Goal: Task Accomplishment & Management: Manage account settings

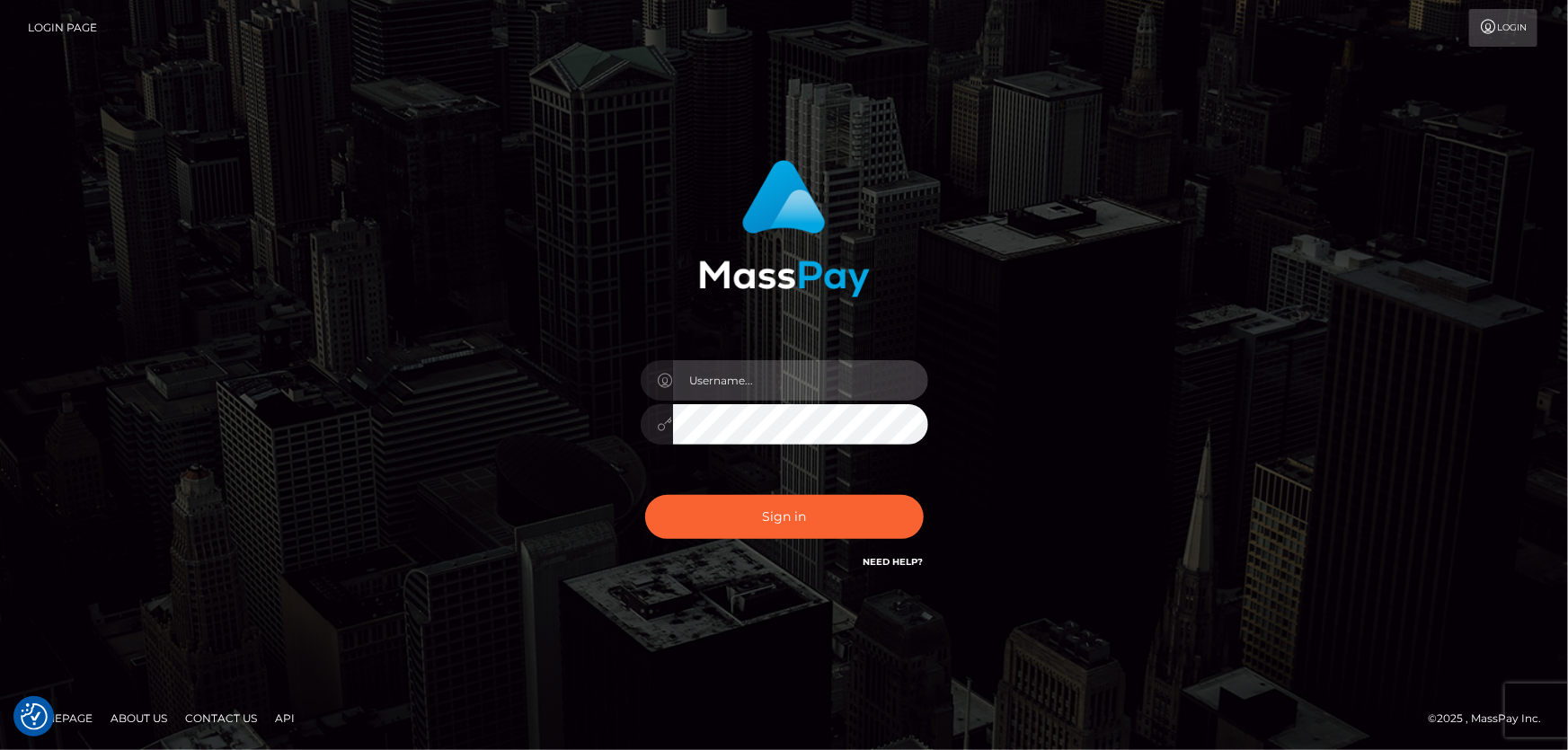
type input "Dan.Cirnat"
click at [926, 488] on div at bounding box center [762, 547] width 368 height 205
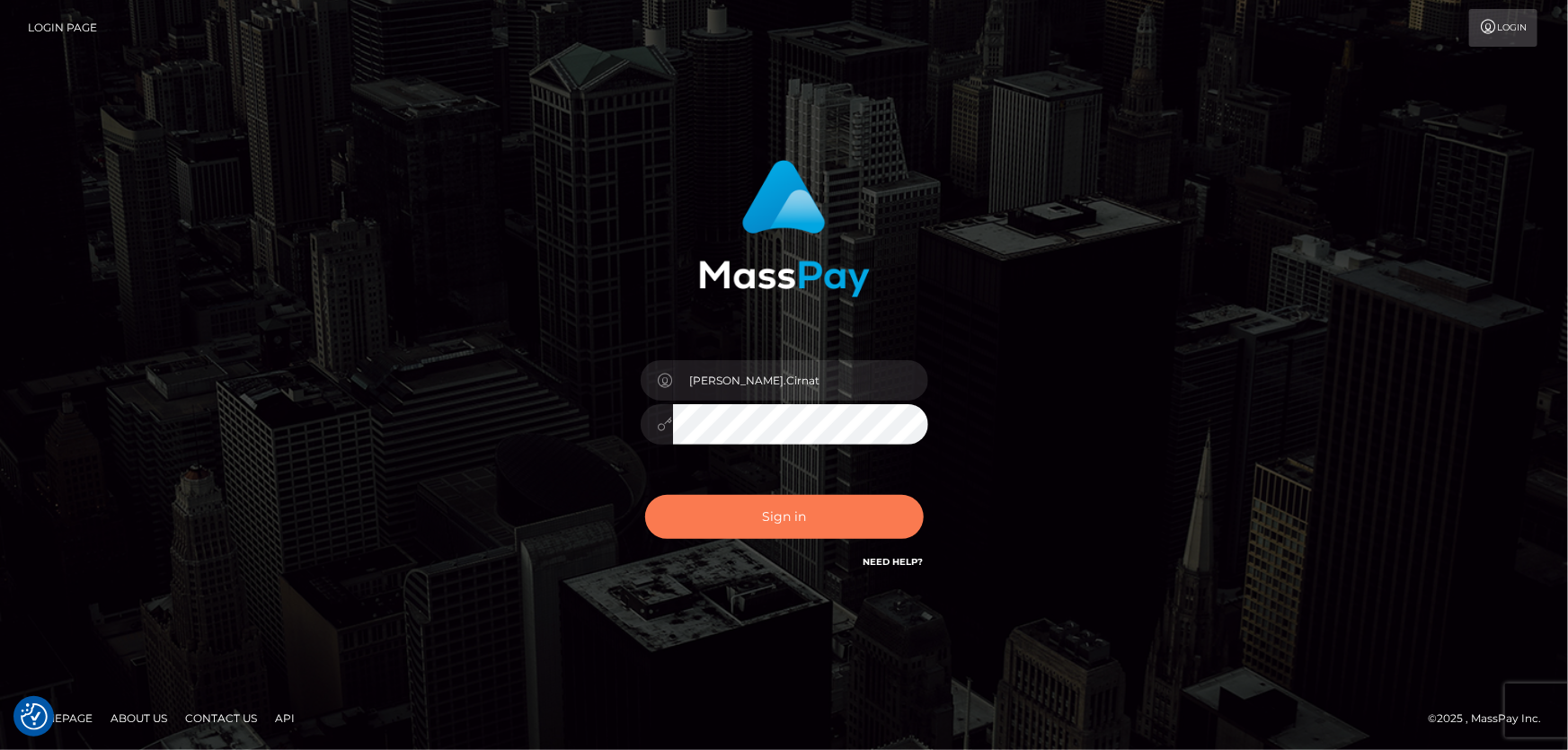
click at [738, 516] on button "Sign in" at bounding box center [784, 516] width 279 height 44
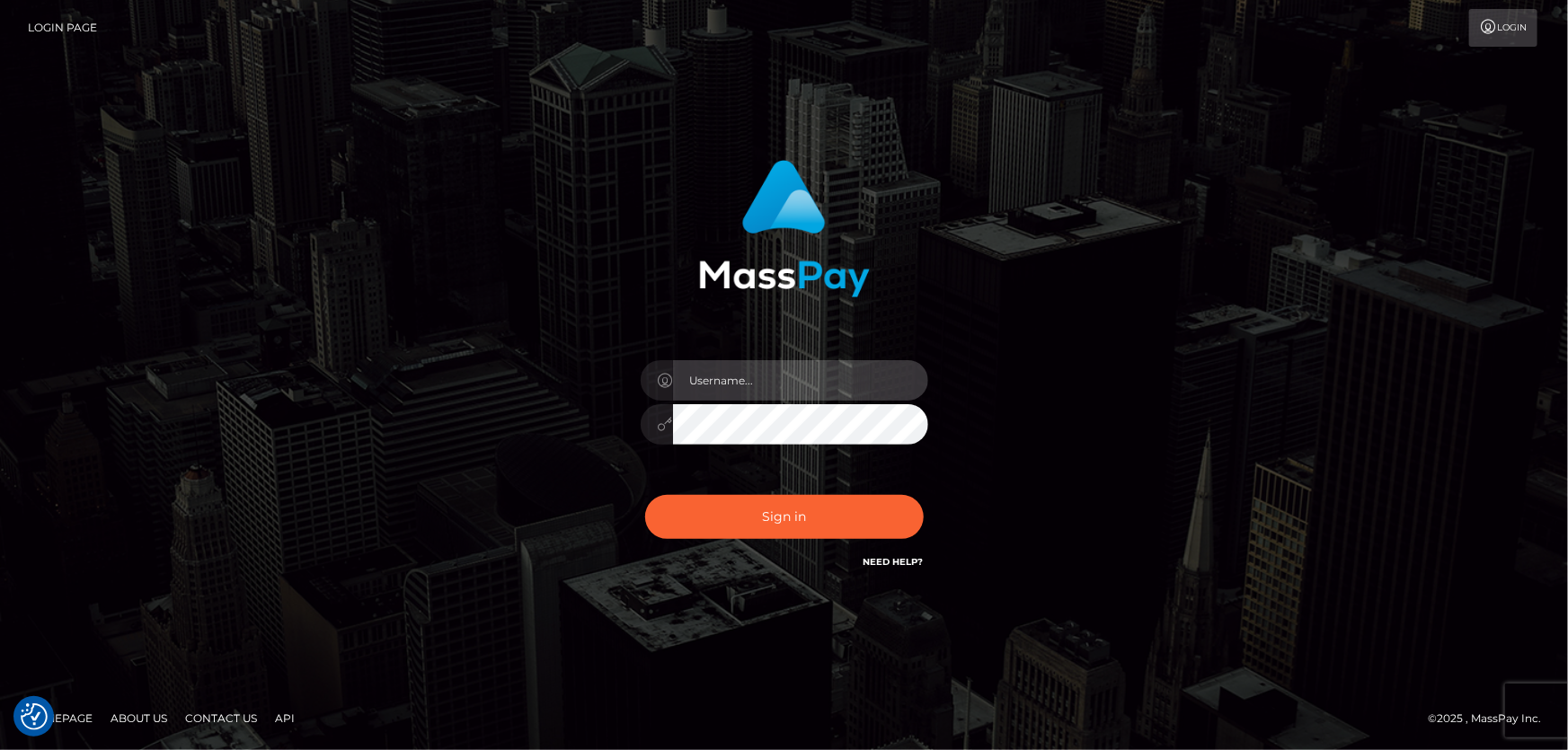
type input "Dan.Cirnat"
click at [920, 494] on div at bounding box center [762, 547] width 368 height 205
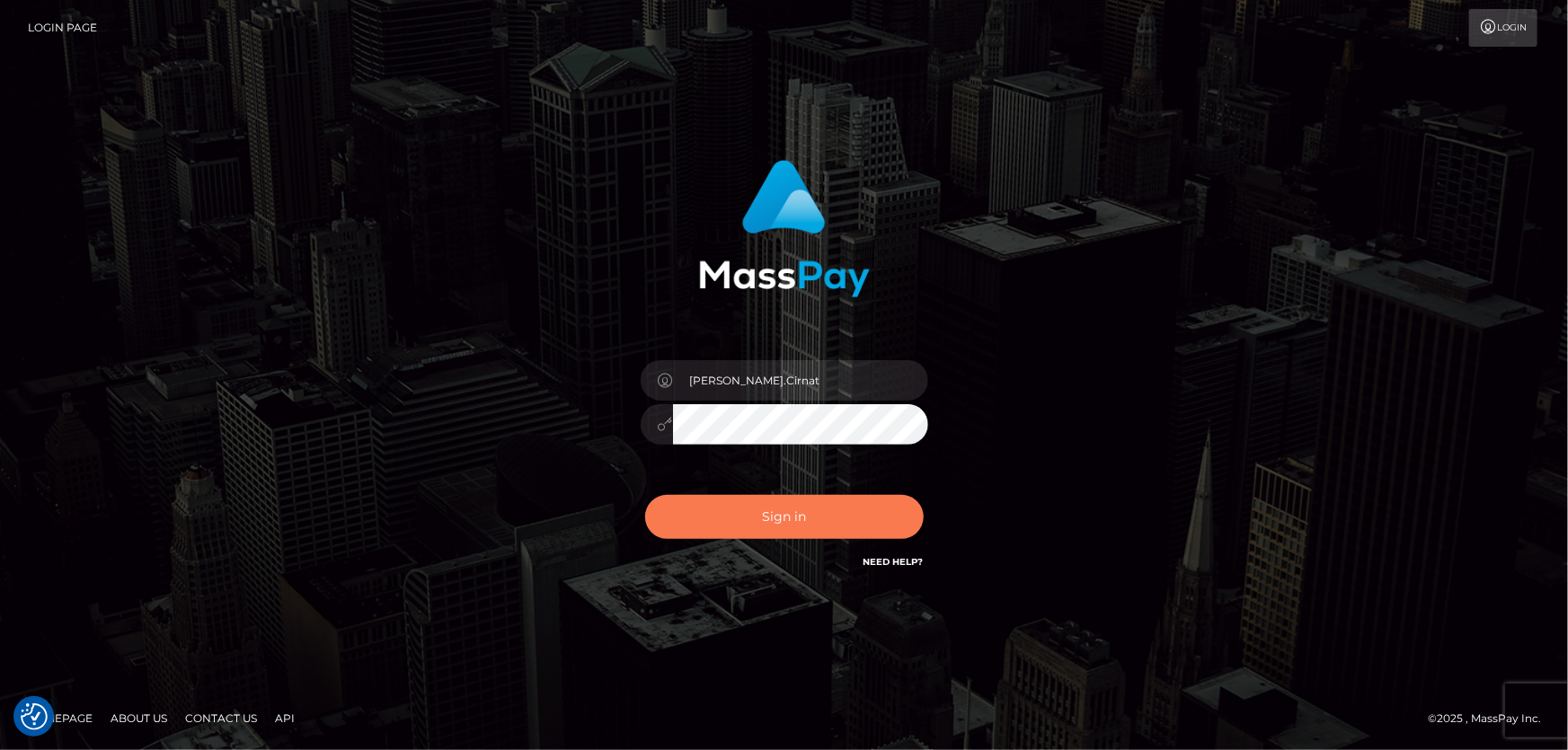
click at [769, 518] on button "Sign in" at bounding box center [784, 516] width 279 height 44
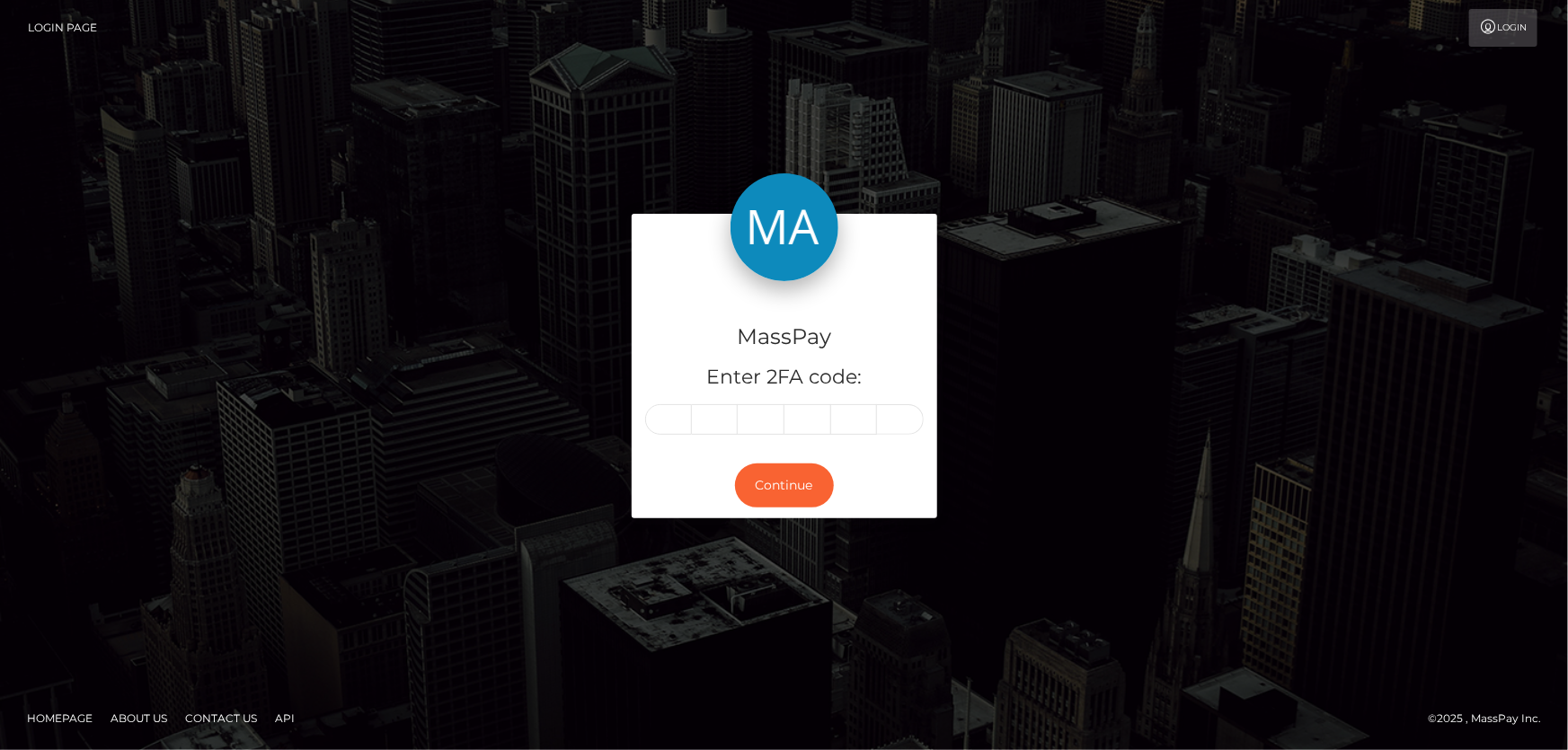
click at [666, 426] on input "text" at bounding box center [668, 419] width 47 height 31
type input "9"
type input "0"
type input "2"
type input "8"
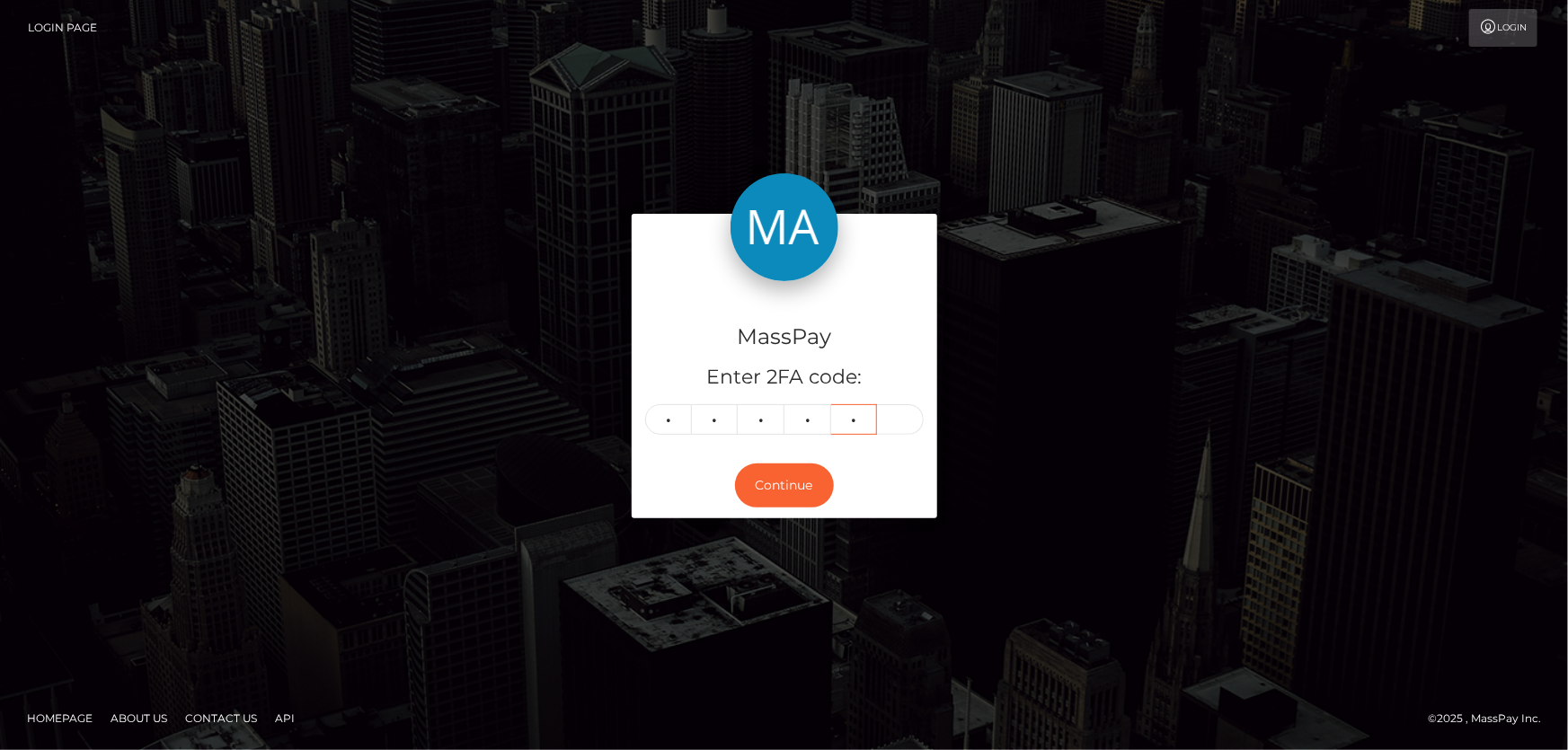
type input "5"
type input "8"
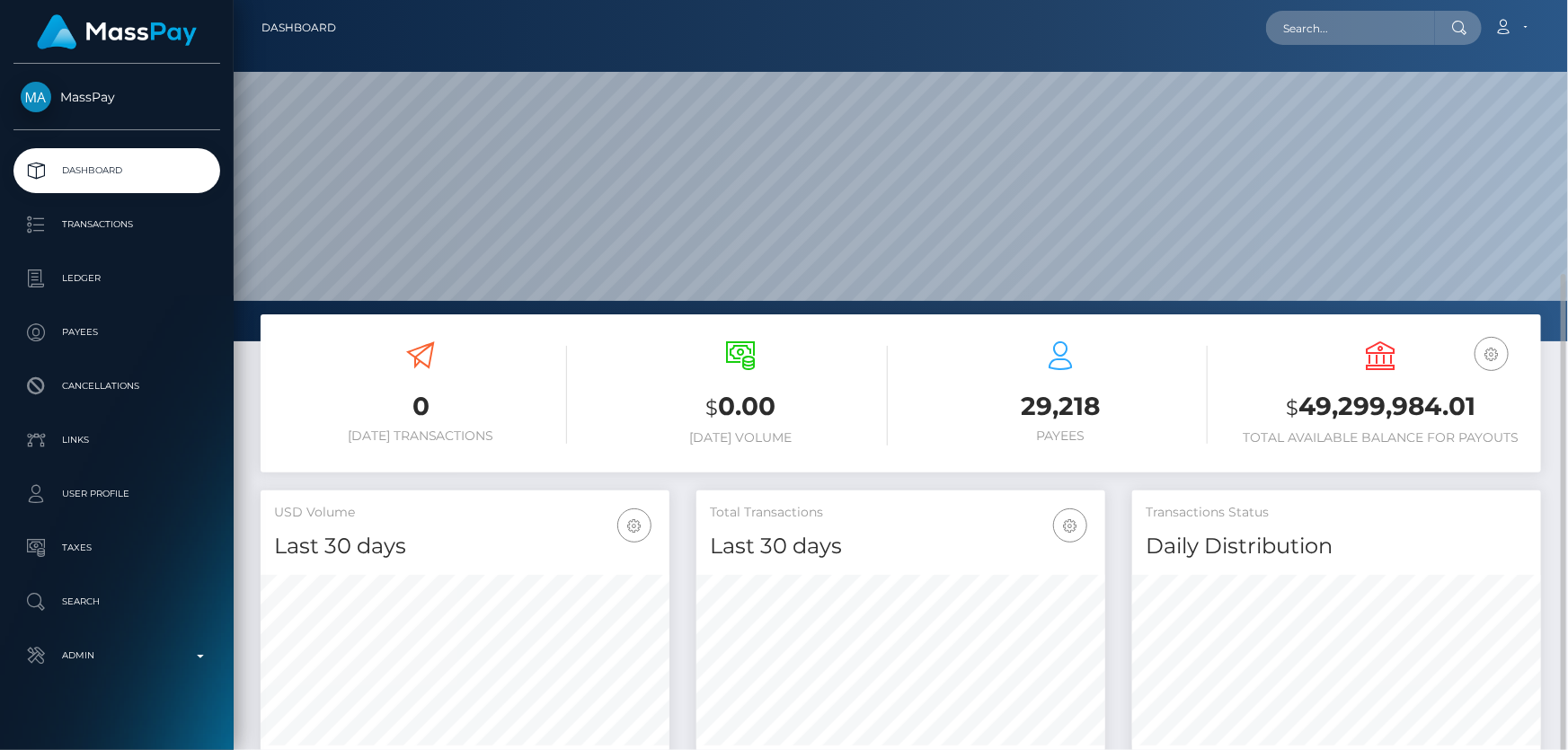
scroll to position [244, 0]
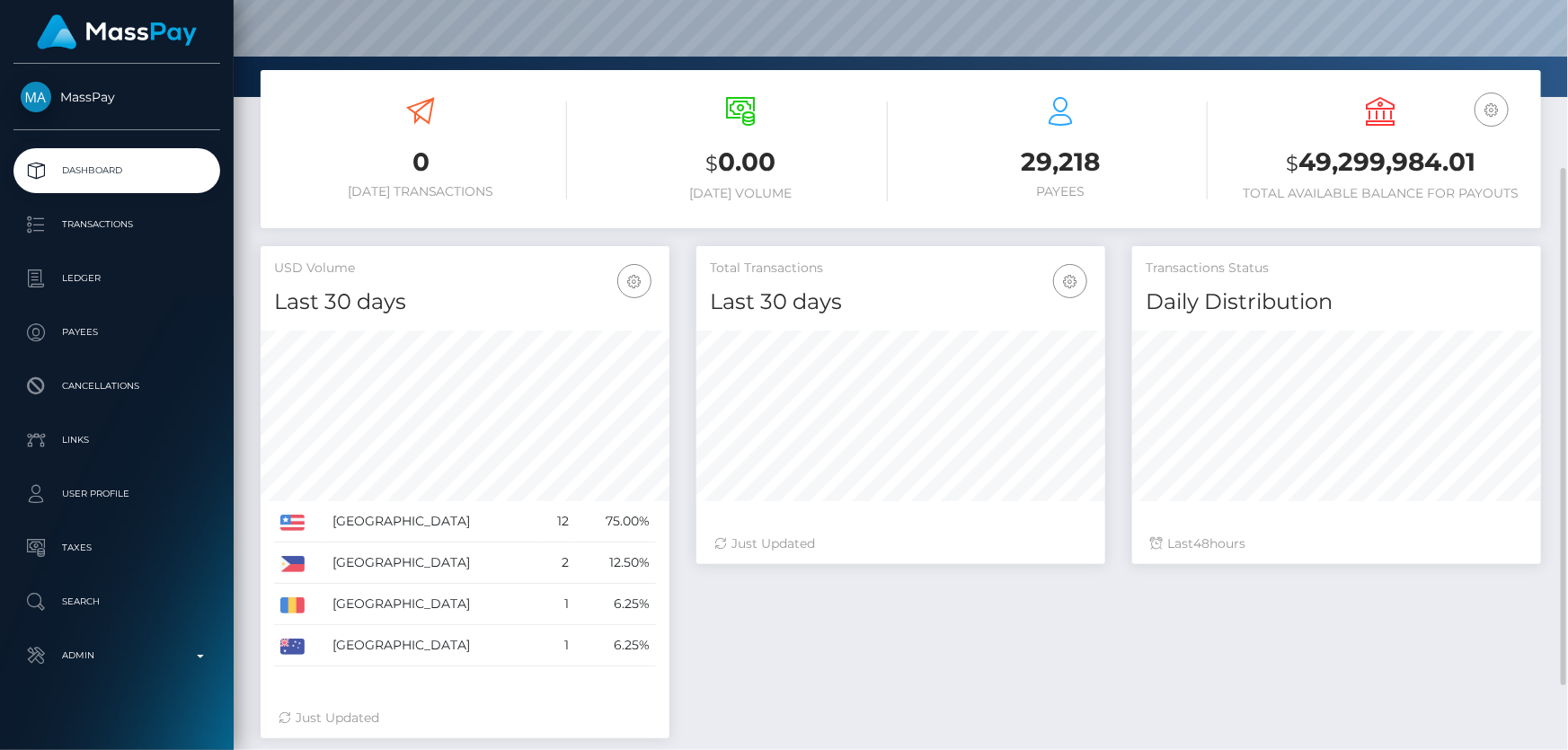
click at [849, 668] on div "Total Transactions Last 30 days Last 30 days Last 60 days Last 90 days 48" at bounding box center [1119, 501] width 872 height 511
click at [369, 602] on td "Romania" at bounding box center [433, 605] width 213 height 41
click at [926, 701] on div "Total Transactions Last 30 days Last 30 days Last 60 days Last 90 days 48" at bounding box center [1119, 501] width 872 height 511
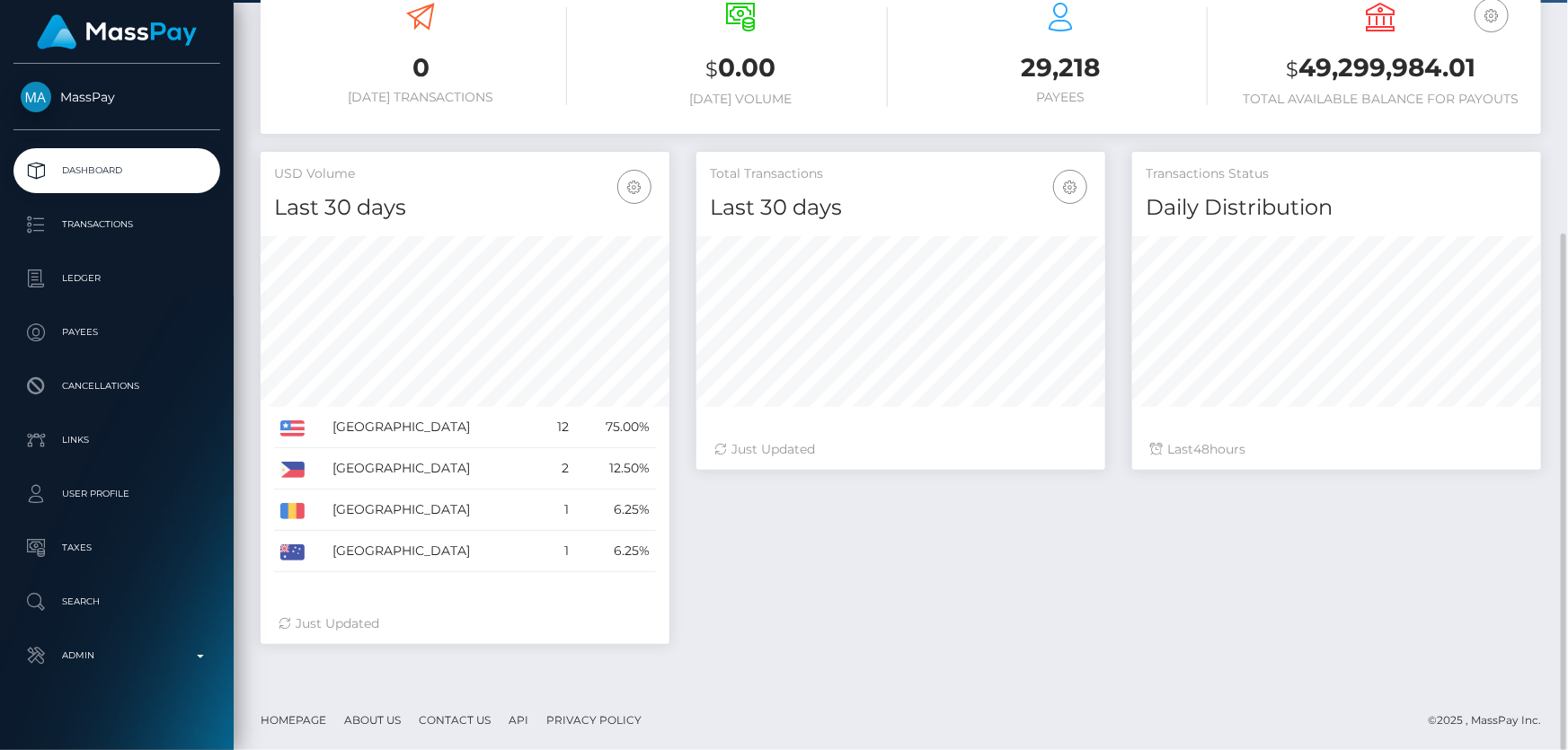
scroll to position [0, 0]
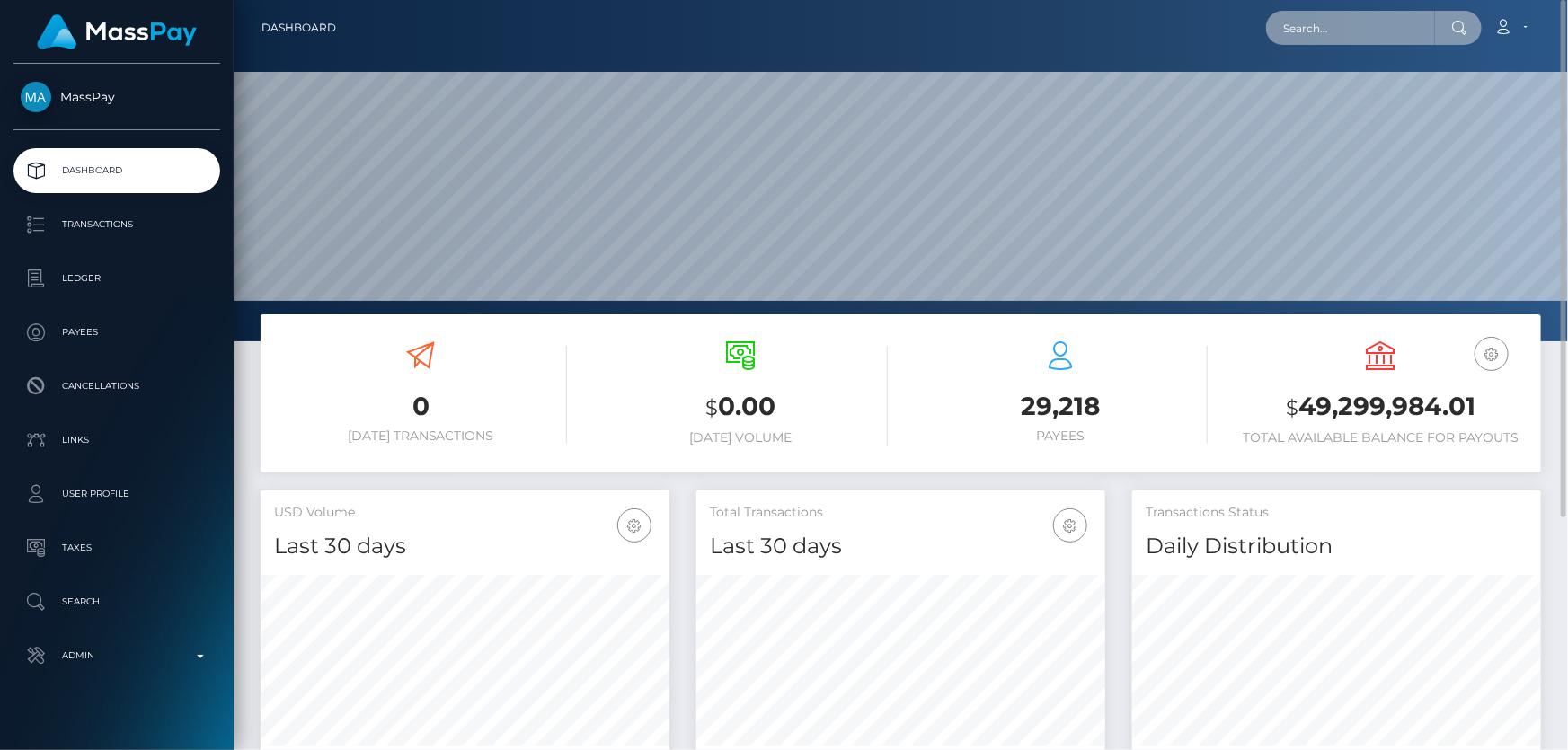
paste input "poact_AziWAZzAtxMm"
type input "poact_AziWAZzAtxMm"
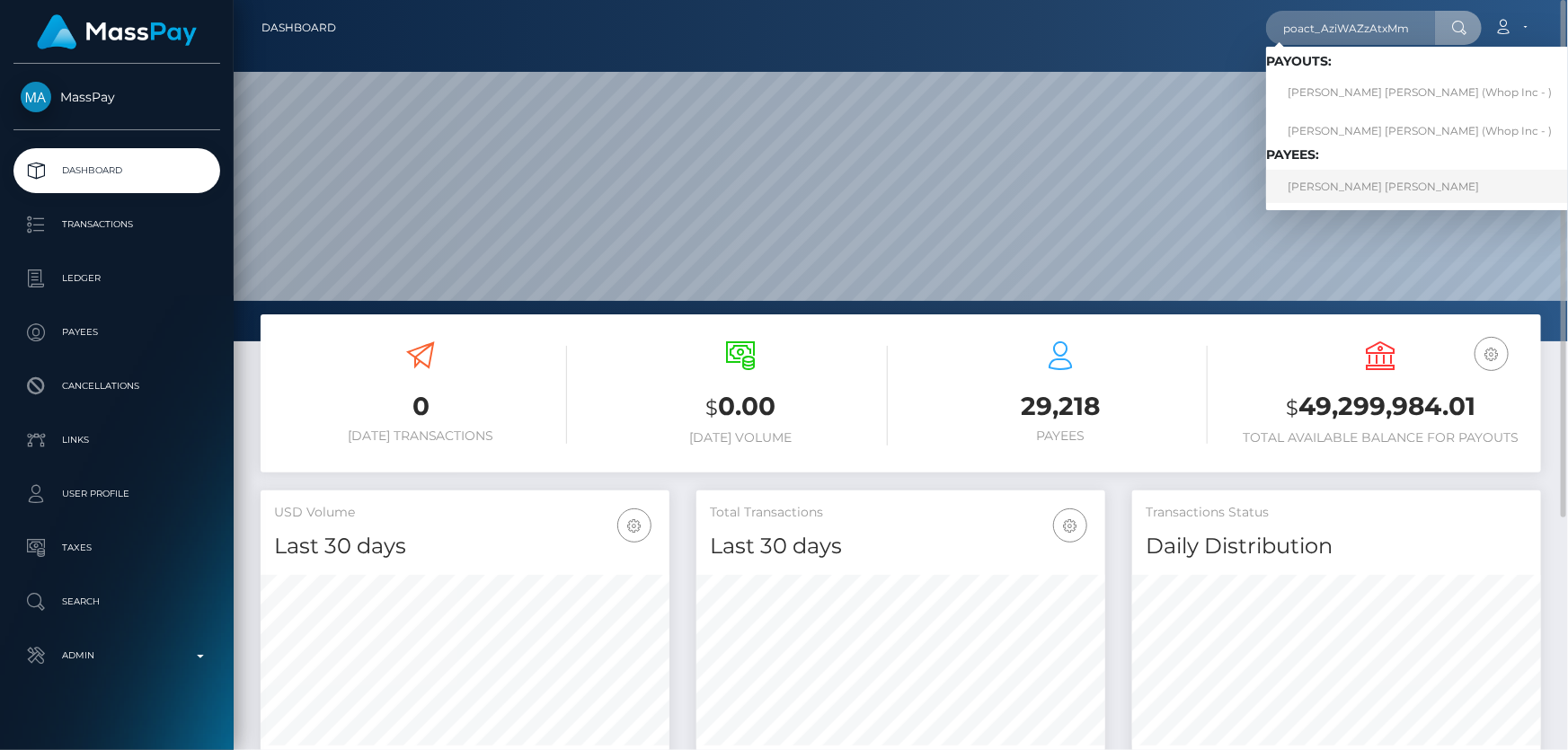
click at [1336, 187] on link "SAYED HUSSAIN AHMED" at bounding box center [1420, 186] width 308 height 34
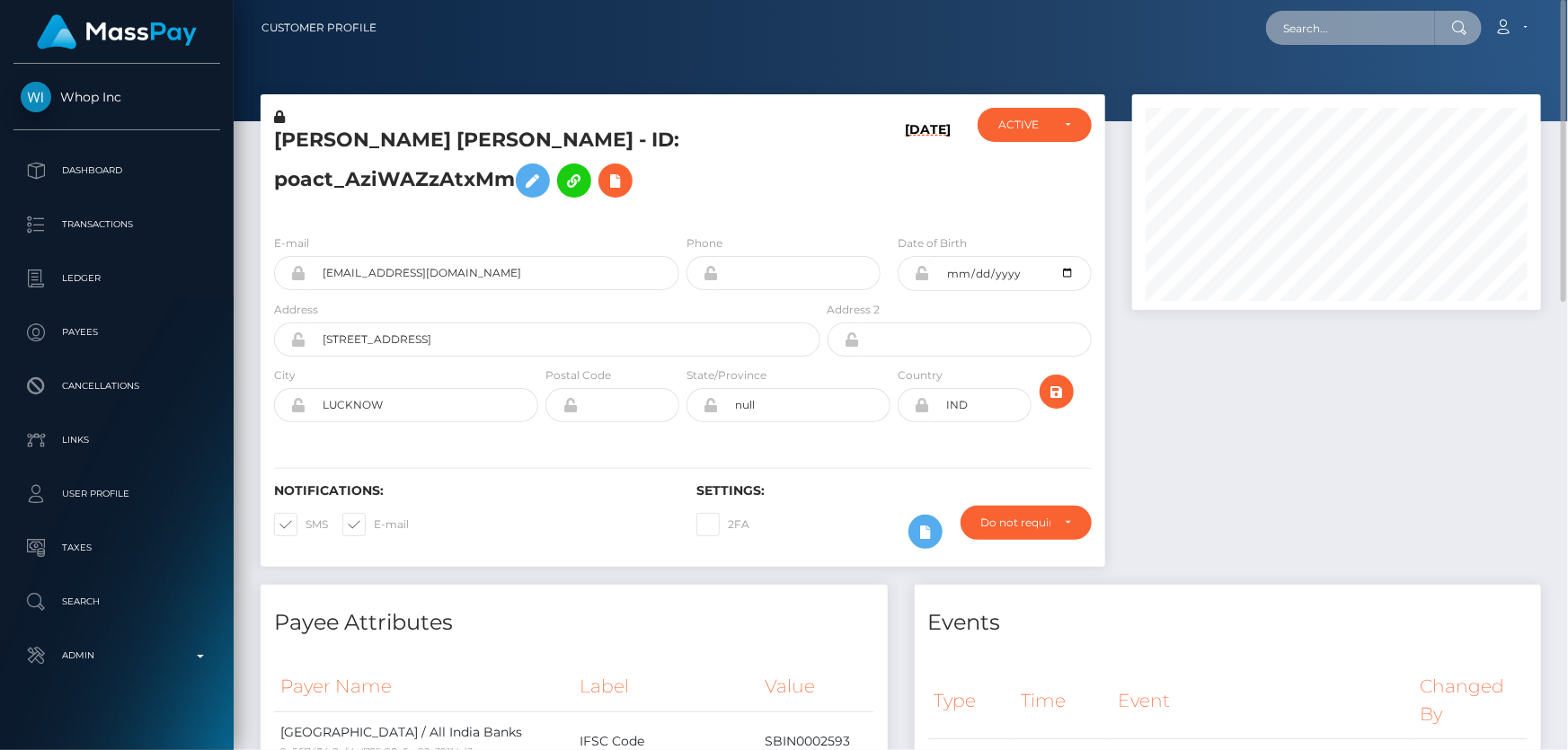
paste input "[PERSON_NAME]"
type input "MOHAMMED SHAH"
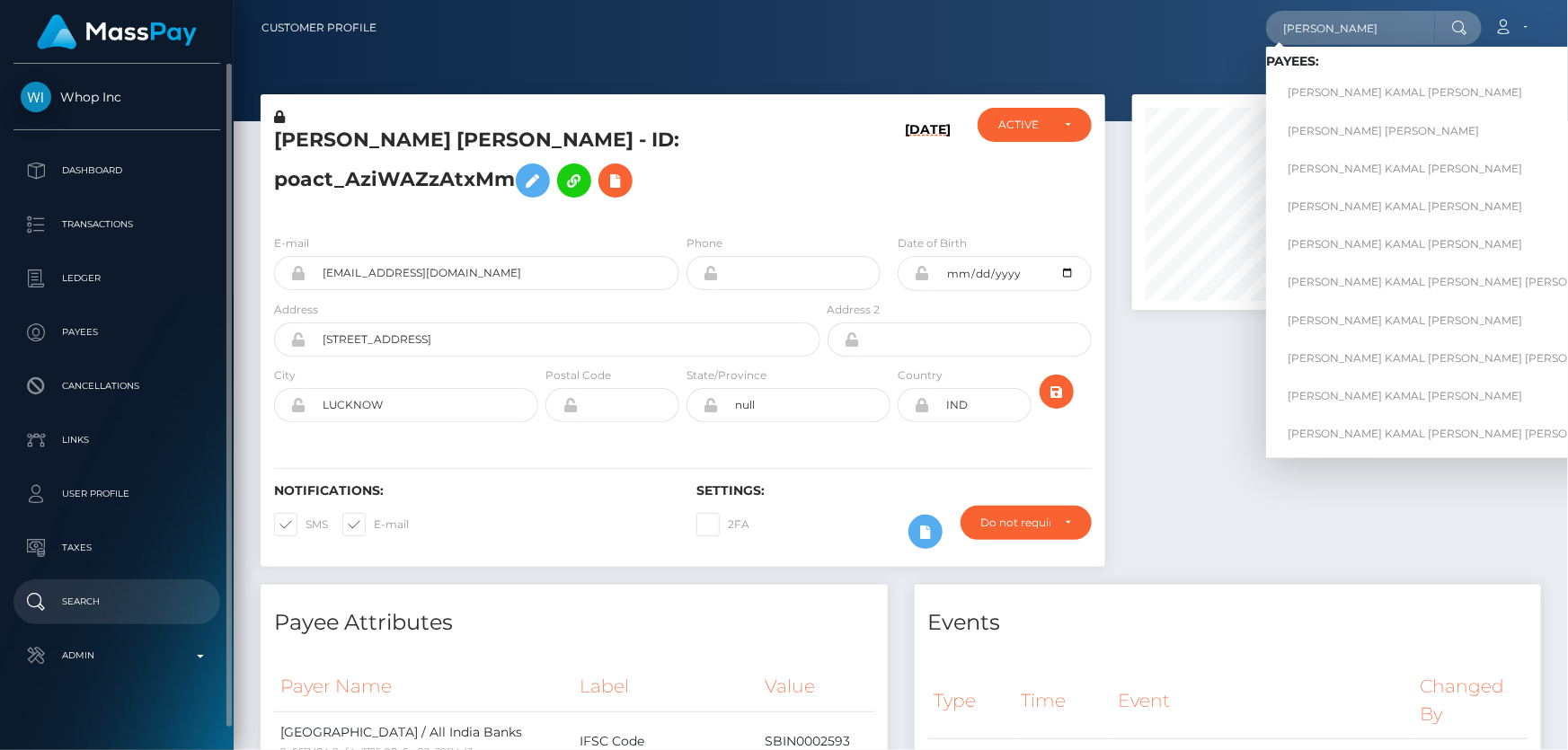
click at [113, 605] on p "Search" at bounding box center [117, 601] width 192 height 27
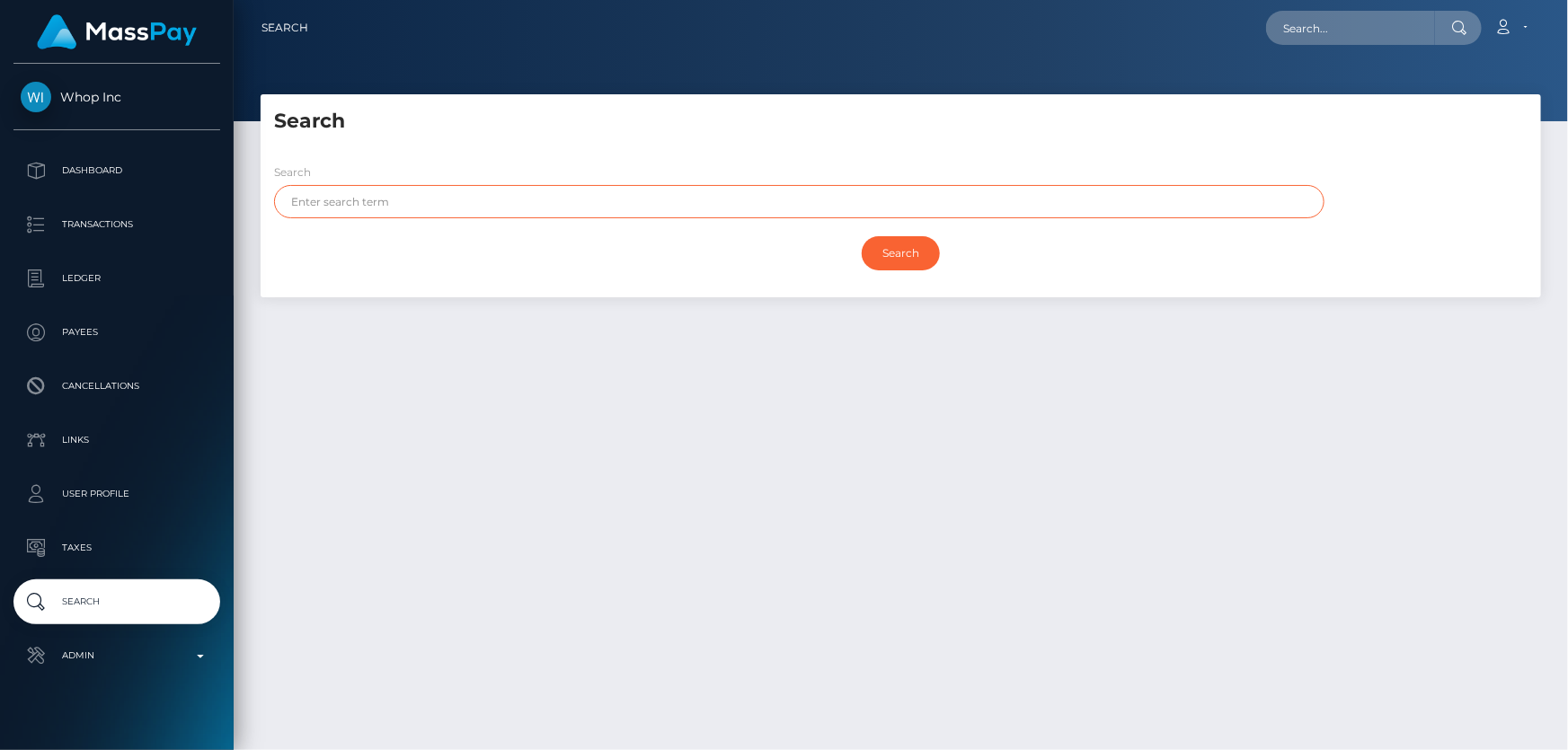
paste input "[PERSON_NAME]"
click at [902, 247] on input "Search" at bounding box center [901, 253] width 78 height 34
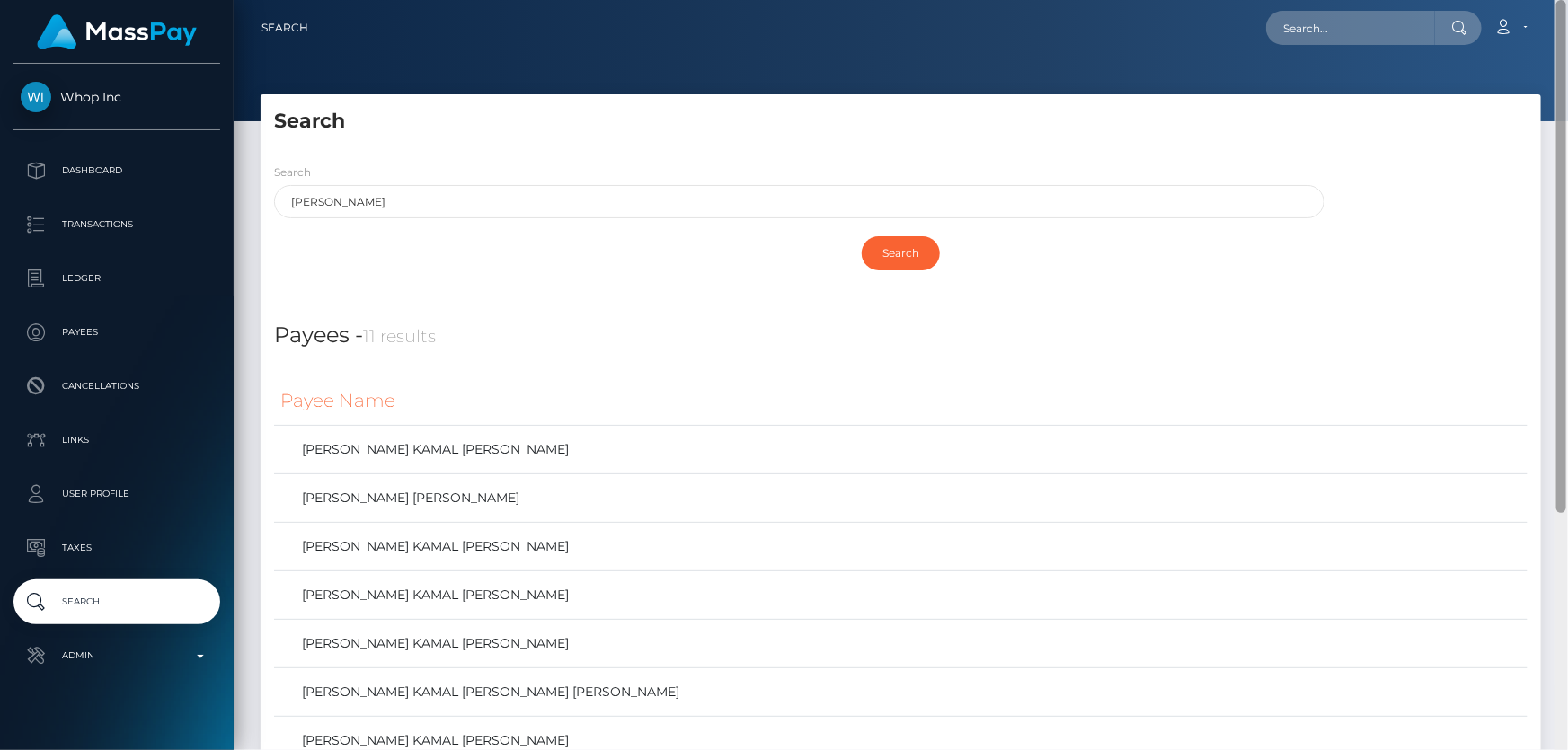
drag, startPoint x: 1557, startPoint y: 683, endPoint x: 1567, endPoint y: 68, distance: 615.1
click at [1567, 68] on div at bounding box center [1561, 375] width 13 height 751
drag, startPoint x: 437, startPoint y: 197, endPoint x: 286, endPoint y: 201, distance: 151.1
click at [286, 201] on input "MOHAMMED SHAH" at bounding box center [799, 202] width 1051 height 34
paste input "AD Khan"
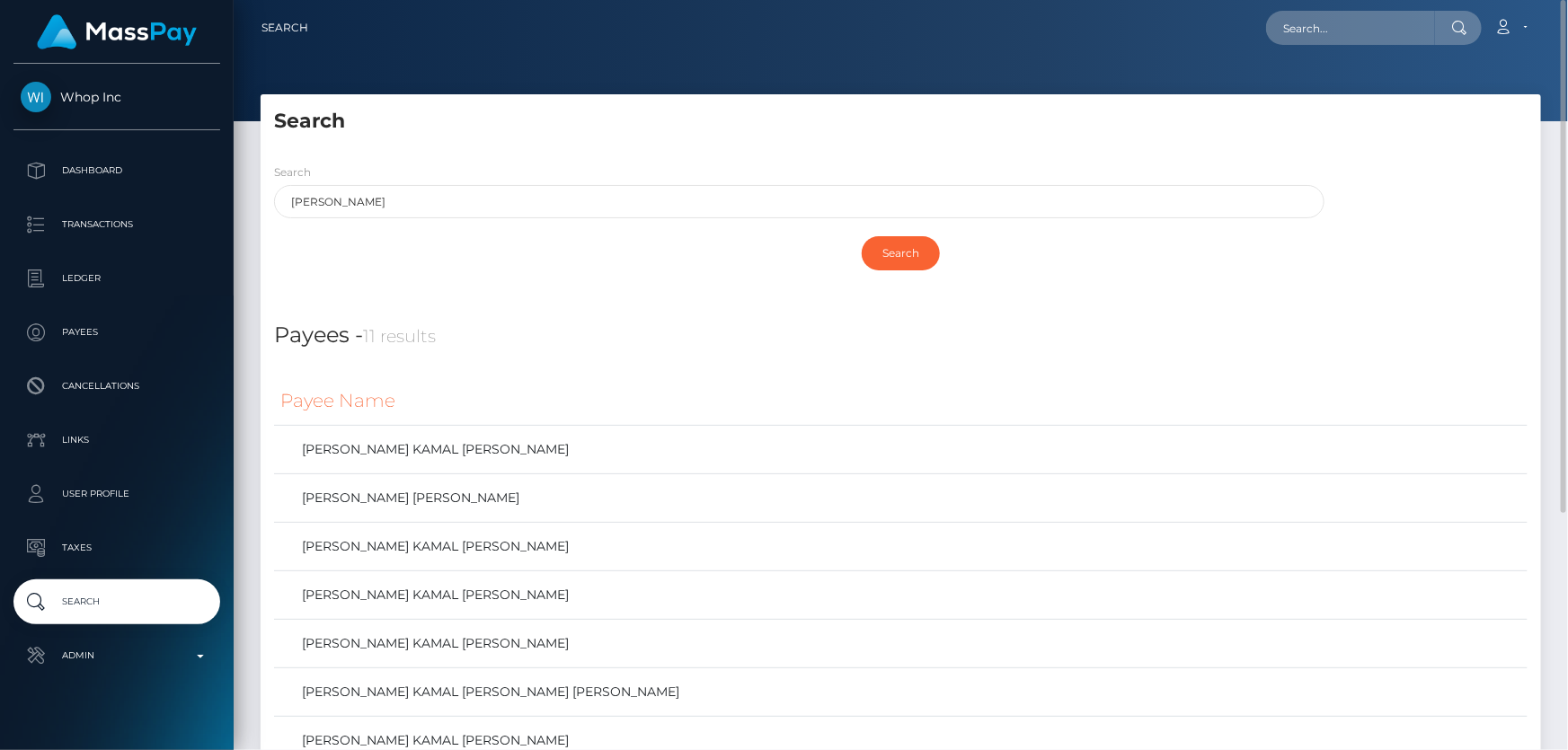
click at [935, 238] on div "Search" at bounding box center [901, 253] width 1254 height 52
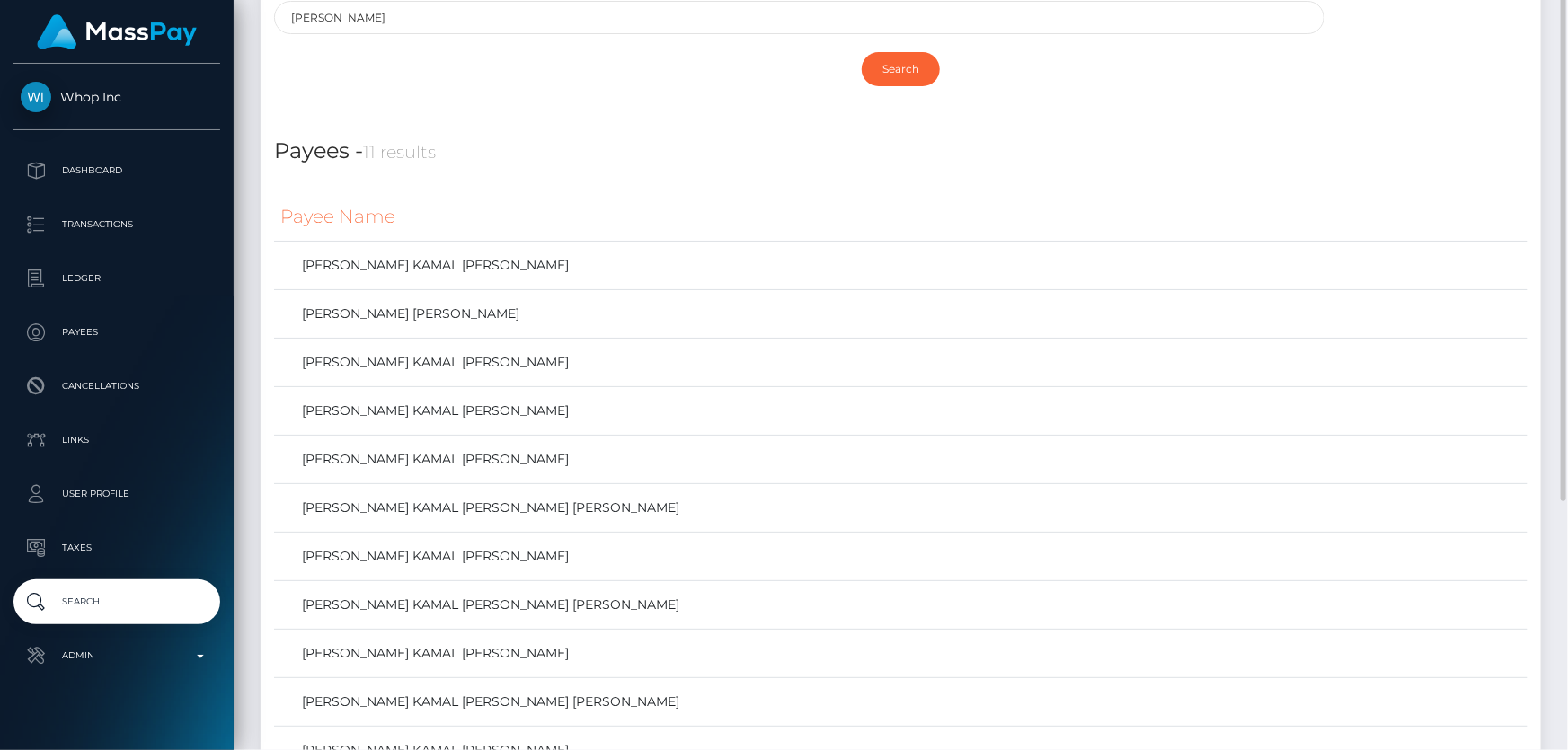
scroll to position [102, 0]
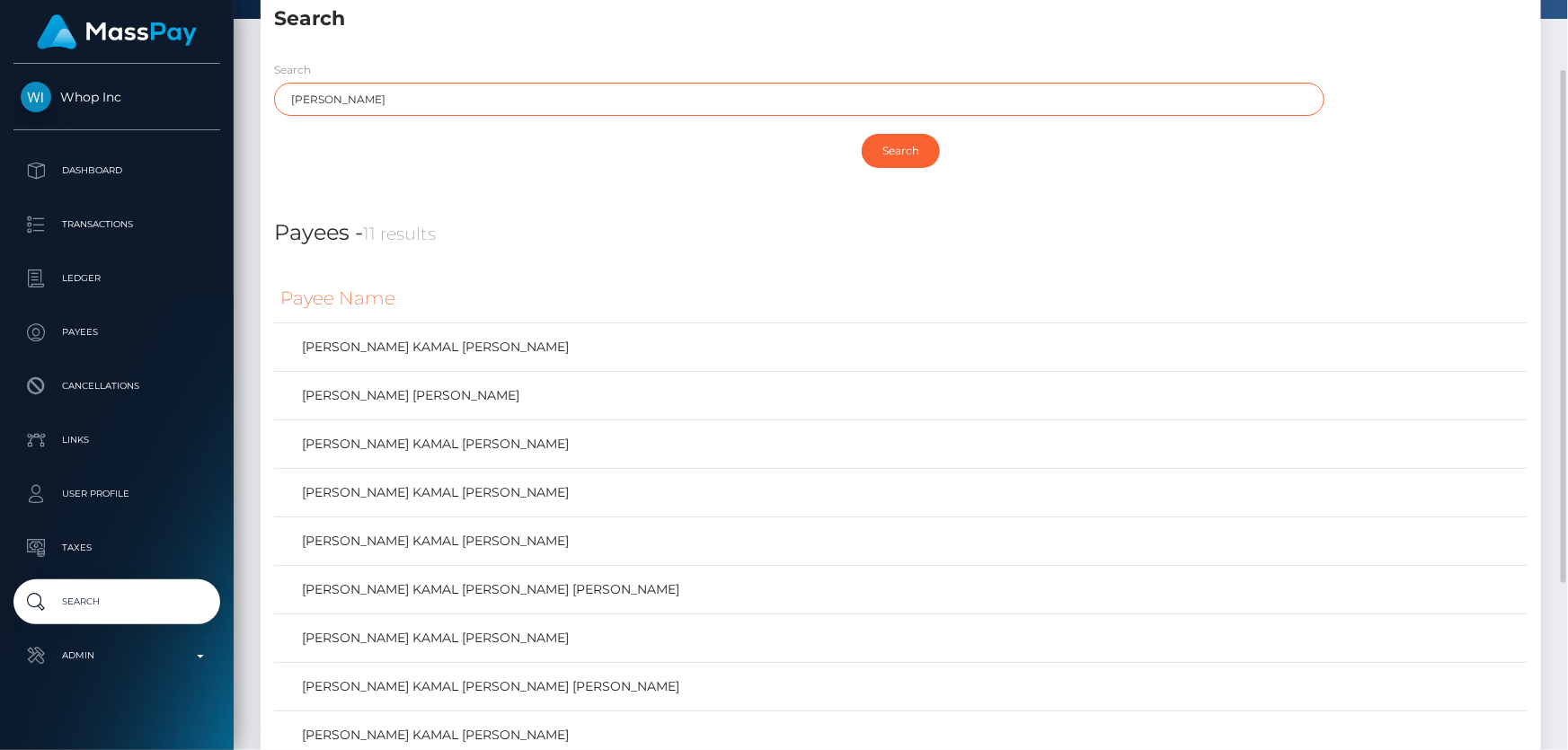
drag, startPoint x: 368, startPoint y: 98, endPoint x: 446, endPoint y: 105, distance: 78.3
click at [444, 105] on input "MOHAMMAD Khan" at bounding box center [799, 100] width 1051 height 34
type input "MOHAMMAD"
click at [862, 134] on input "Search" at bounding box center [901, 151] width 78 height 34
click at [886, 160] on input "Search" at bounding box center [901, 151] width 78 height 34
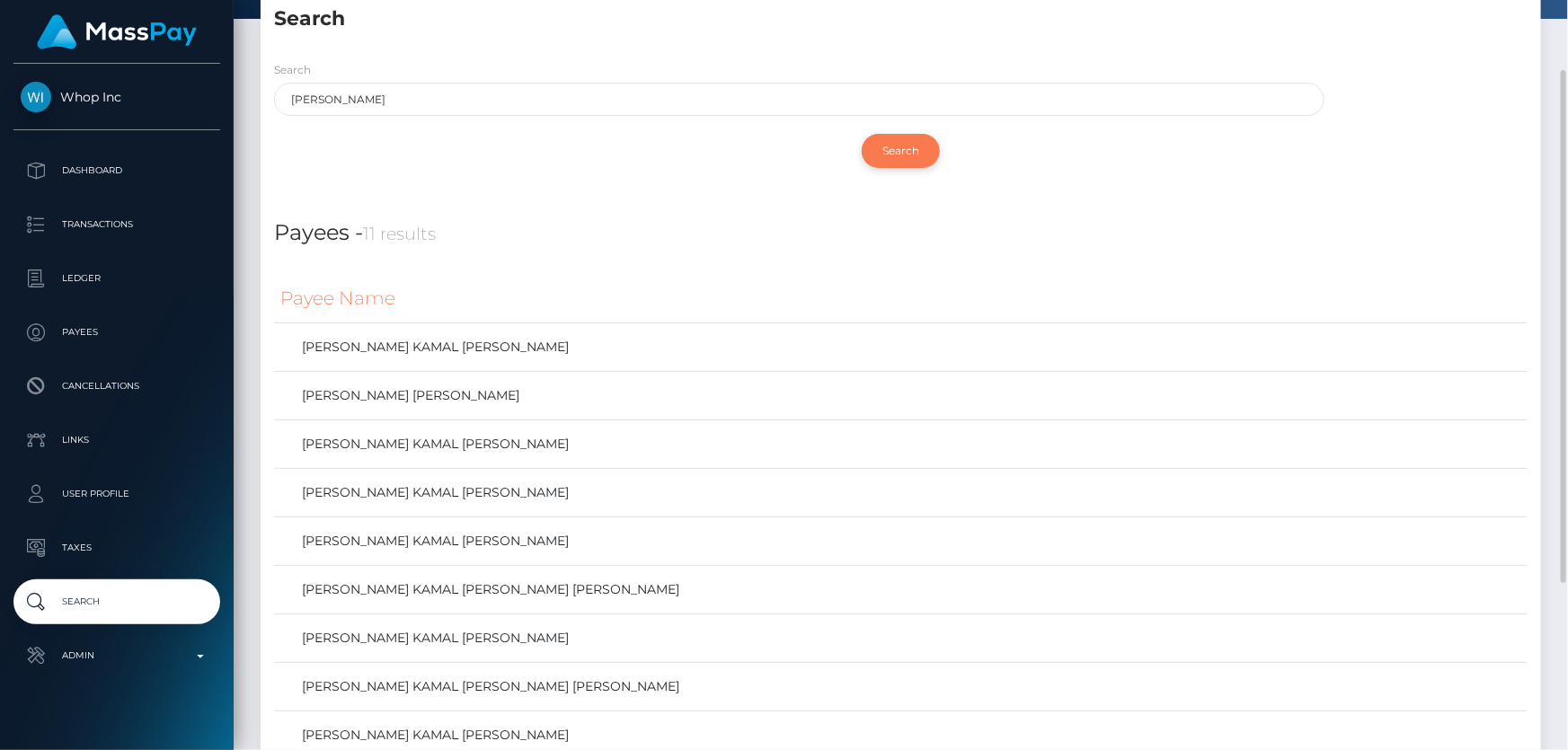
click at [886, 146] on input "Search" at bounding box center [901, 151] width 78 height 34
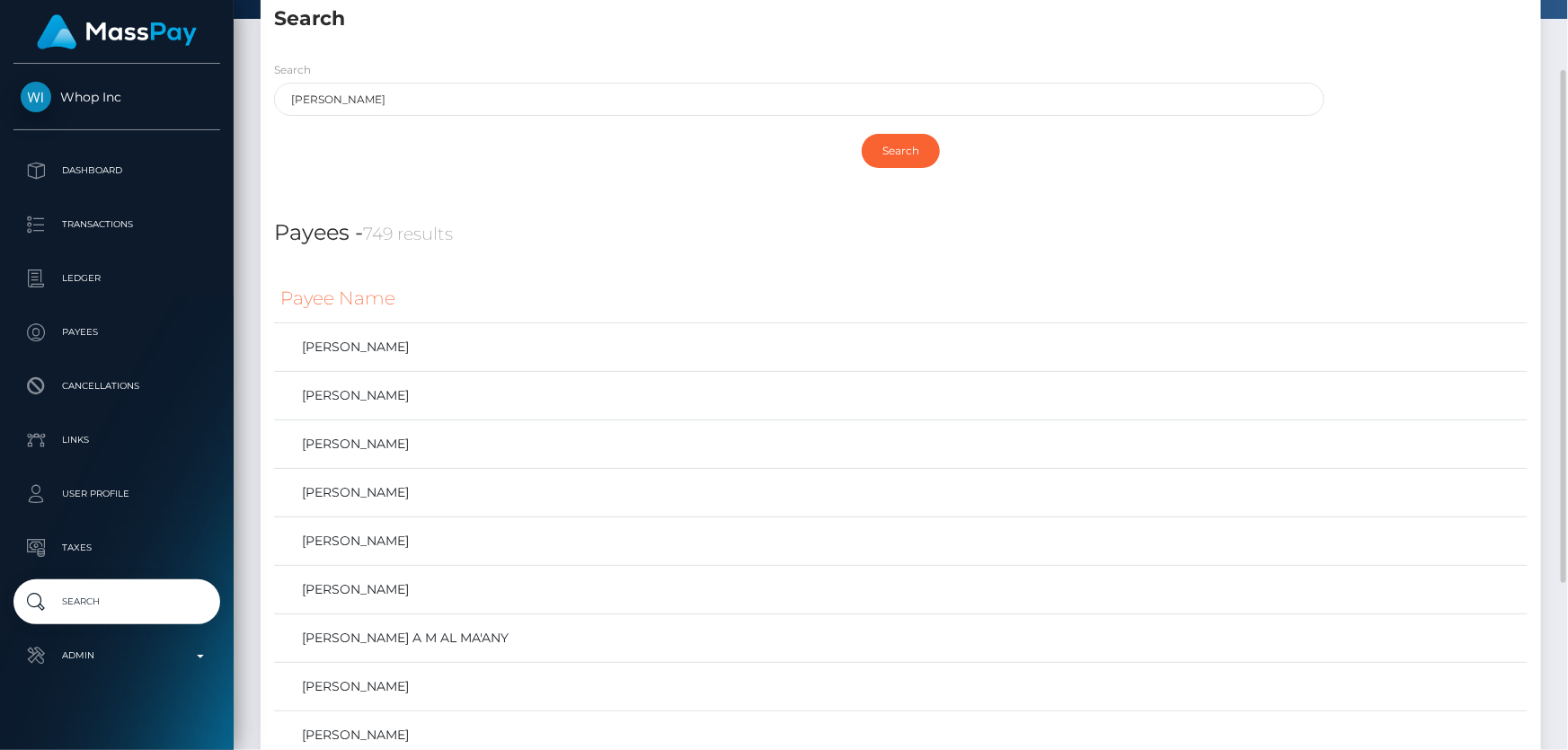
click at [571, 243] on h4 "Payees - 749 results" at bounding box center [901, 233] width 1254 height 33
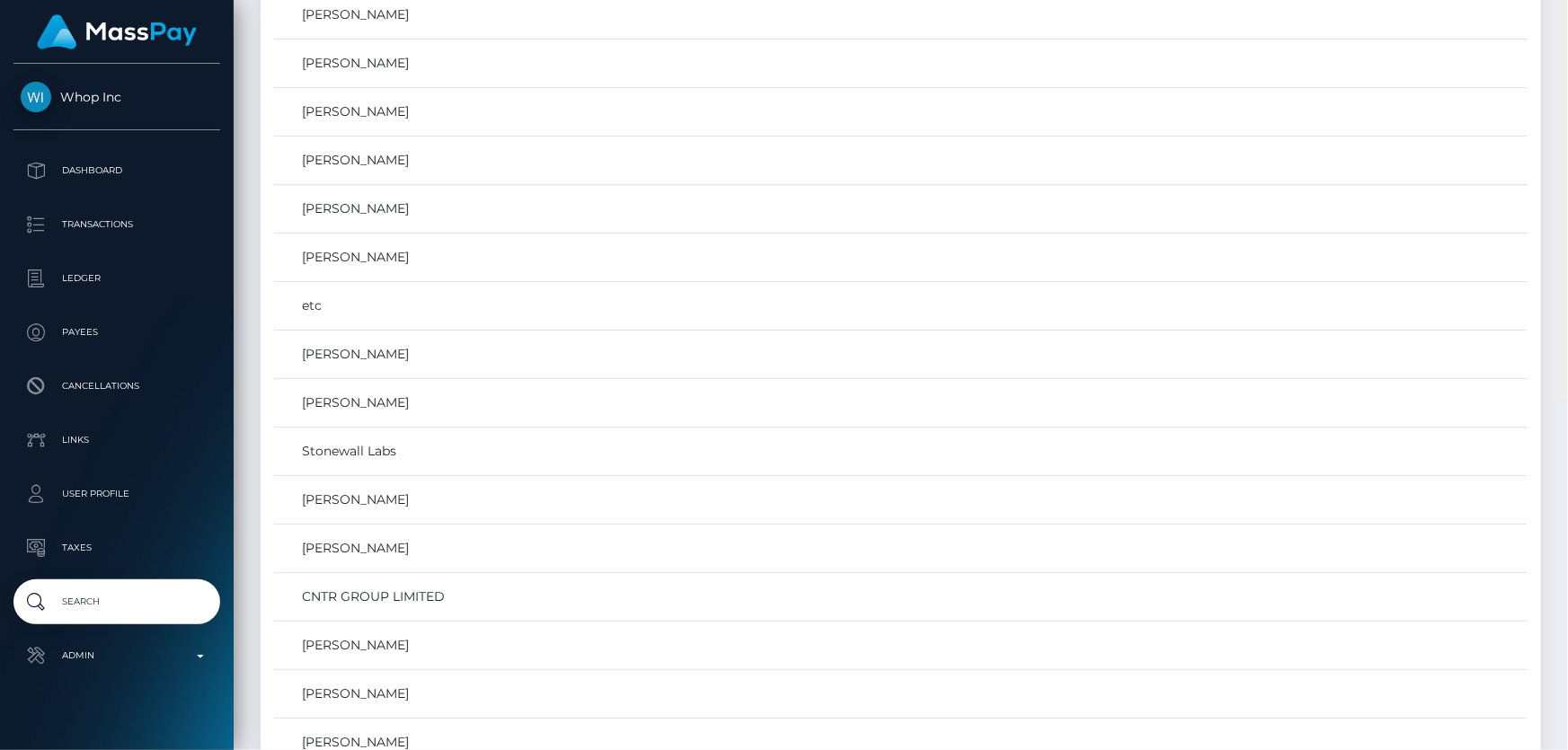
scroll to position [0, 0]
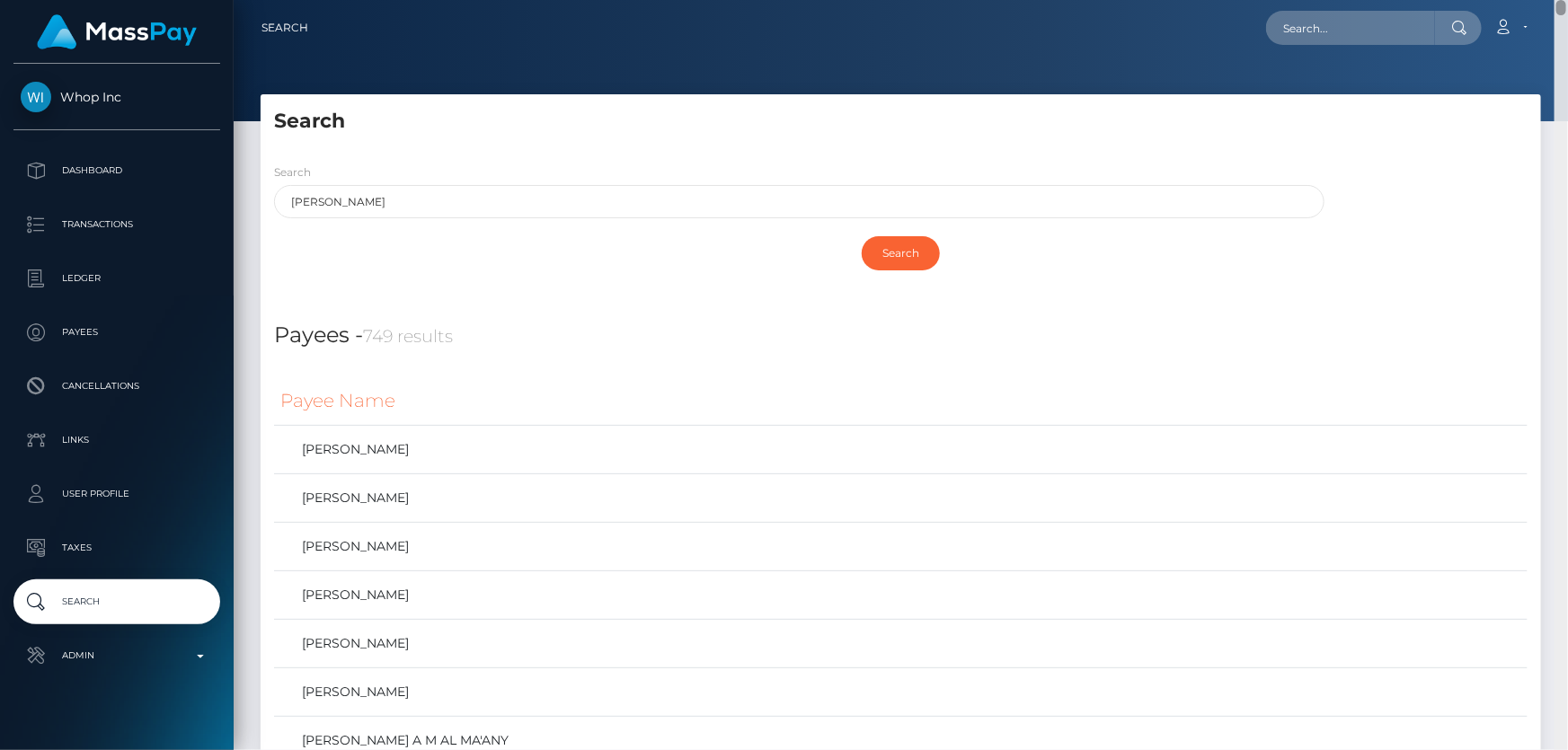
drag, startPoint x: 1561, startPoint y: 454, endPoint x: 1567, endPoint y: -29, distance: 483.0
click at [1567, 0] on html "Whop Inc Dashboard Transactions Ledger Payees Cancellations Links" at bounding box center [784, 375] width 1568 height 750
paste input "1360262725"
type input "1360262725"
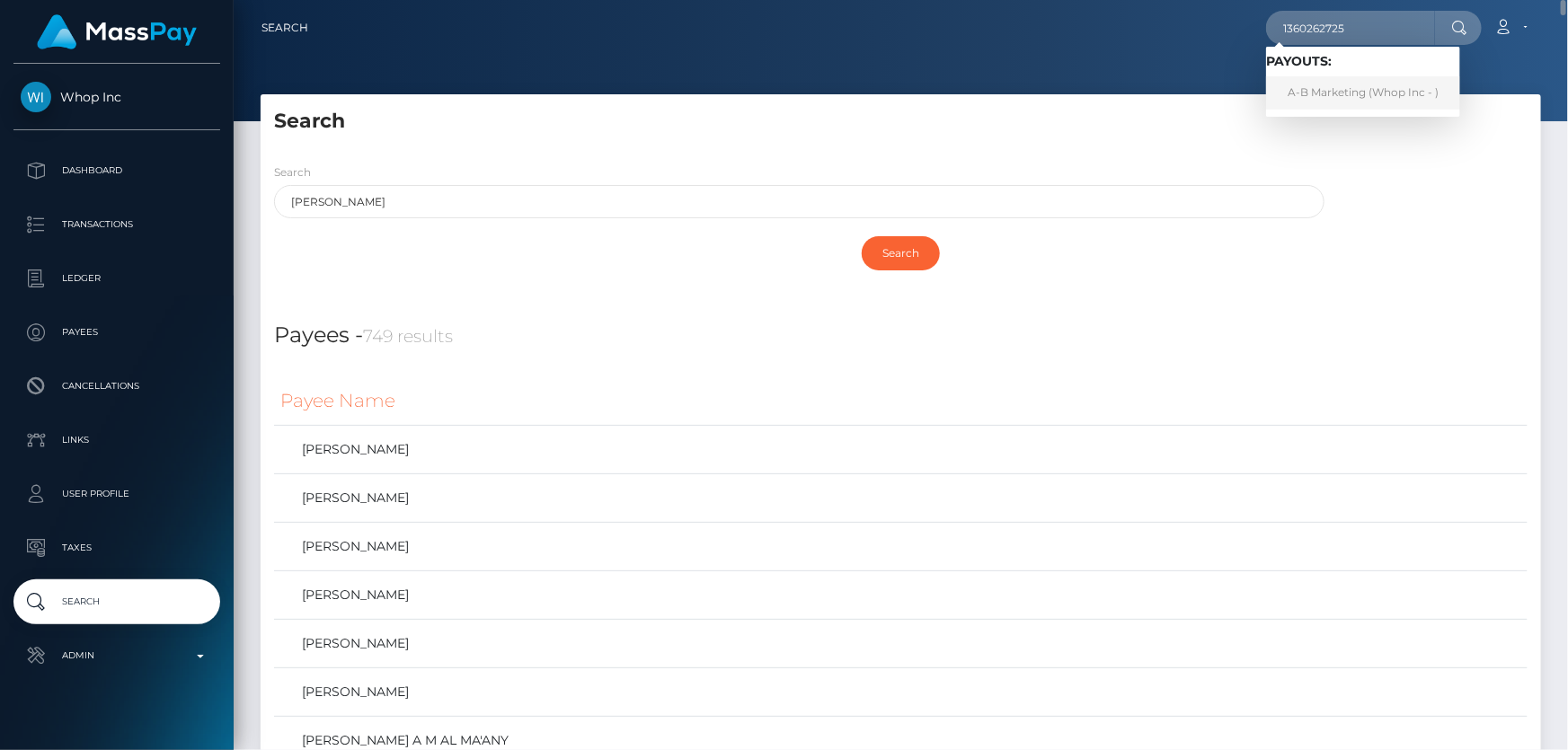
click at [1325, 81] on link "A-B Marketing (Whop Inc - )" at bounding box center [1363, 93] width 194 height 34
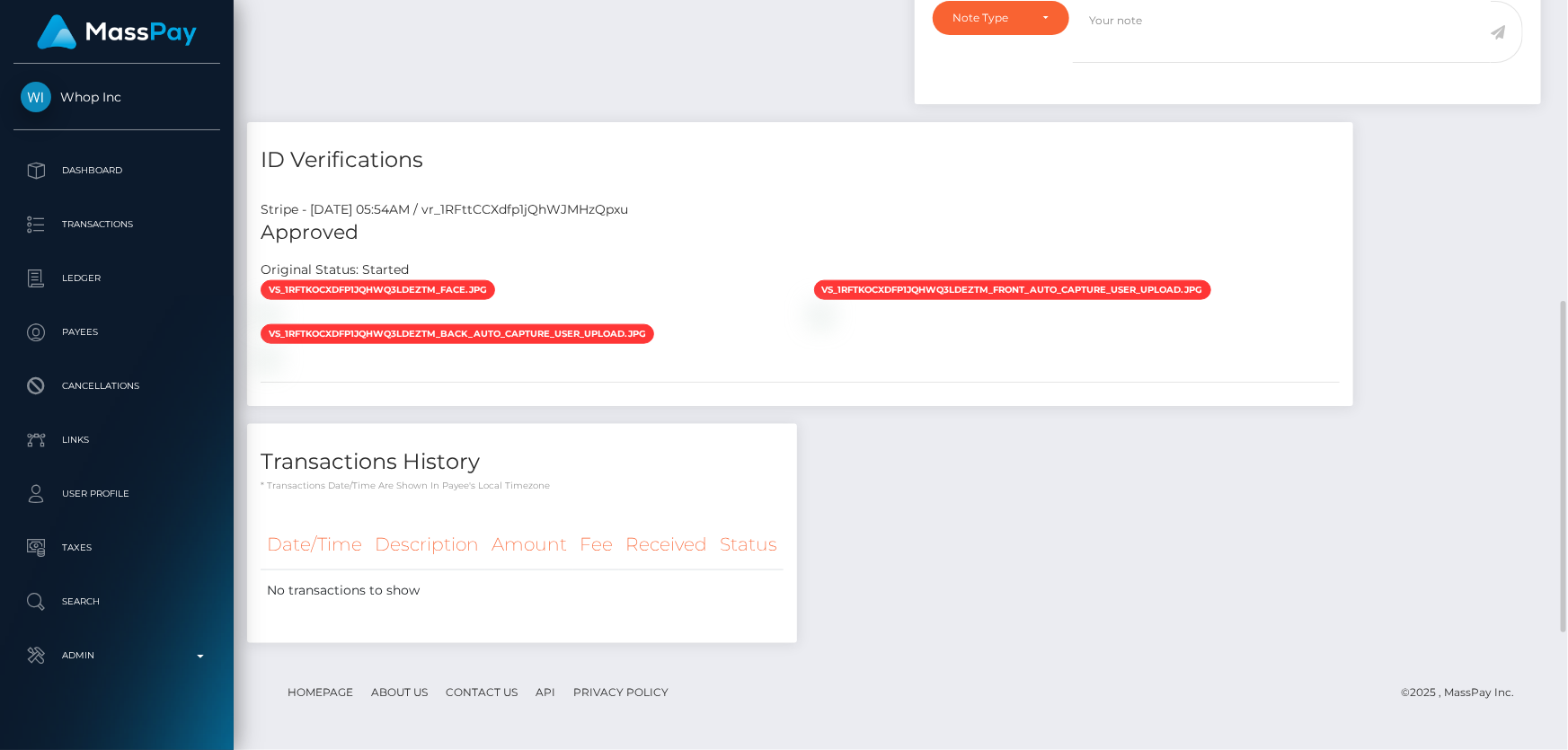
scroll to position [864, 0]
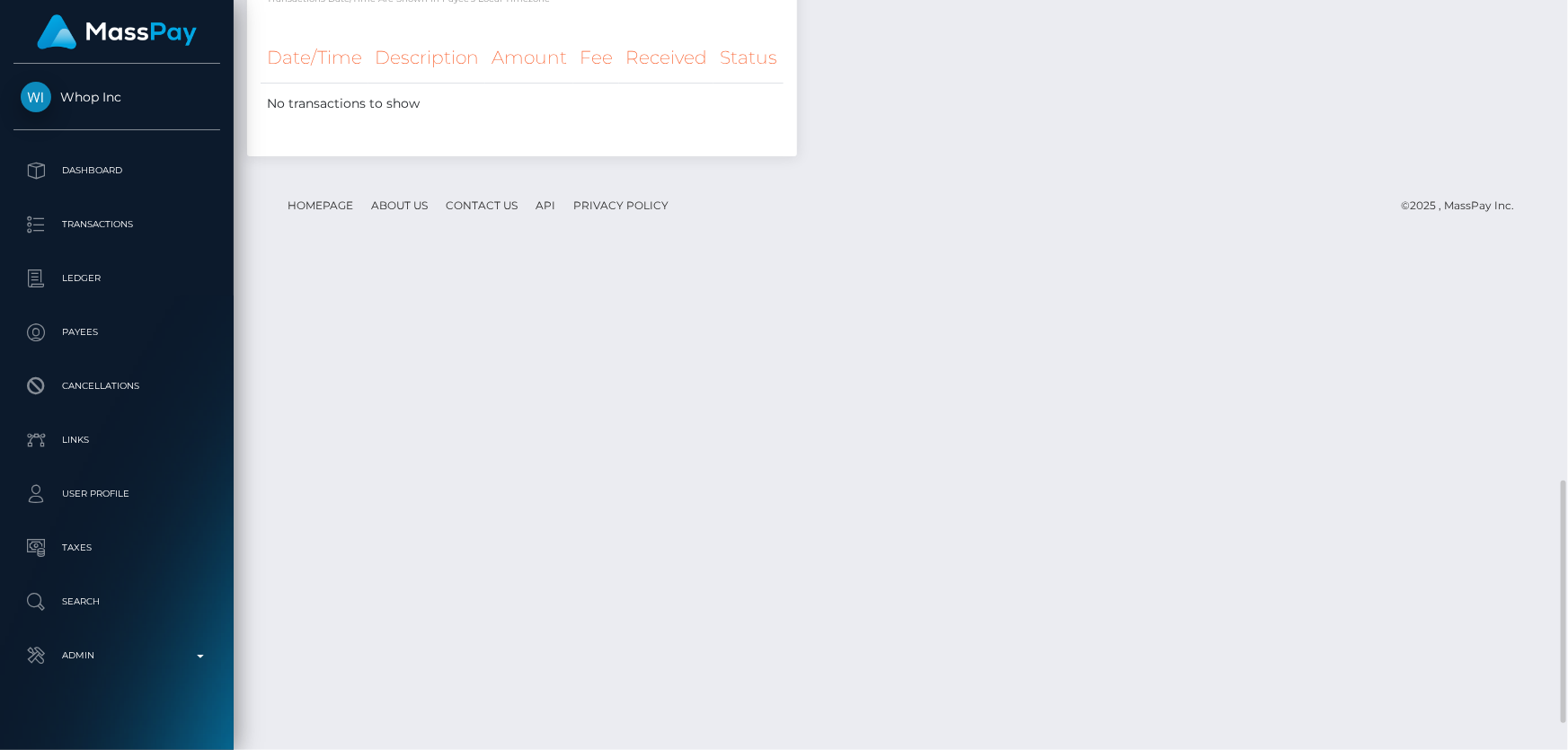
scroll to position [1248, 0]
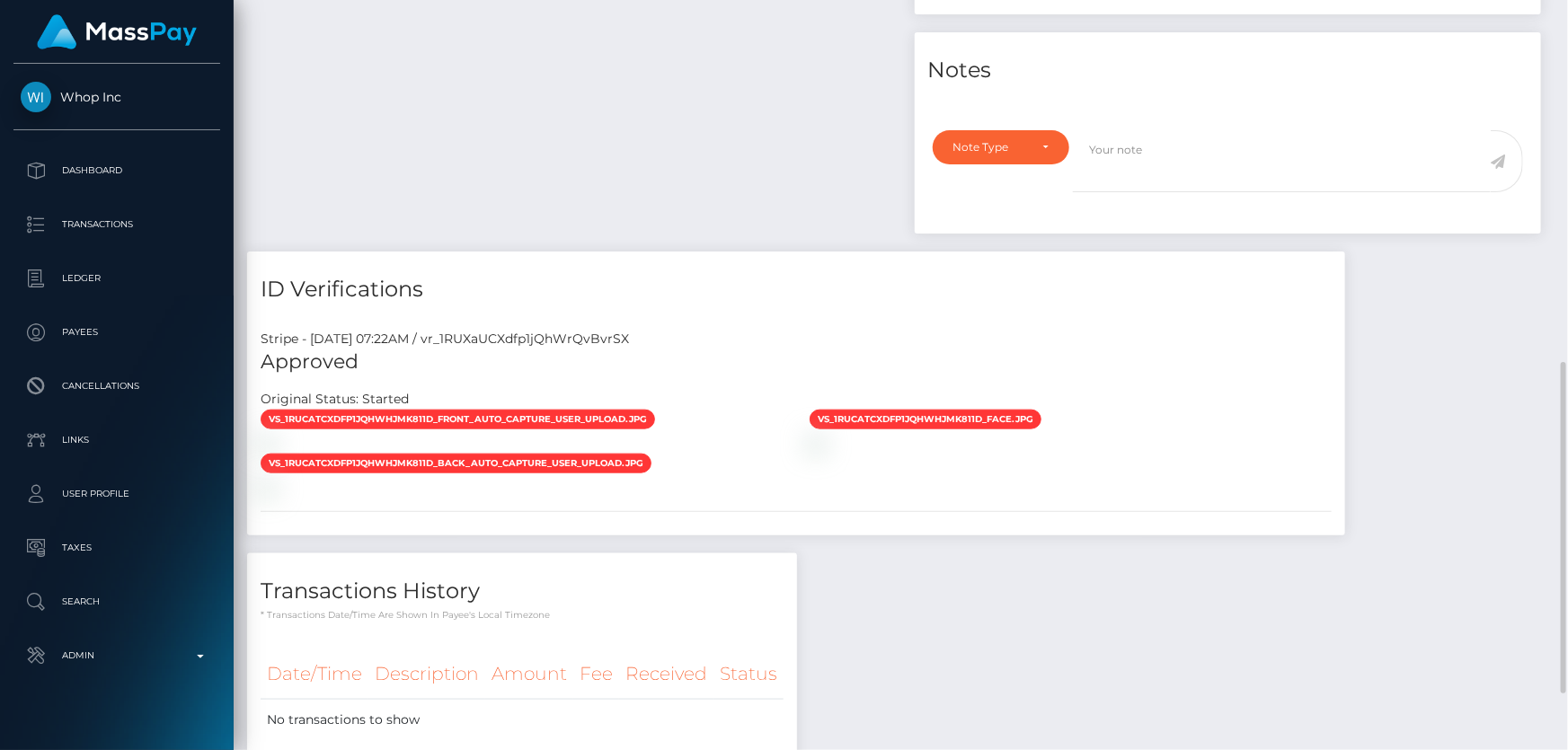
scroll to position [946, 0]
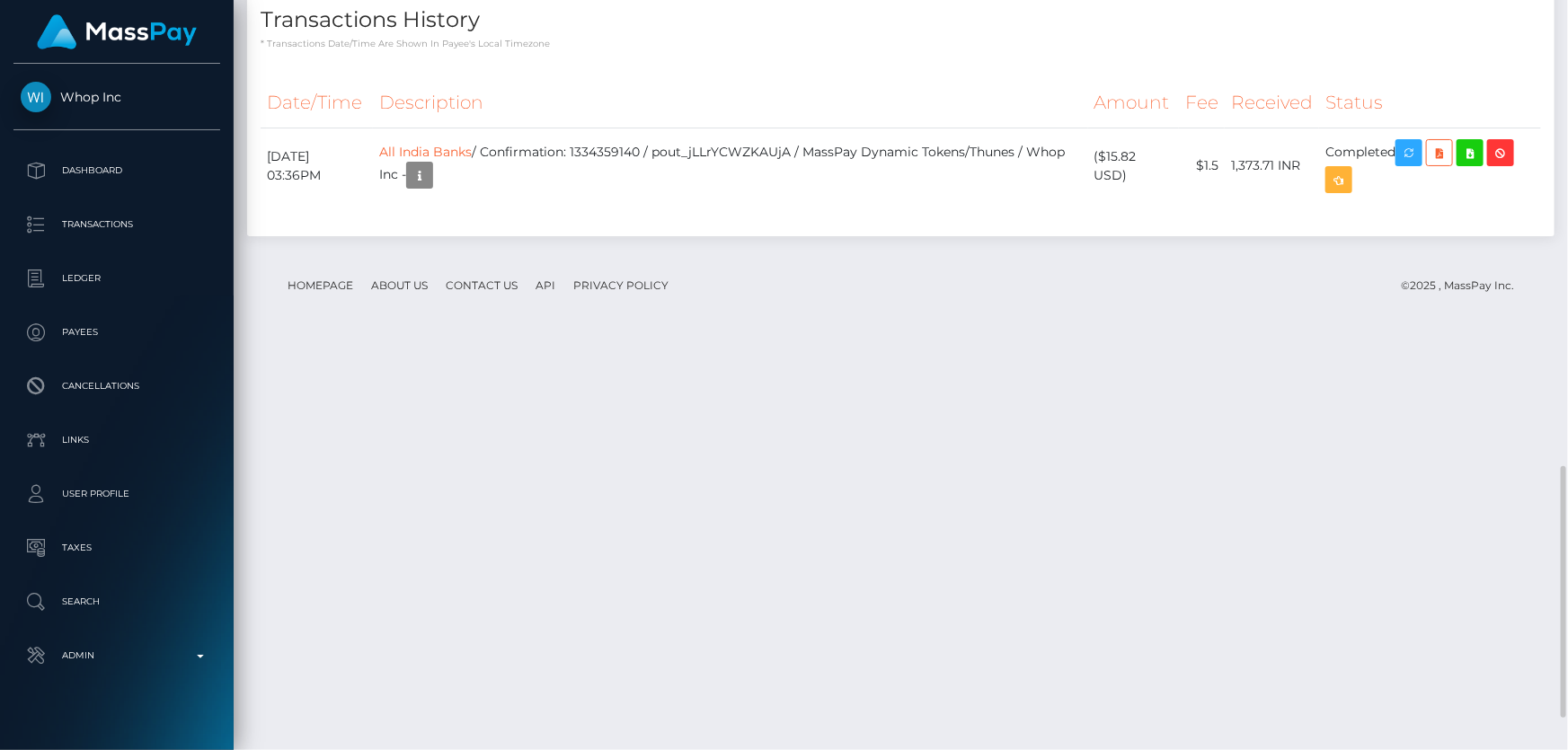
scroll to position [1485, 0]
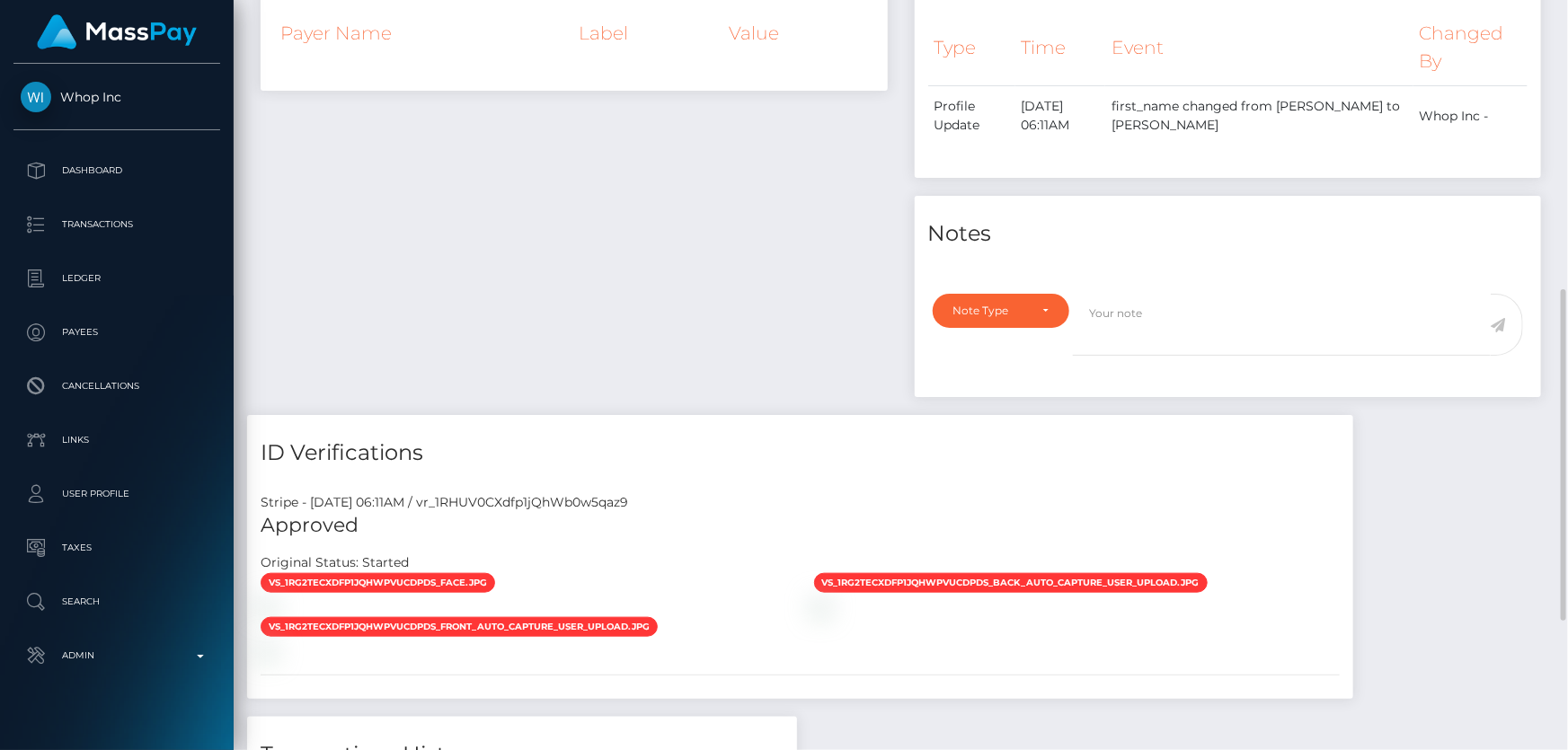
scroll to position [946, 0]
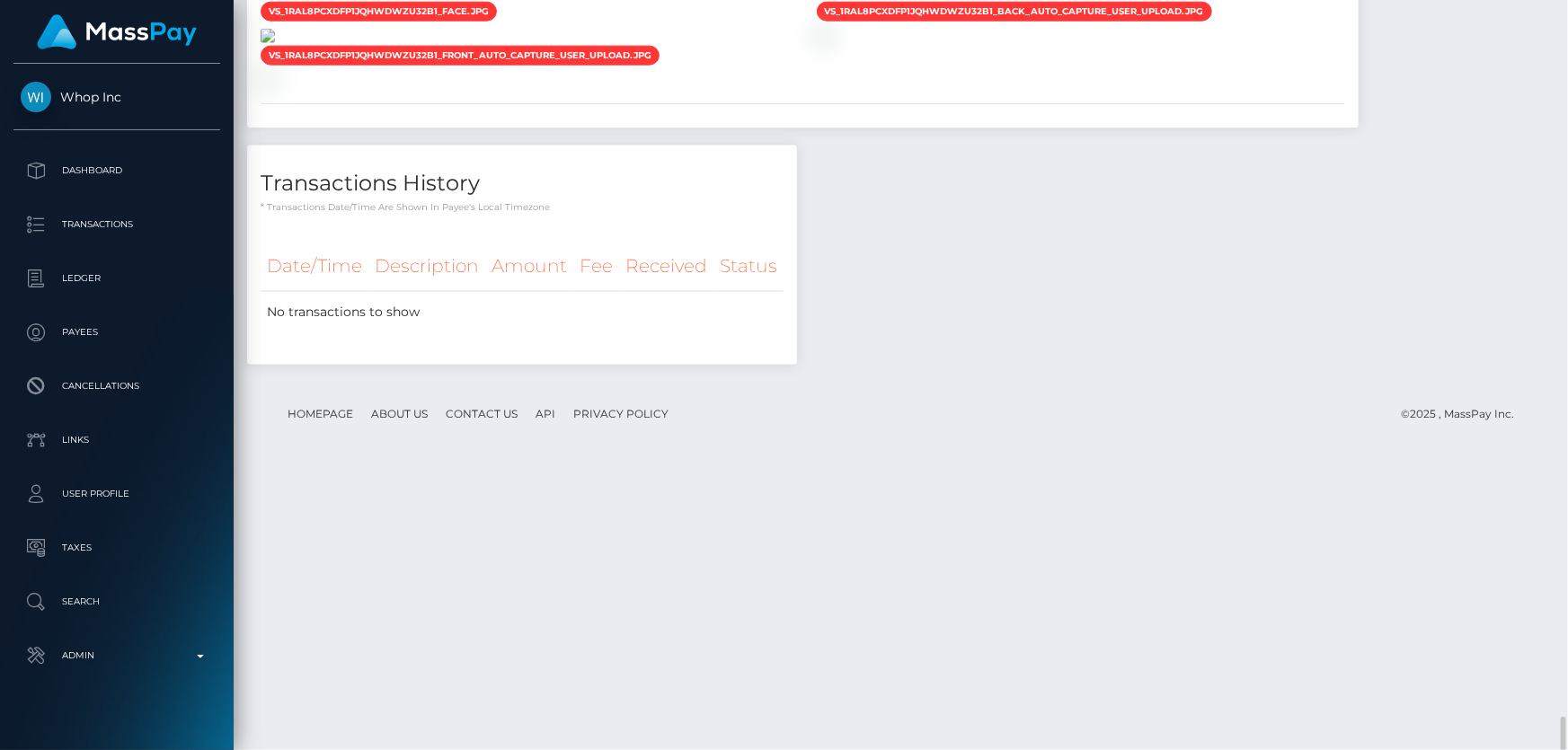
scroll to position [1446, 0]
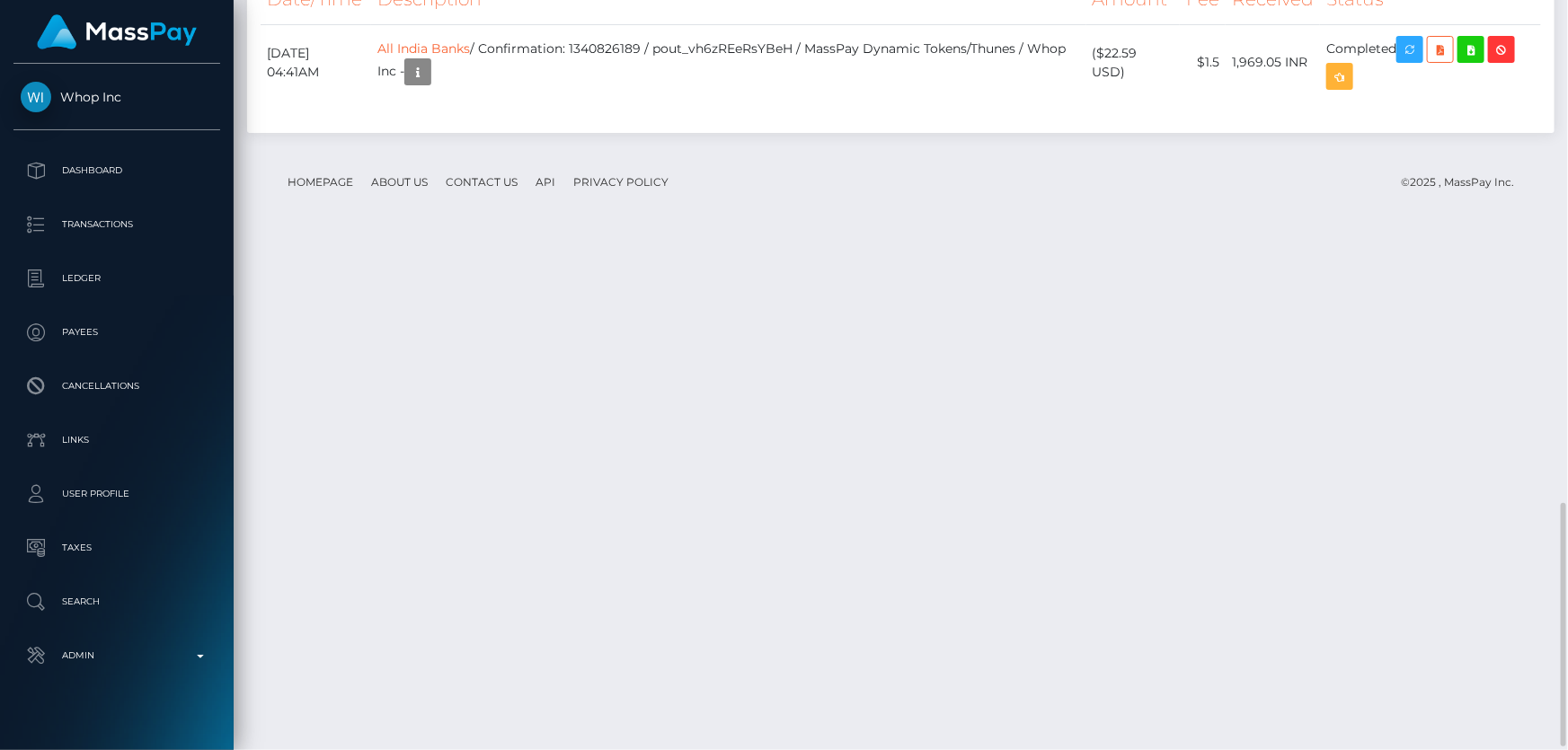
scroll to position [1562, 0]
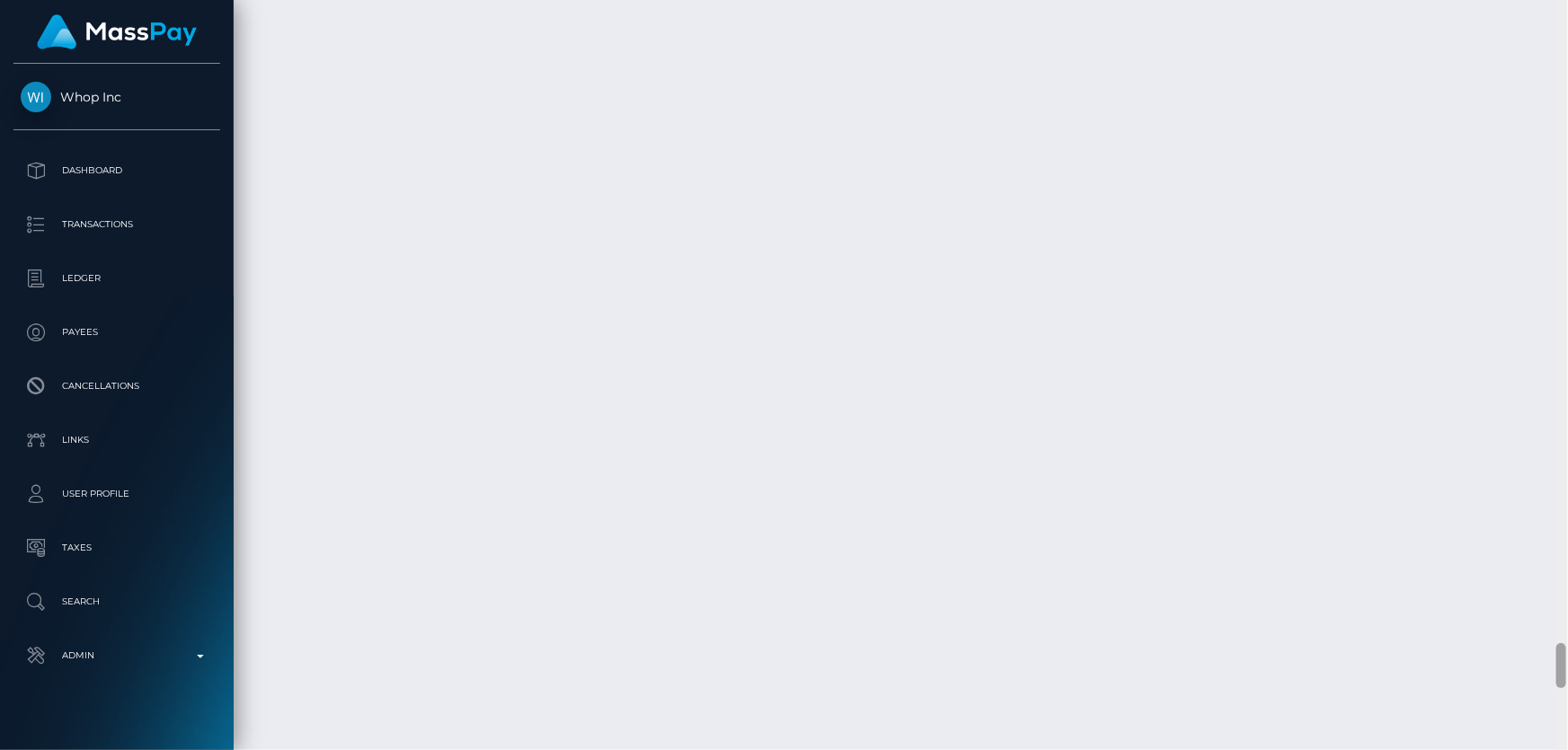
scroll to position [11802, 0]
drag, startPoint x: 1563, startPoint y: 588, endPoint x: 1529, endPoint y: 782, distance: 197.0
click at [1529, 749] on html "Whop Inc Dashboard Transactions Ledger Payees Cancellations Links" at bounding box center [784, 375] width 1568 height 750
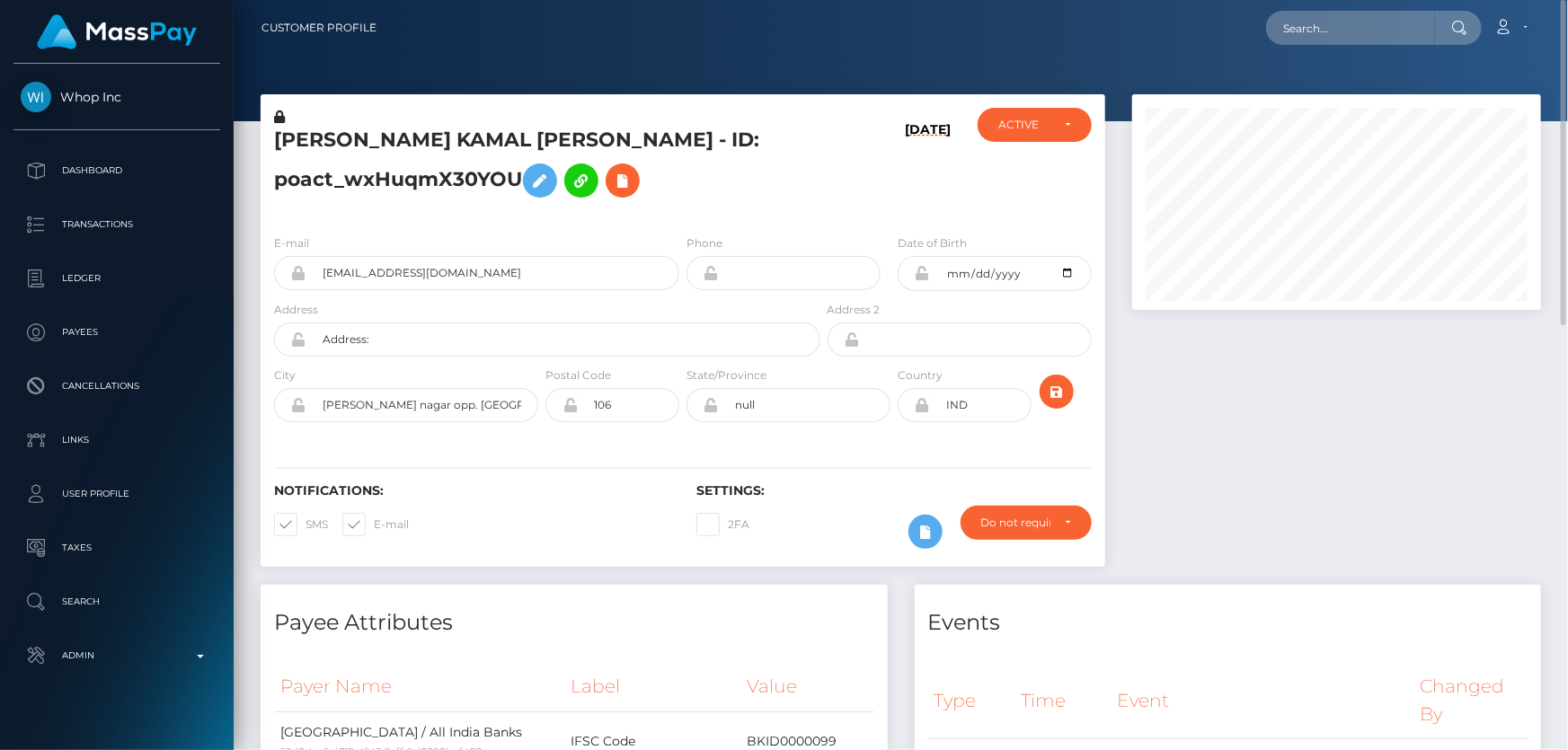
click at [1187, 476] on div at bounding box center [1337, 339] width 436 height 490
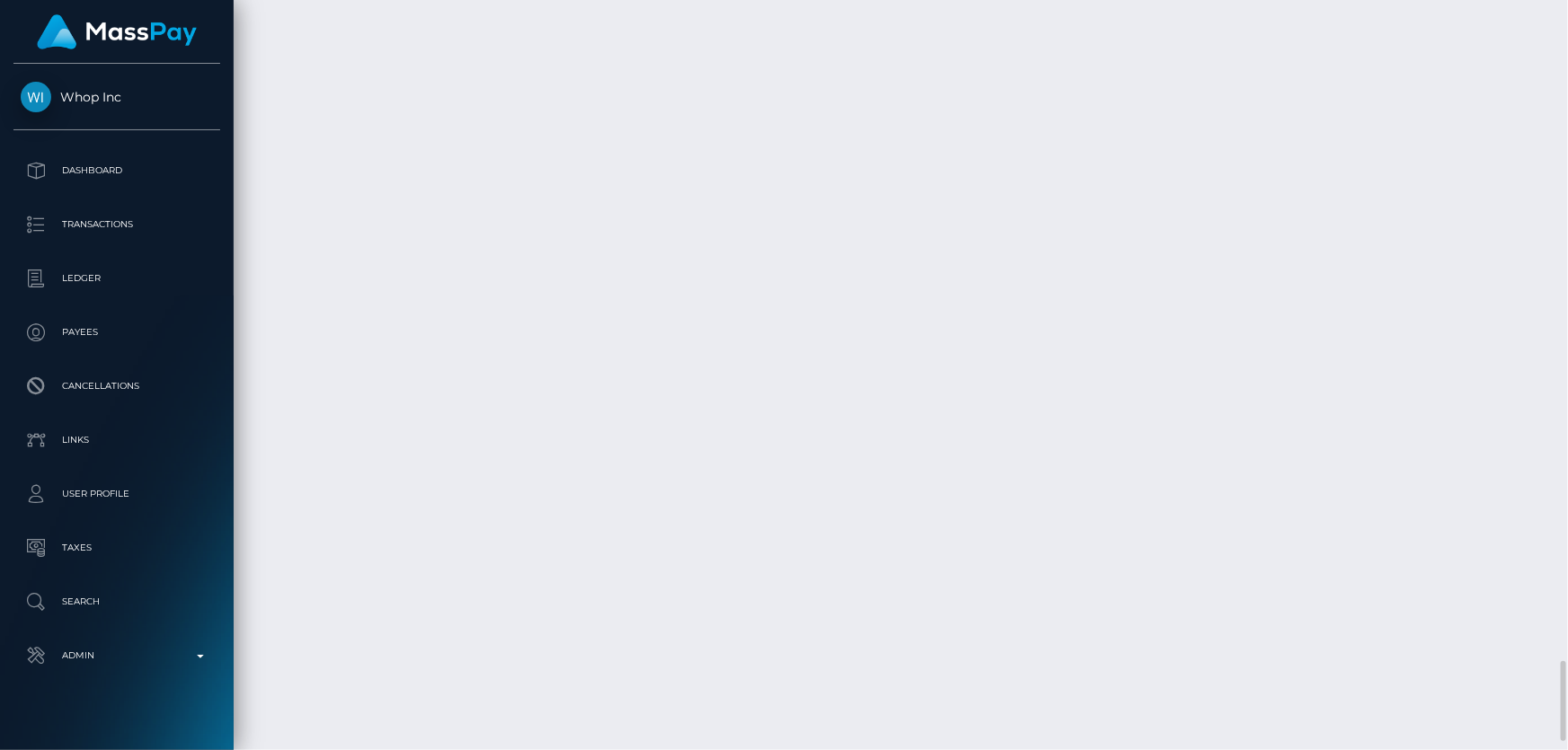
scroll to position [5925, 0]
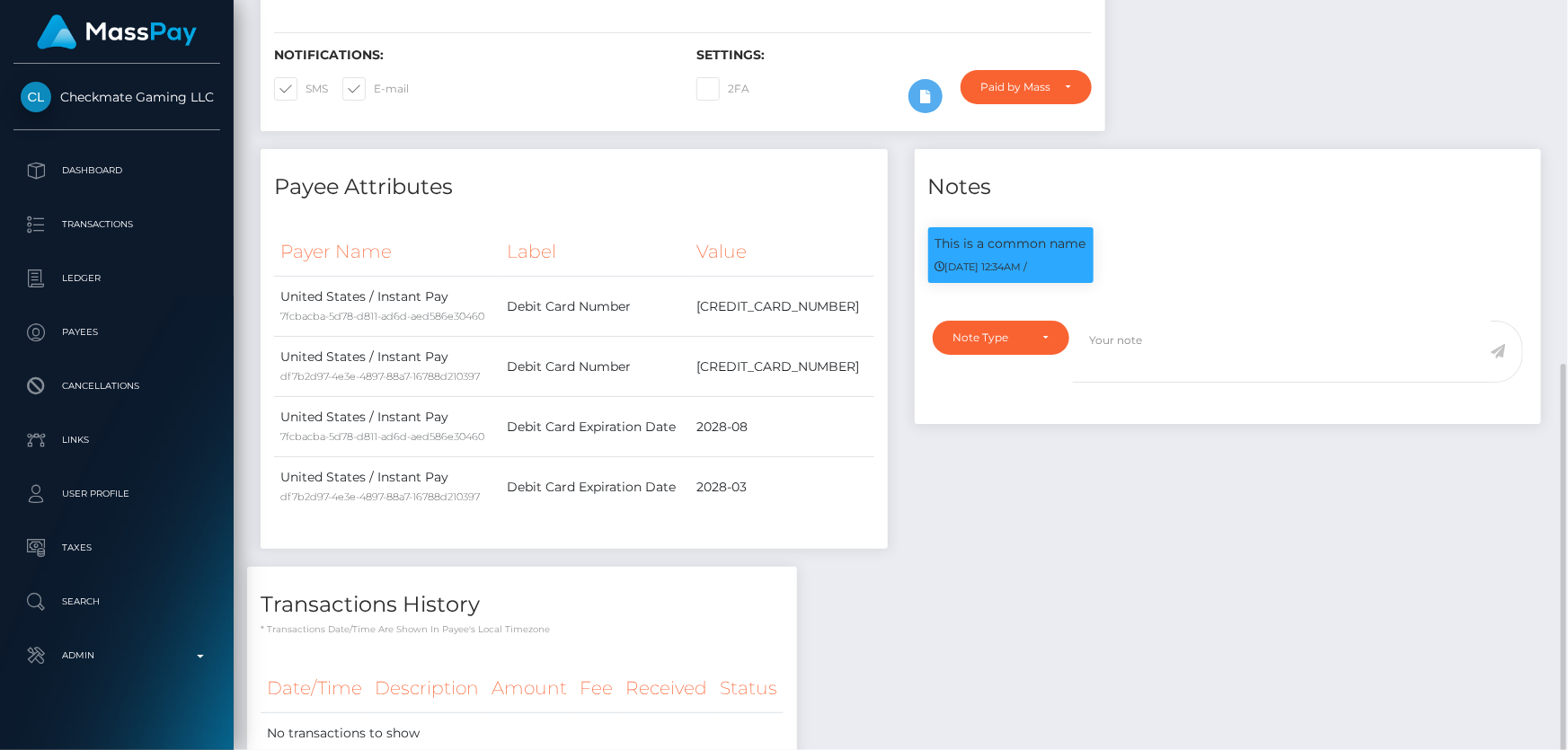
scroll to position [551, 0]
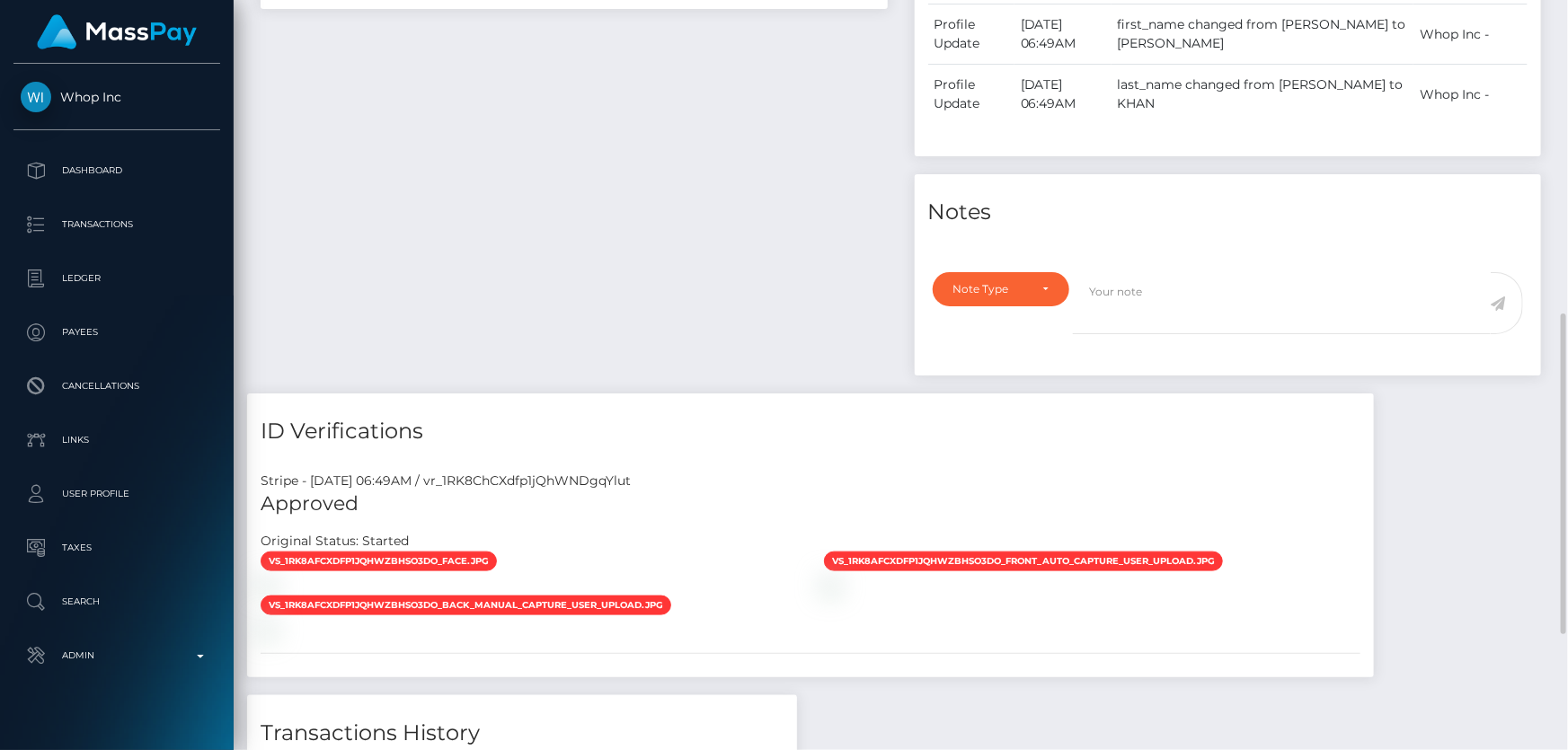
scroll to position [1006, 0]
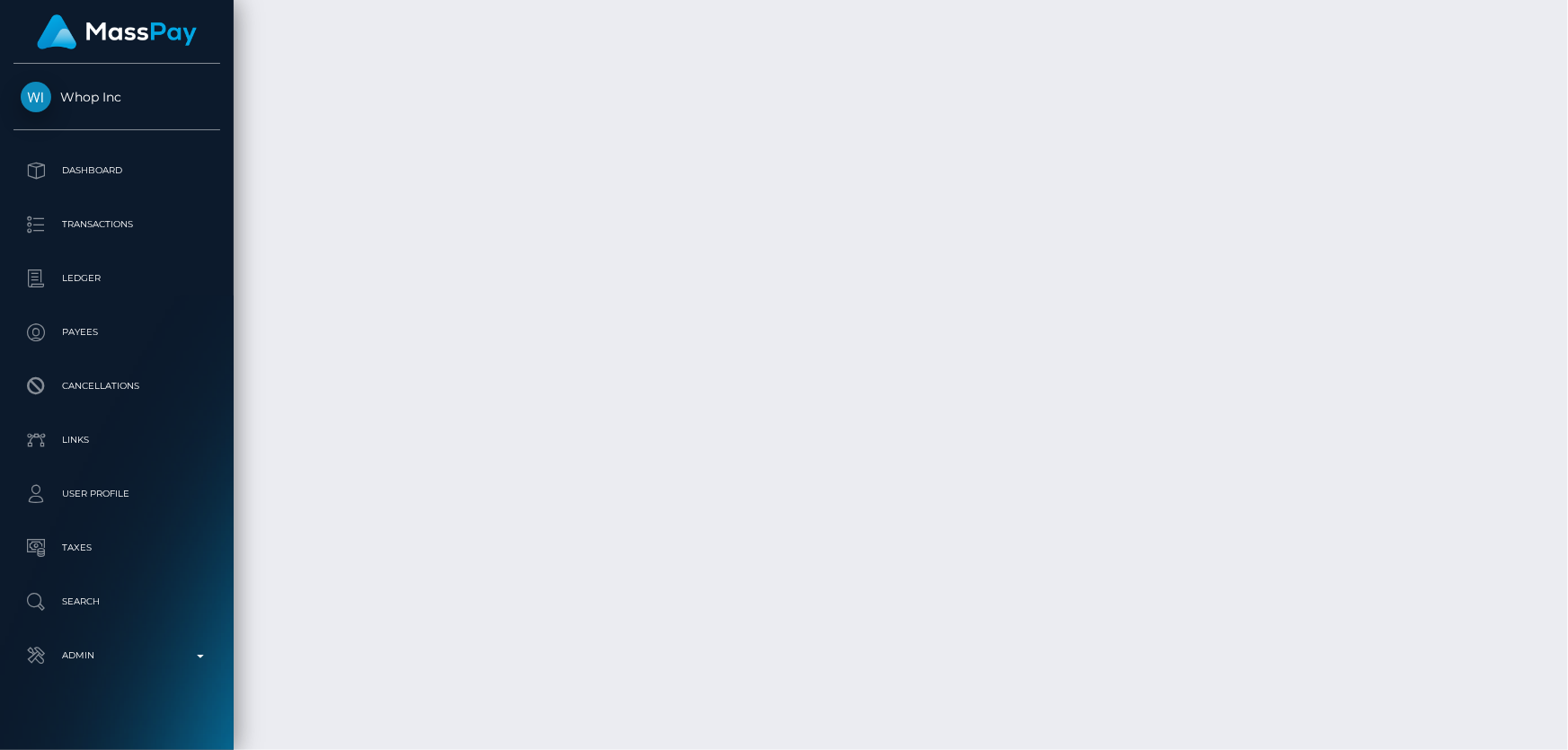
scroll to position [3833, 0]
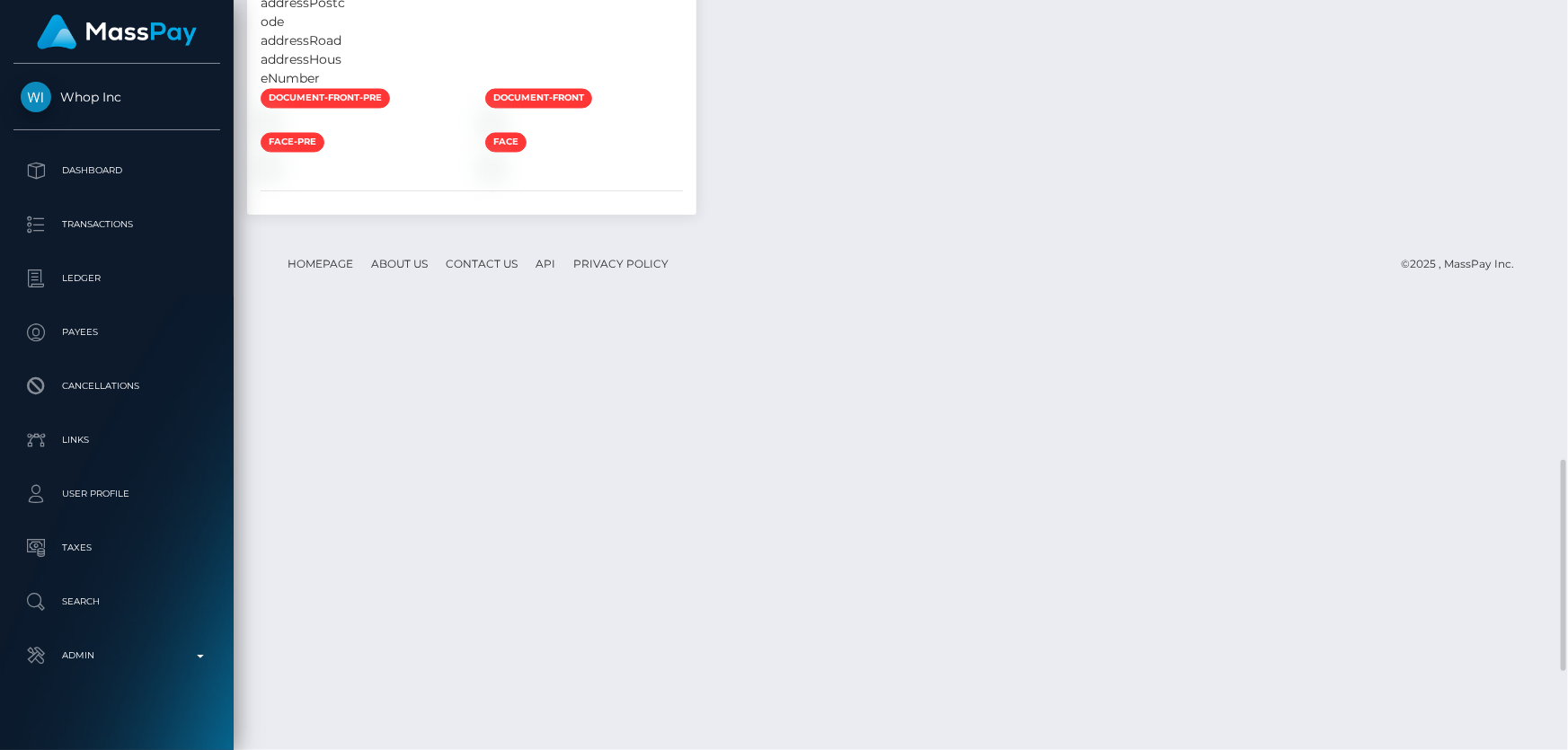
scroll to position [1916, 0]
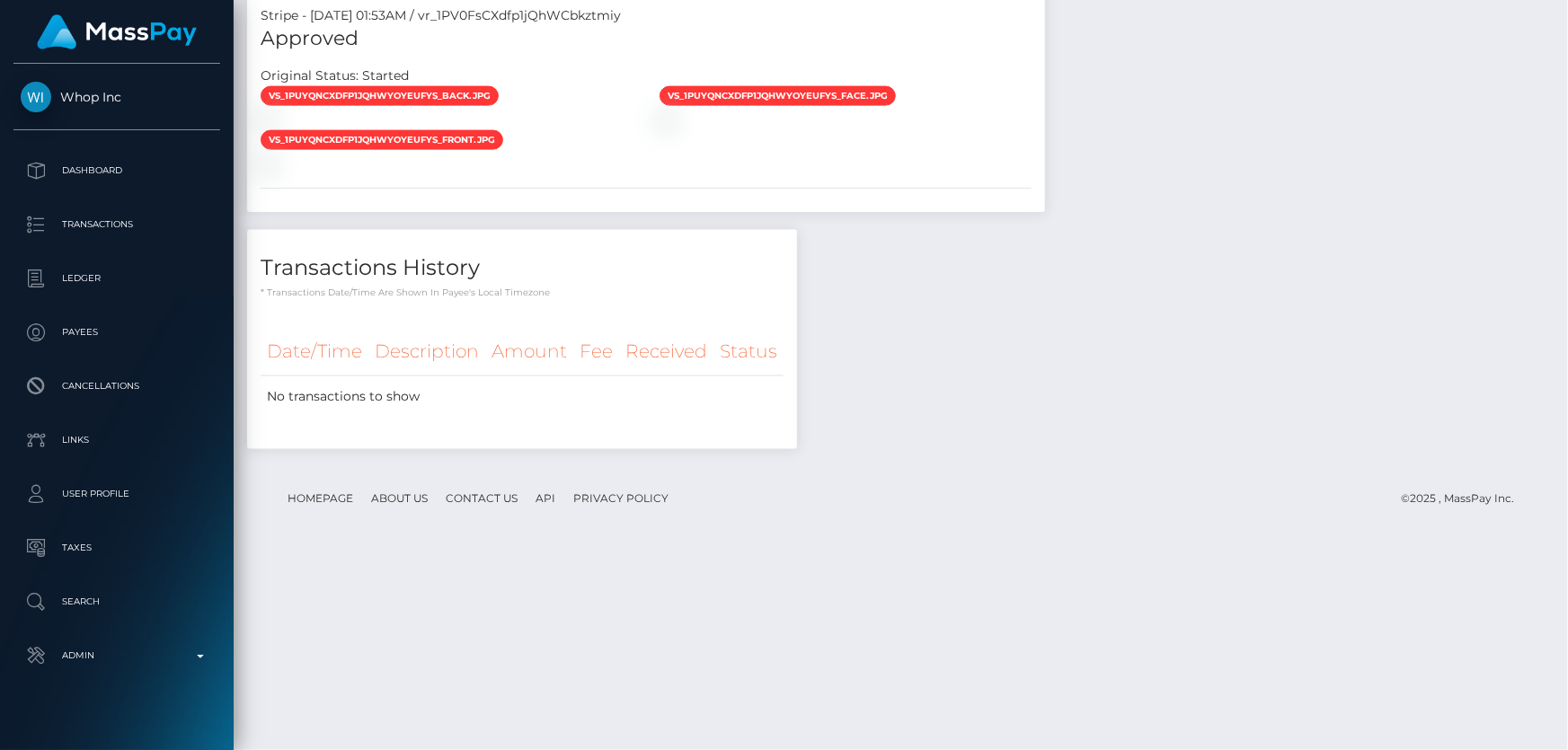
scroll to position [1516, 0]
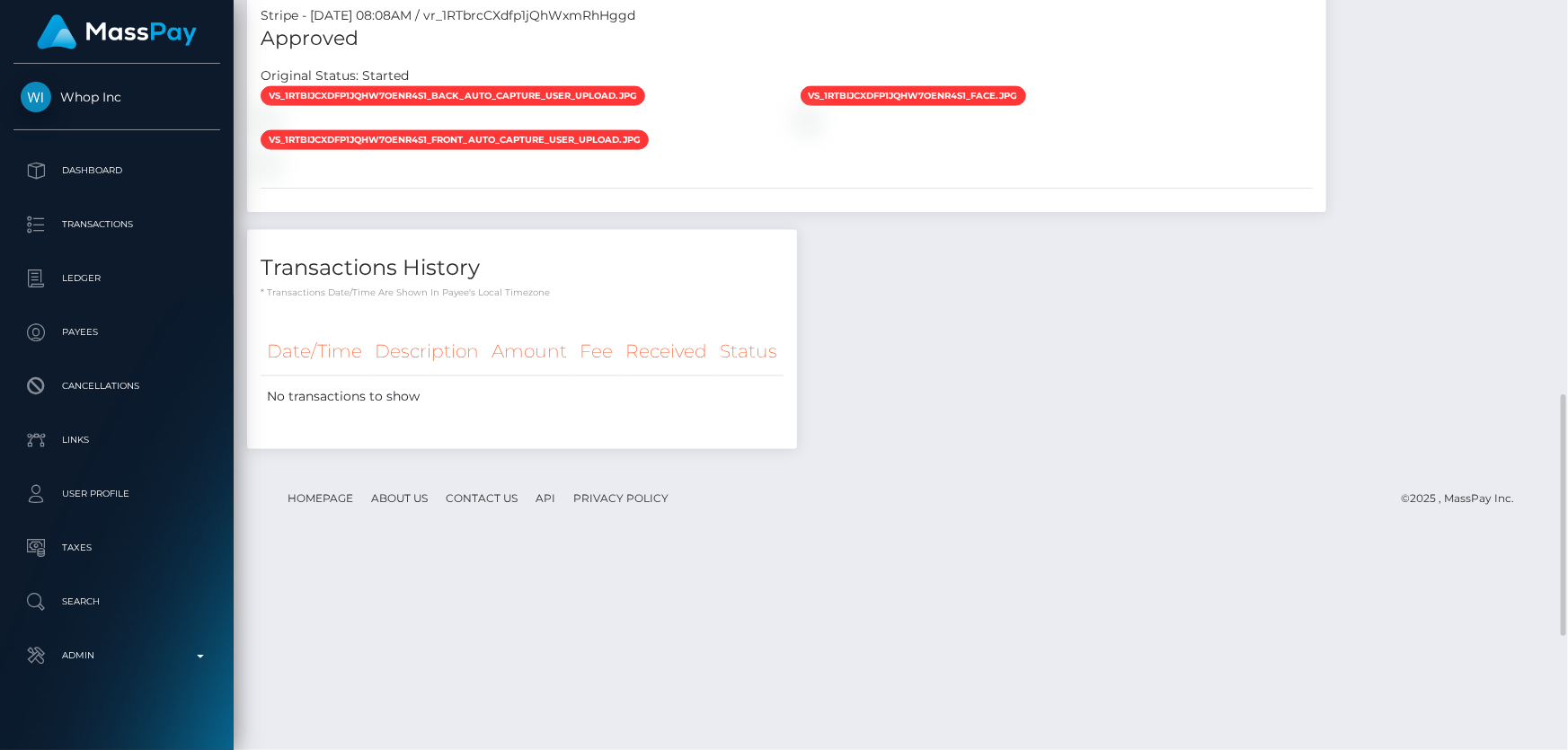
scroll to position [1579, 0]
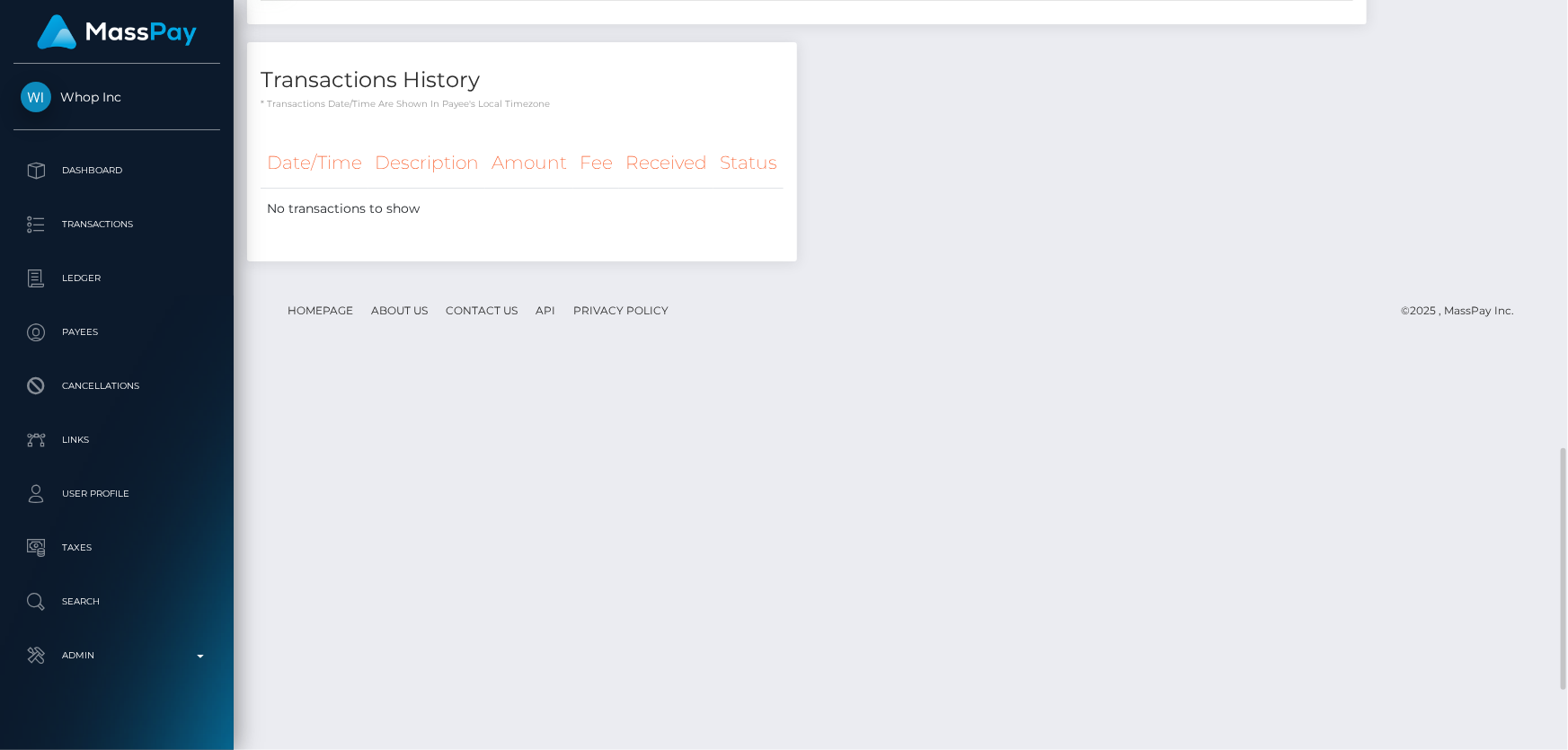
scroll to position [1576, 0]
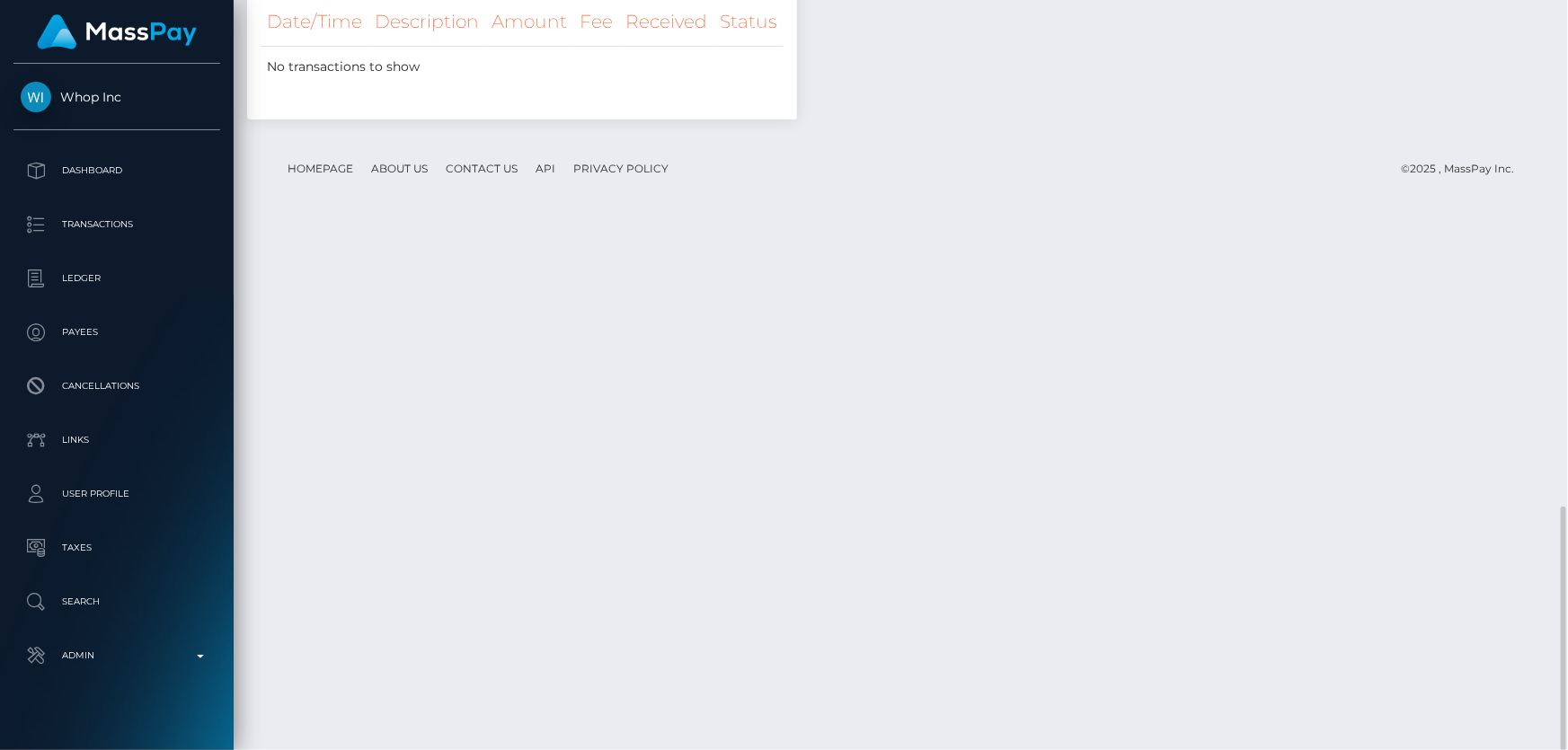
scroll to position [1554, 0]
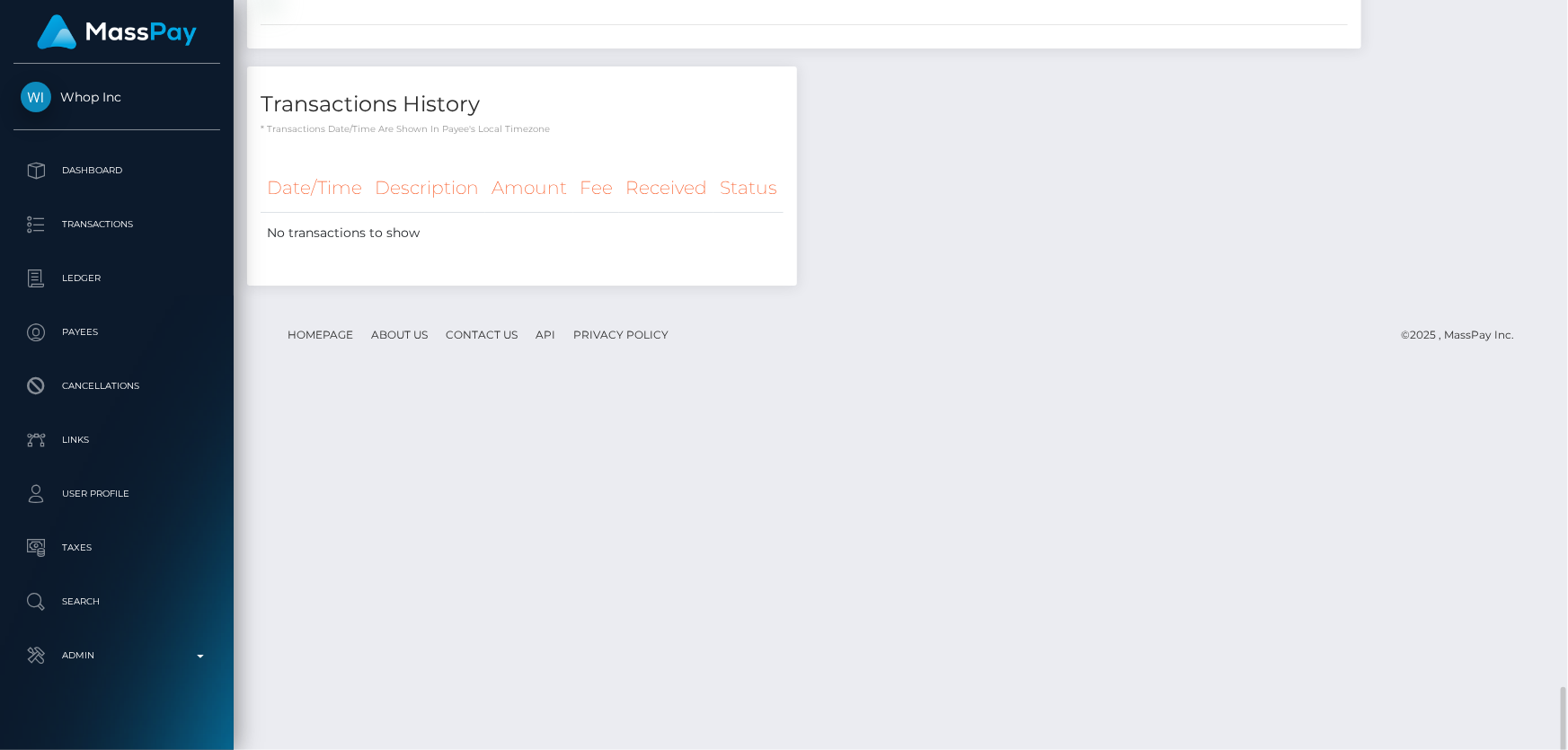
scroll to position [1566, 0]
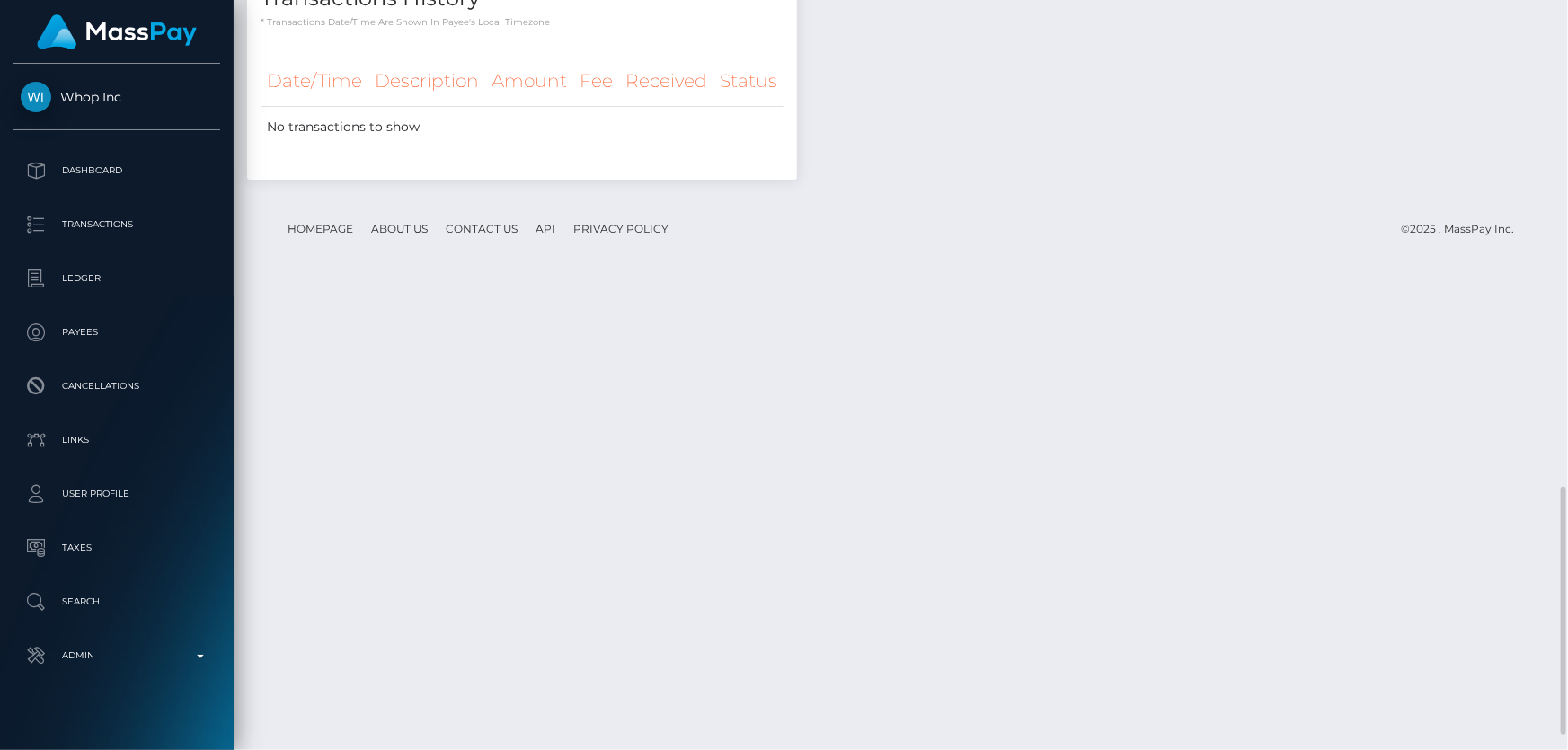
scroll to position [1518, 0]
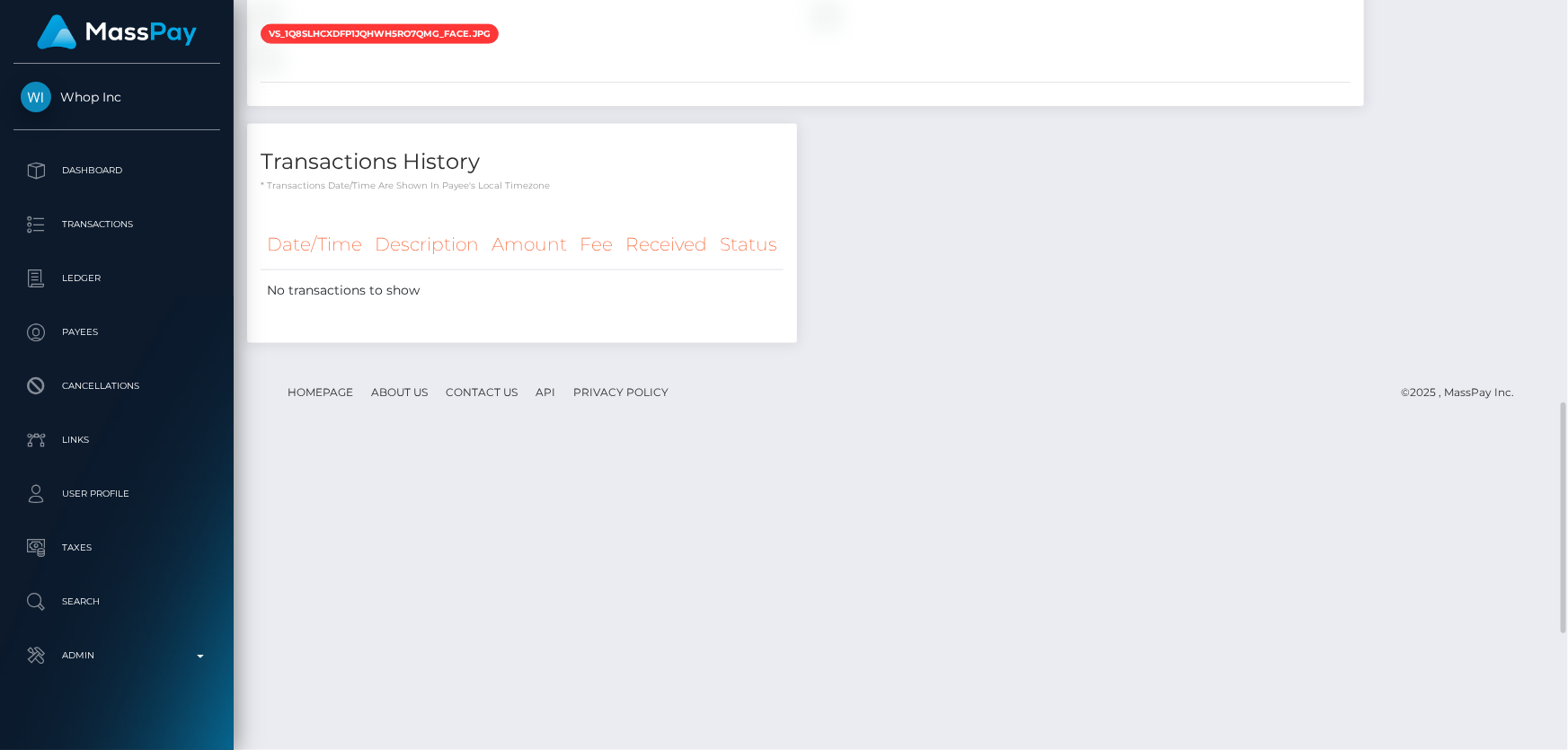
scroll to position [1687, 0]
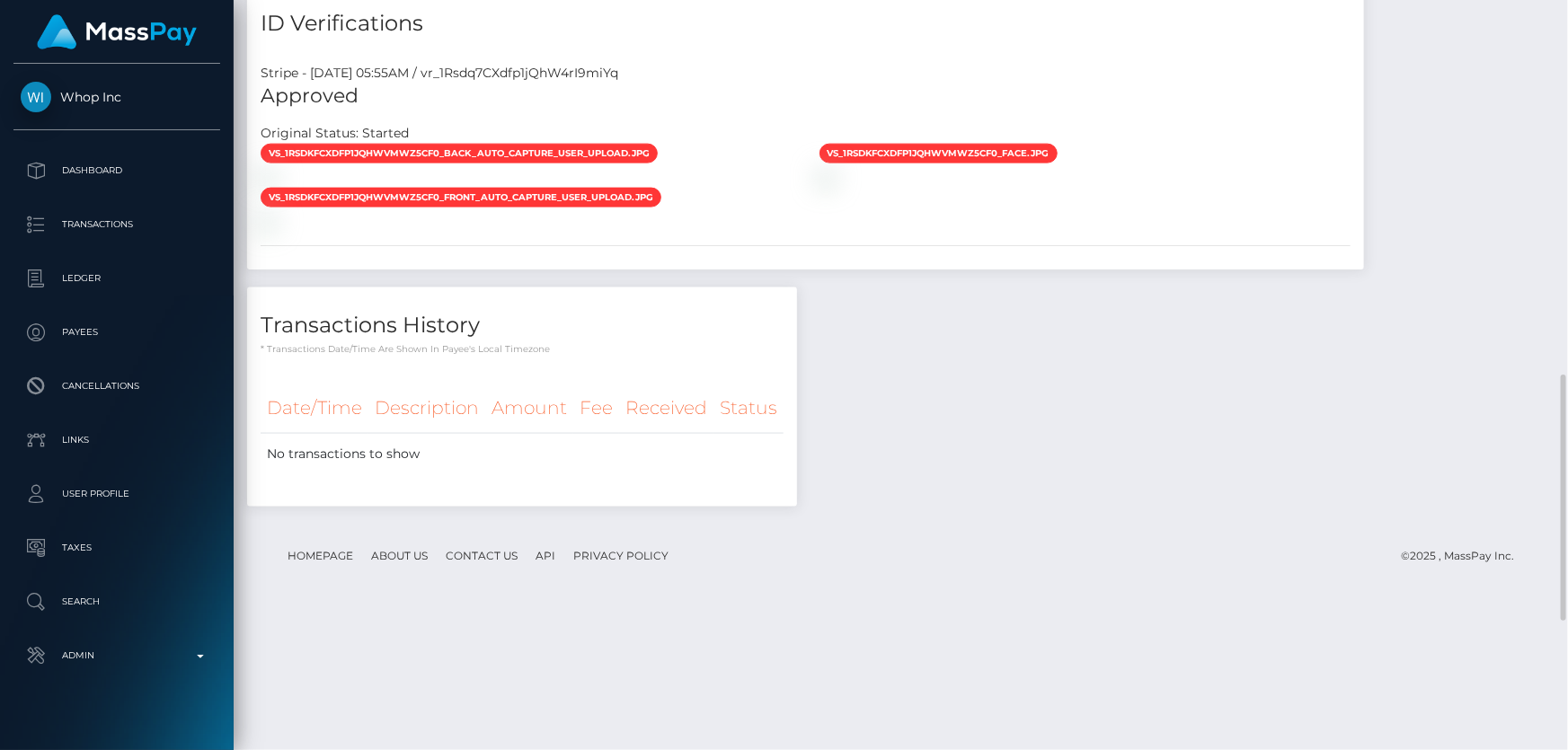
scroll to position [1538, 0]
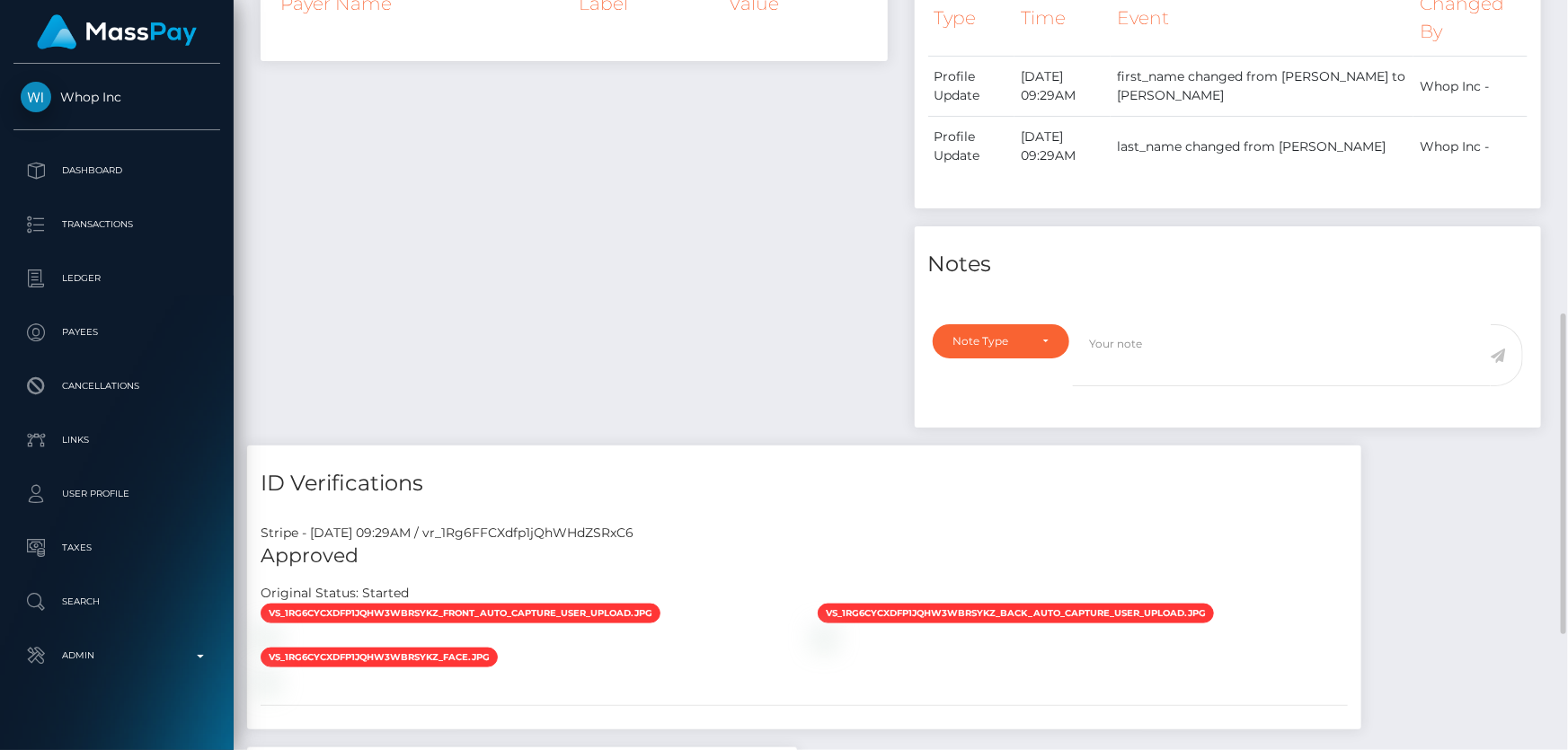
scroll to position [1006, 0]
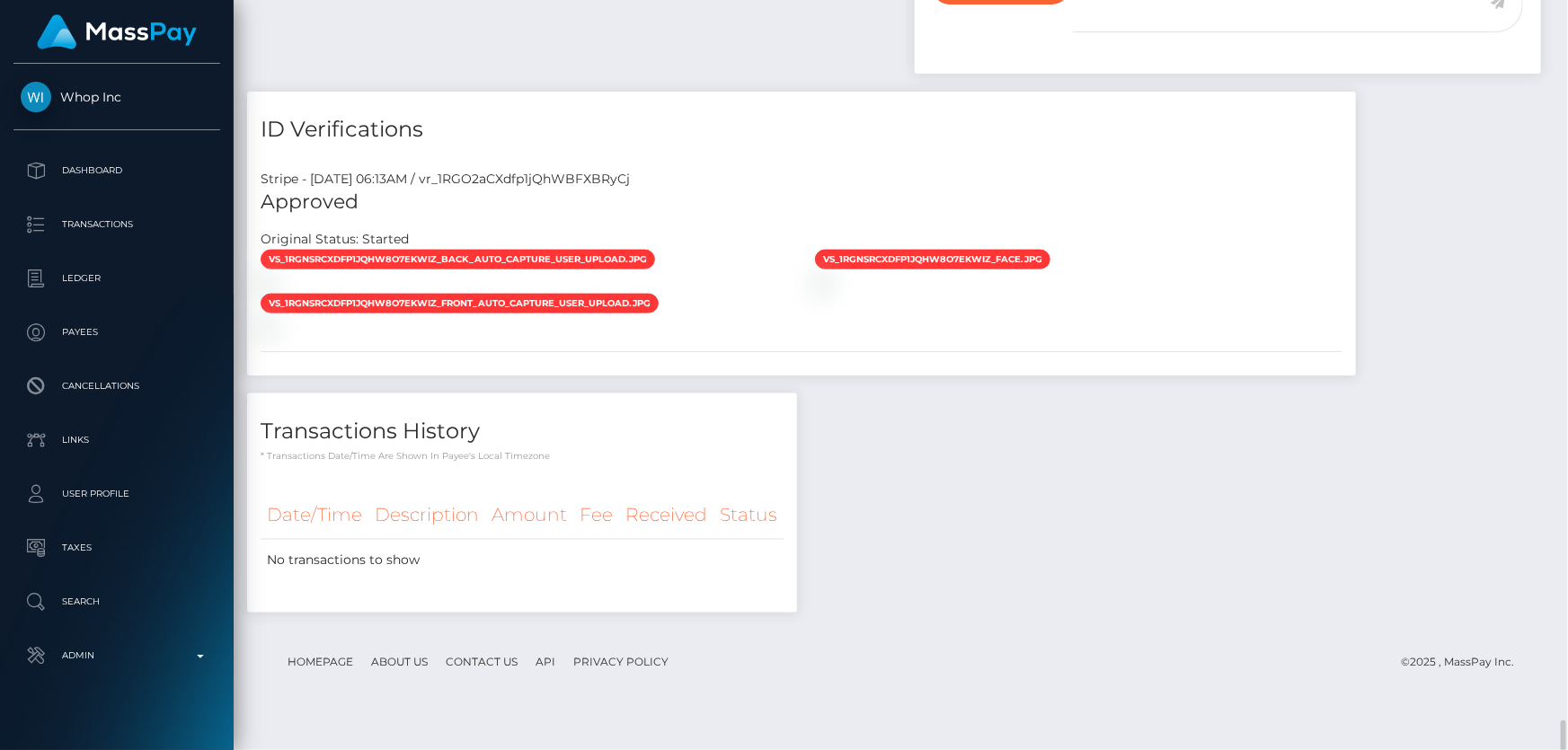
scroll to position [1313, 0]
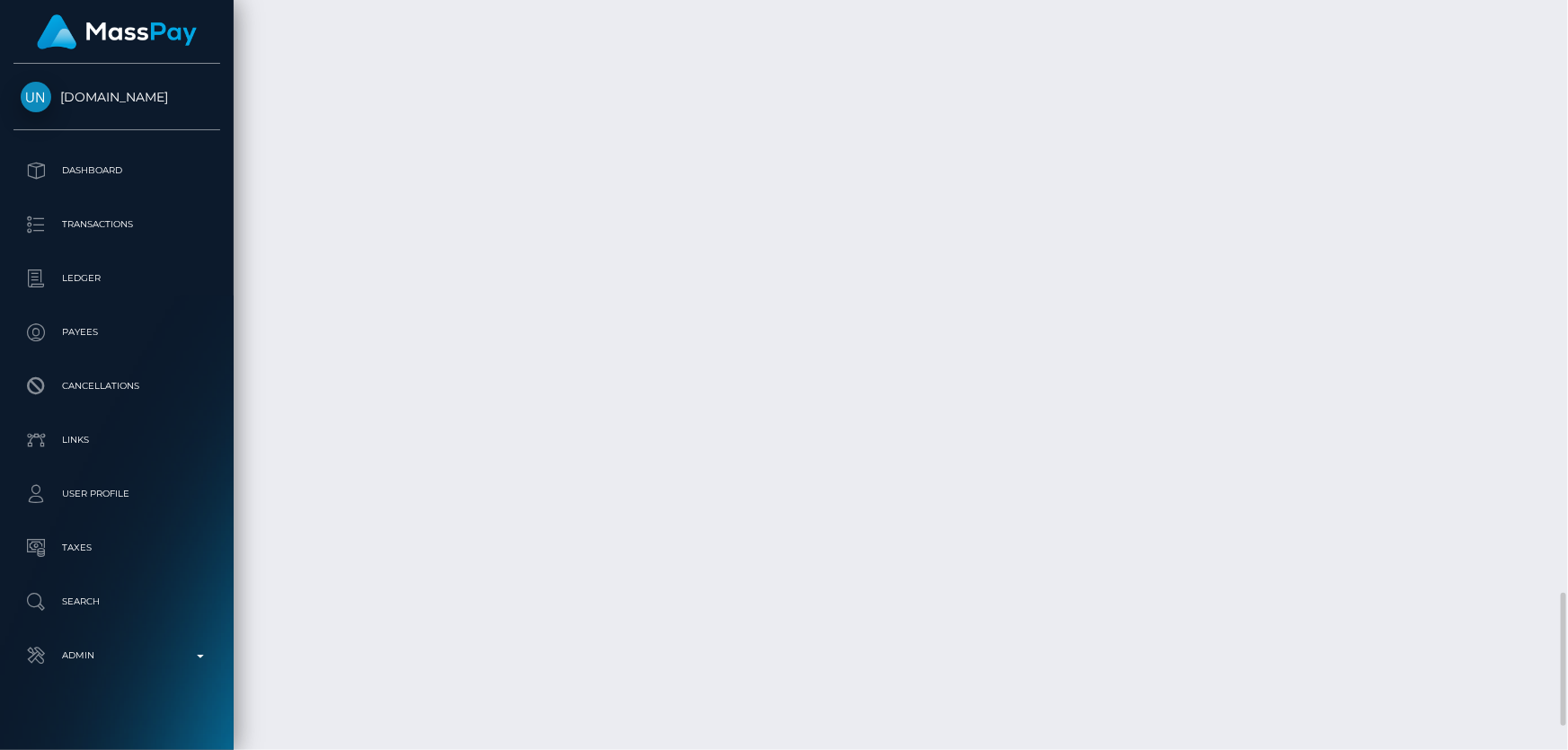
scroll to position [3489, 0]
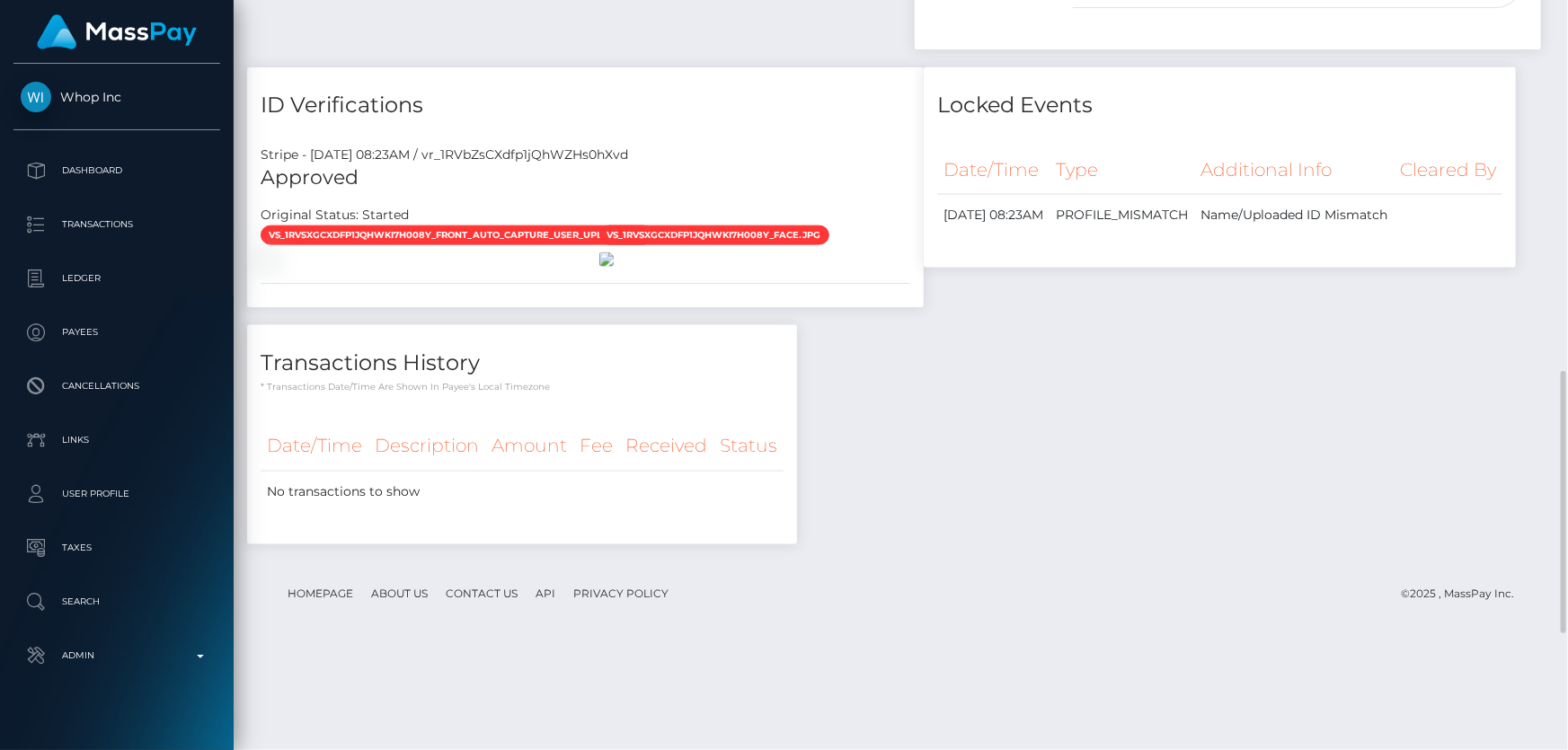
scroll to position [1394, 0]
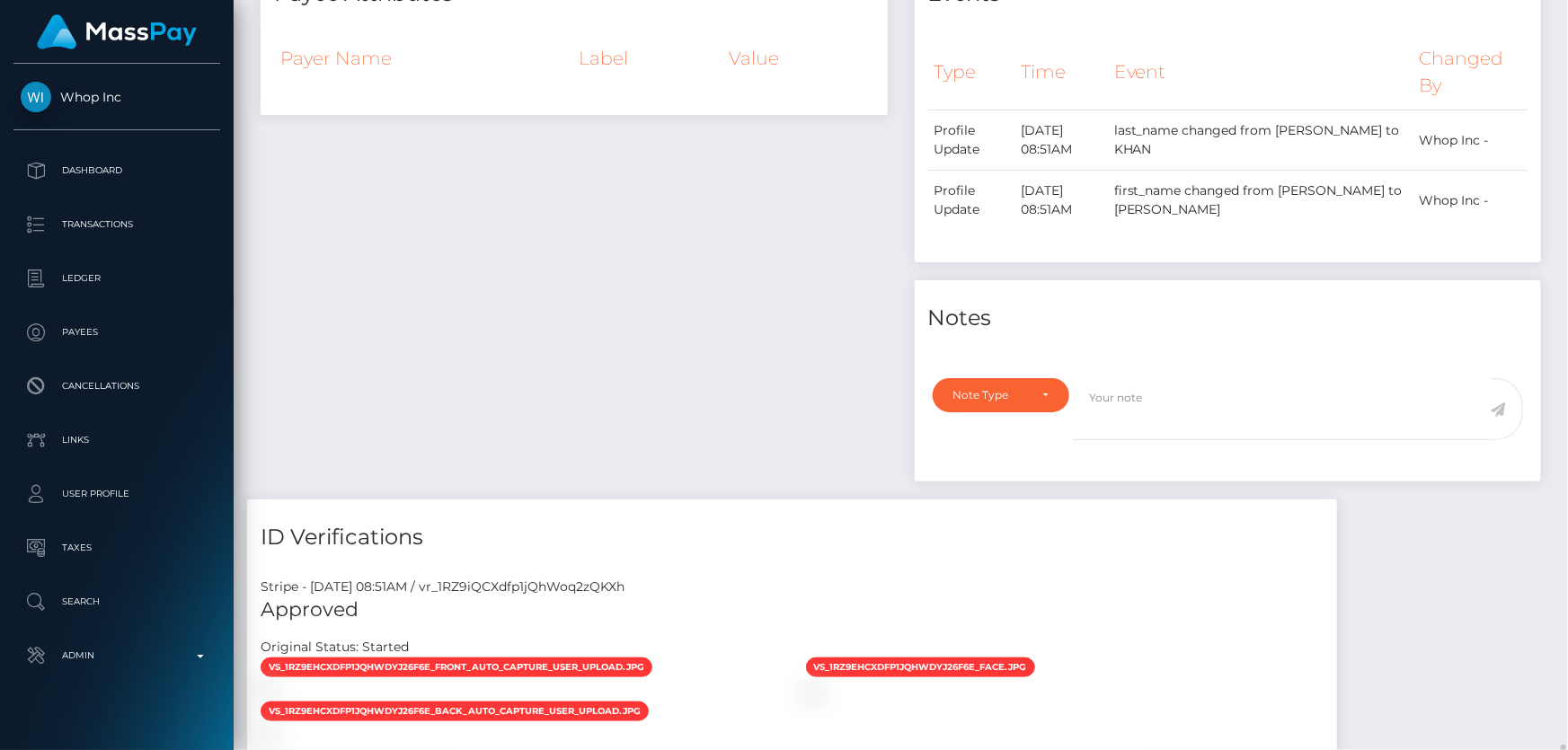
scroll to position [1006, 0]
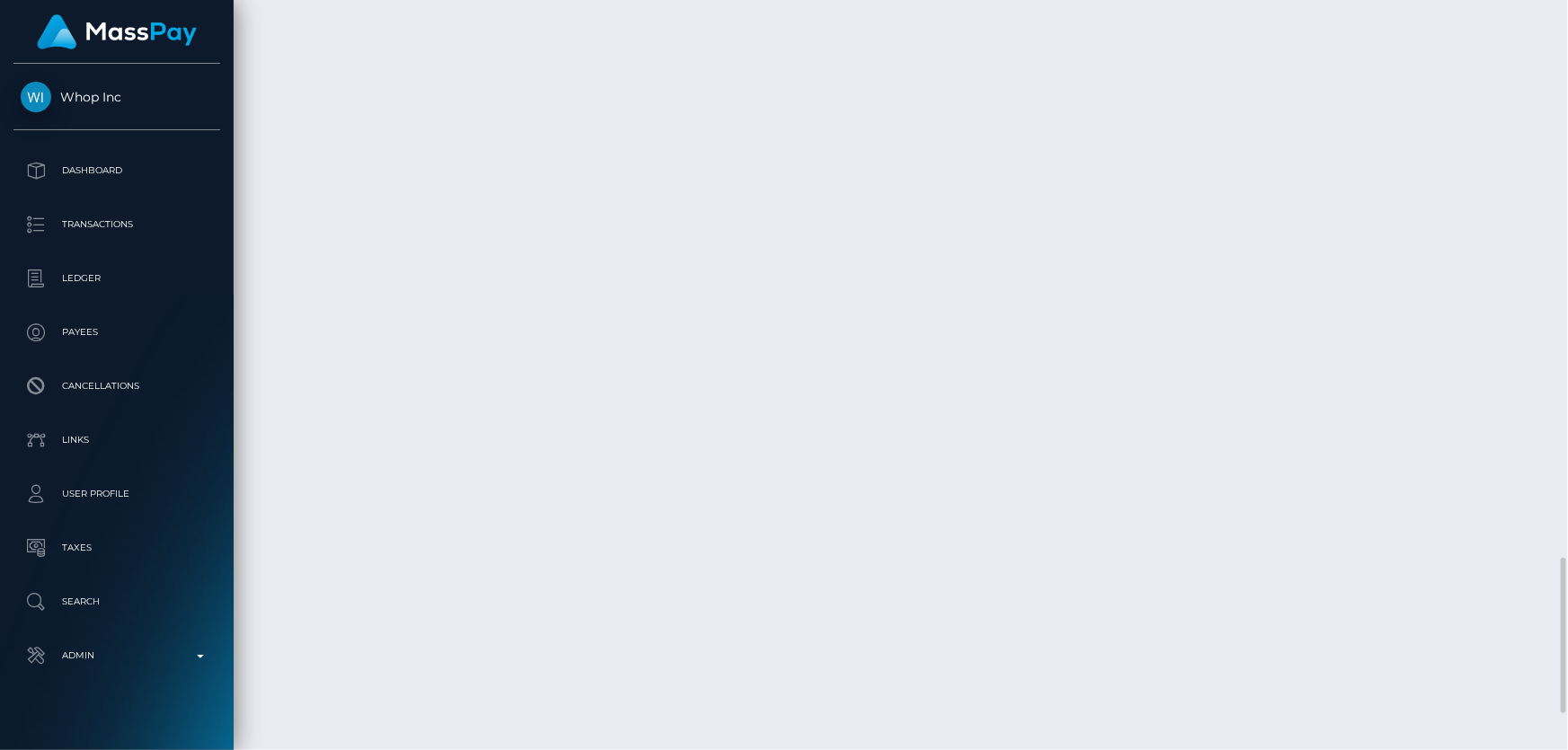
scroll to position [2876, 0]
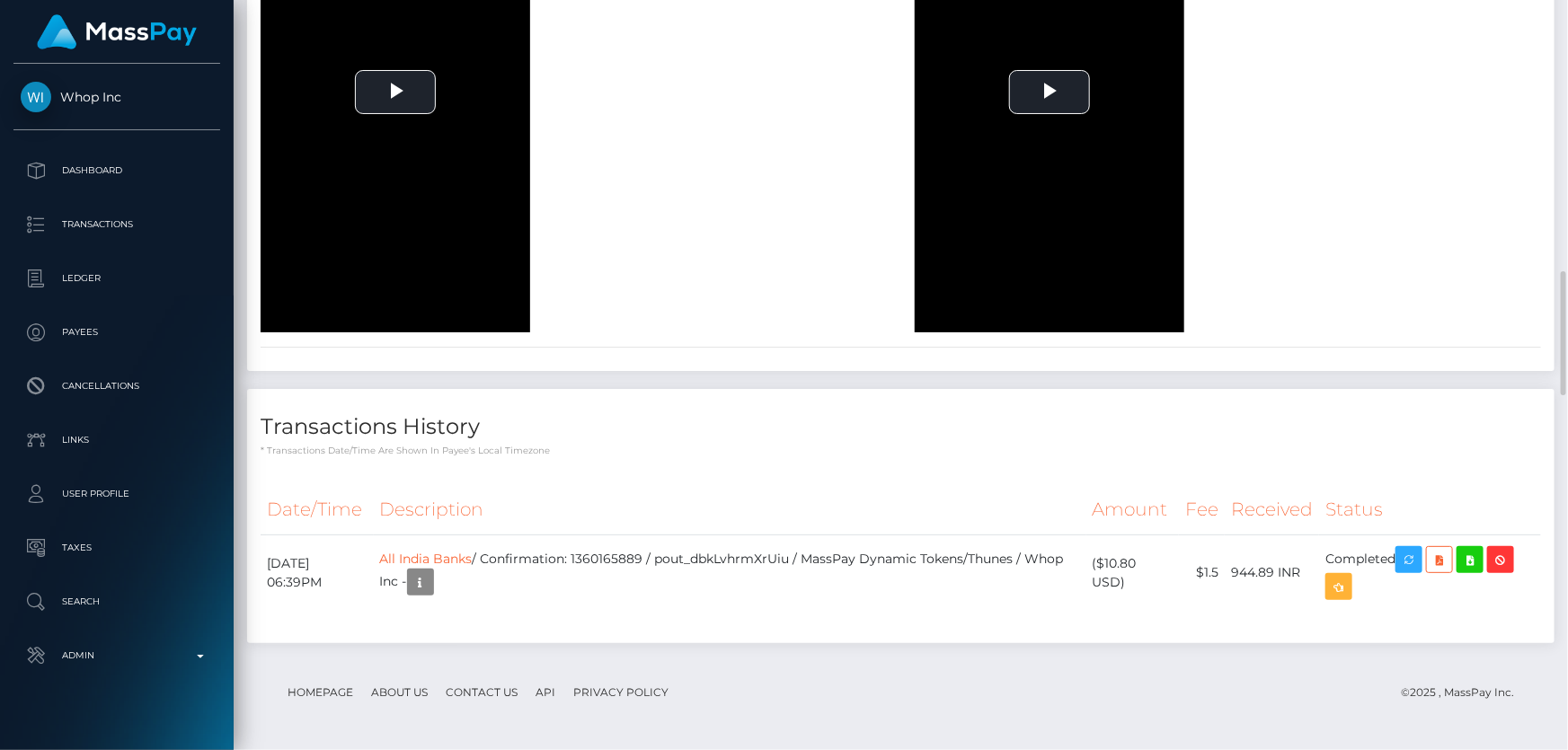
scroll to position [2241, 0]
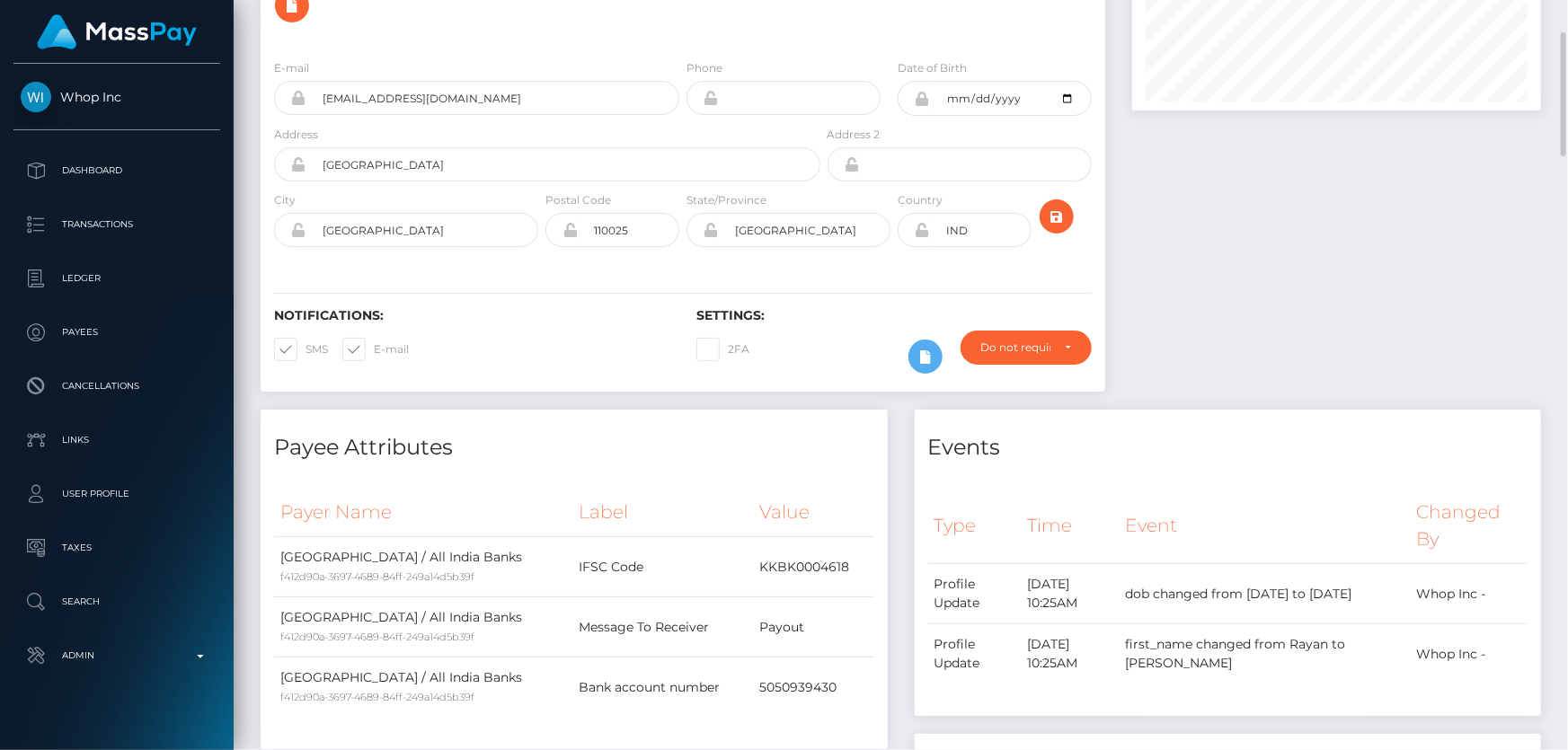
scroll to position [0, 0]
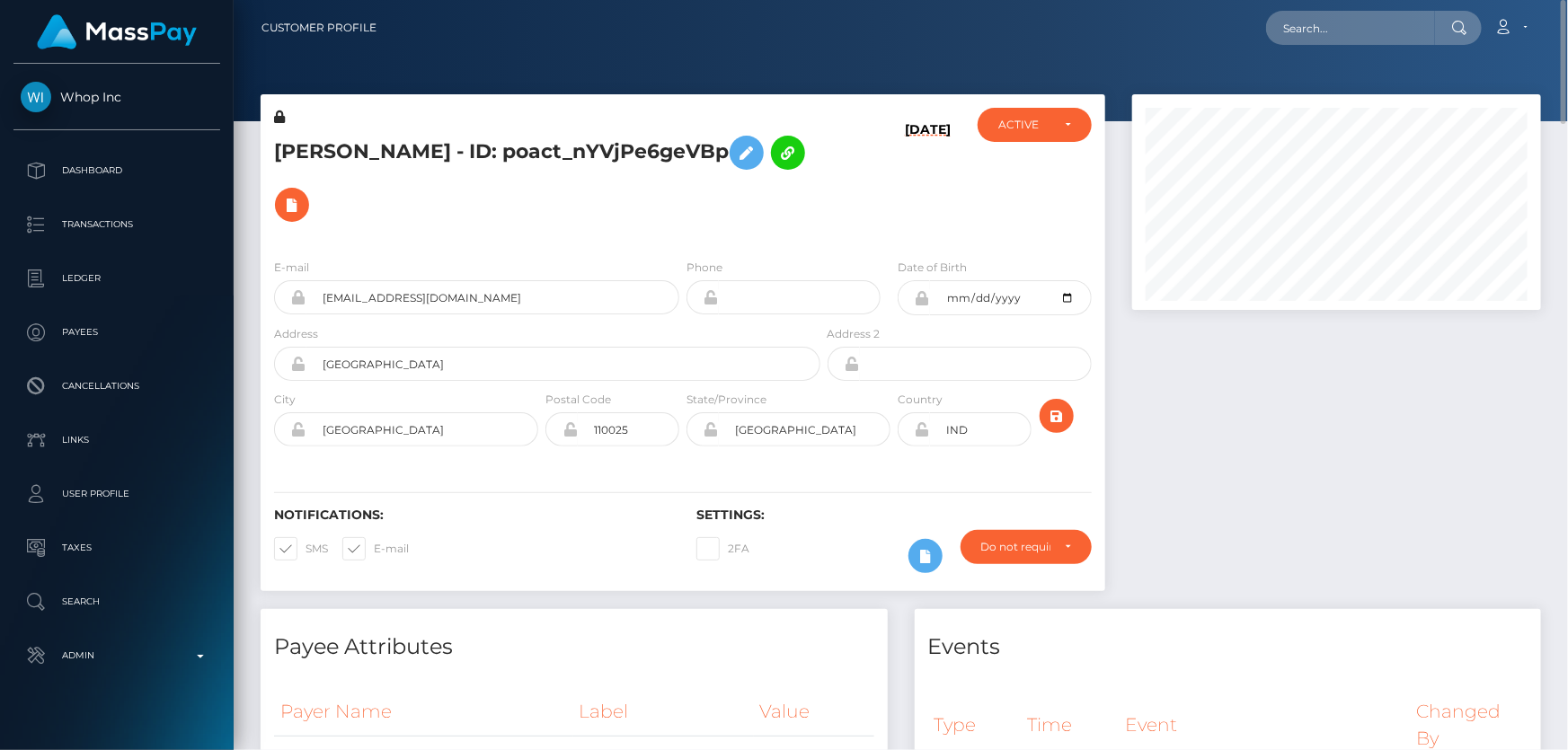
click at [657, 189] on h5 "MOHAMMAD RAYAN KHAN Khan - ID: poact_nYVjPe6geVBp" at bounding box center [543, 179] width 537 height 104
click at [284, 117] on icon at bounding box center [280, 116] width 11 height 12
click at [386, 211] on div "MOHAMMAD RAYAN KHAN Khan - ID: poact_nYVjPe6geVBp" at bounding box center [543, 176] width 563 height 137
click at [736, 164] on icon at bounding box center [747, 153] width 21 height 22
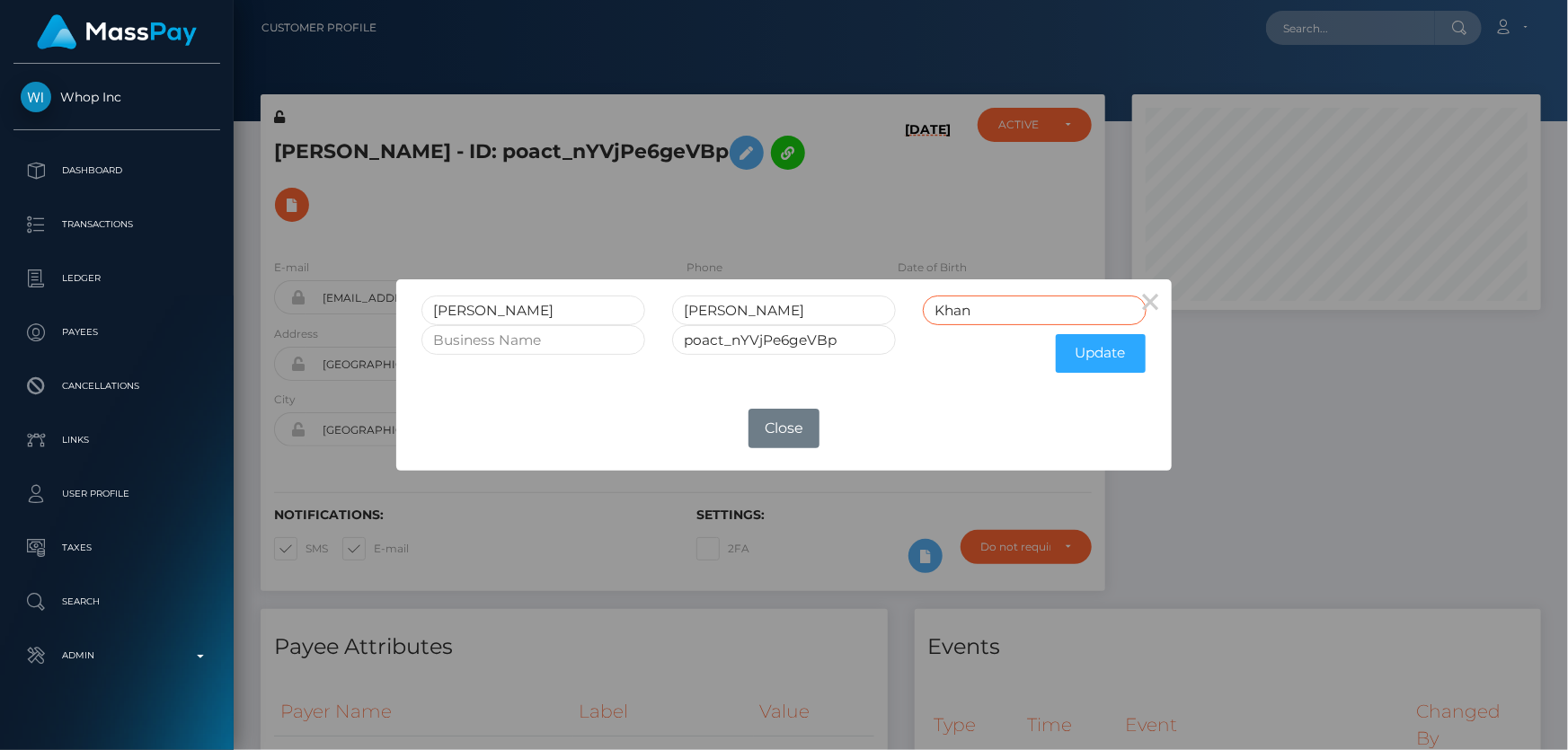
drag, startPoint x: 975, startPoint y: 309, endPoint x: 875, endPoint y: 334, distance: 103.1
click at [915, 323] on div "Khan" at bounding box center [1035, 310] width 251 height 30
drag, startPoint x: 790, startPoint y: 318, endPoint x: 739, endPoint y: 308, distance: 52.0
click at [739, 308] on input "RAYAN KHAN" at bounding box center [784, 310] width 224 height 30
type input "RAYAN"
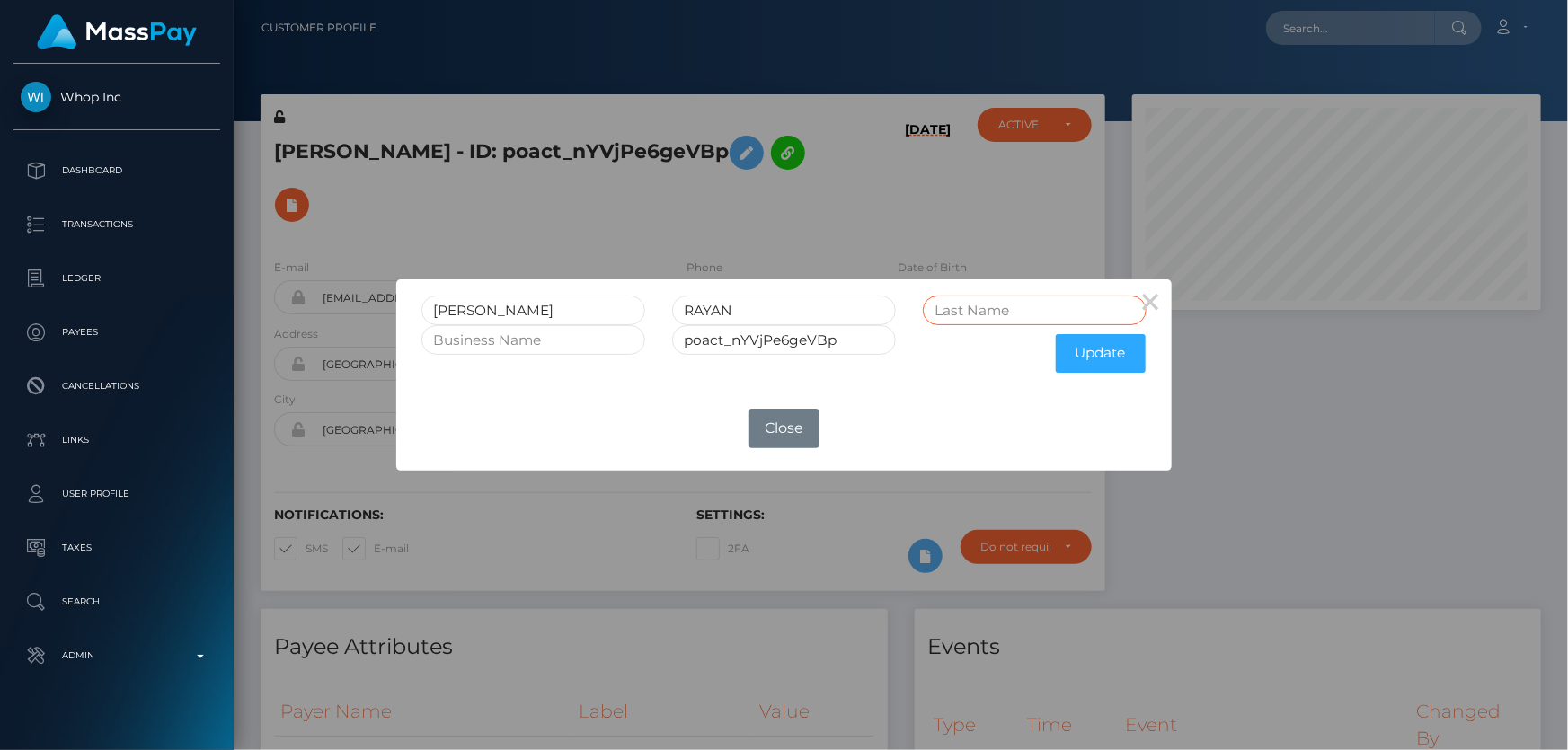
paste input "KHAN"
type input "KHAN"
click at [1096, 345] on button "Update" at bounding box center [1101, 353] width 89 height 38
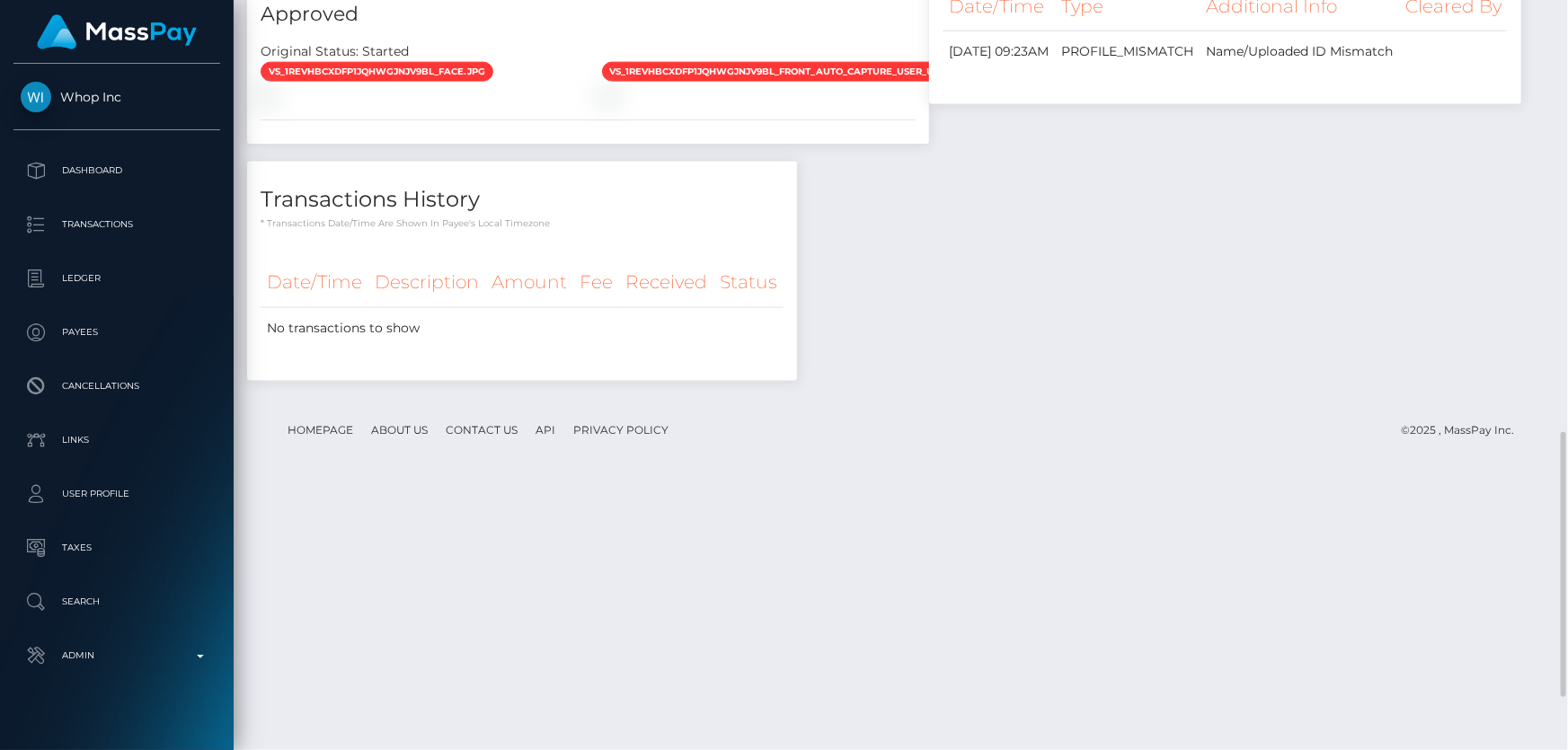
scroll to position [1374, 0]
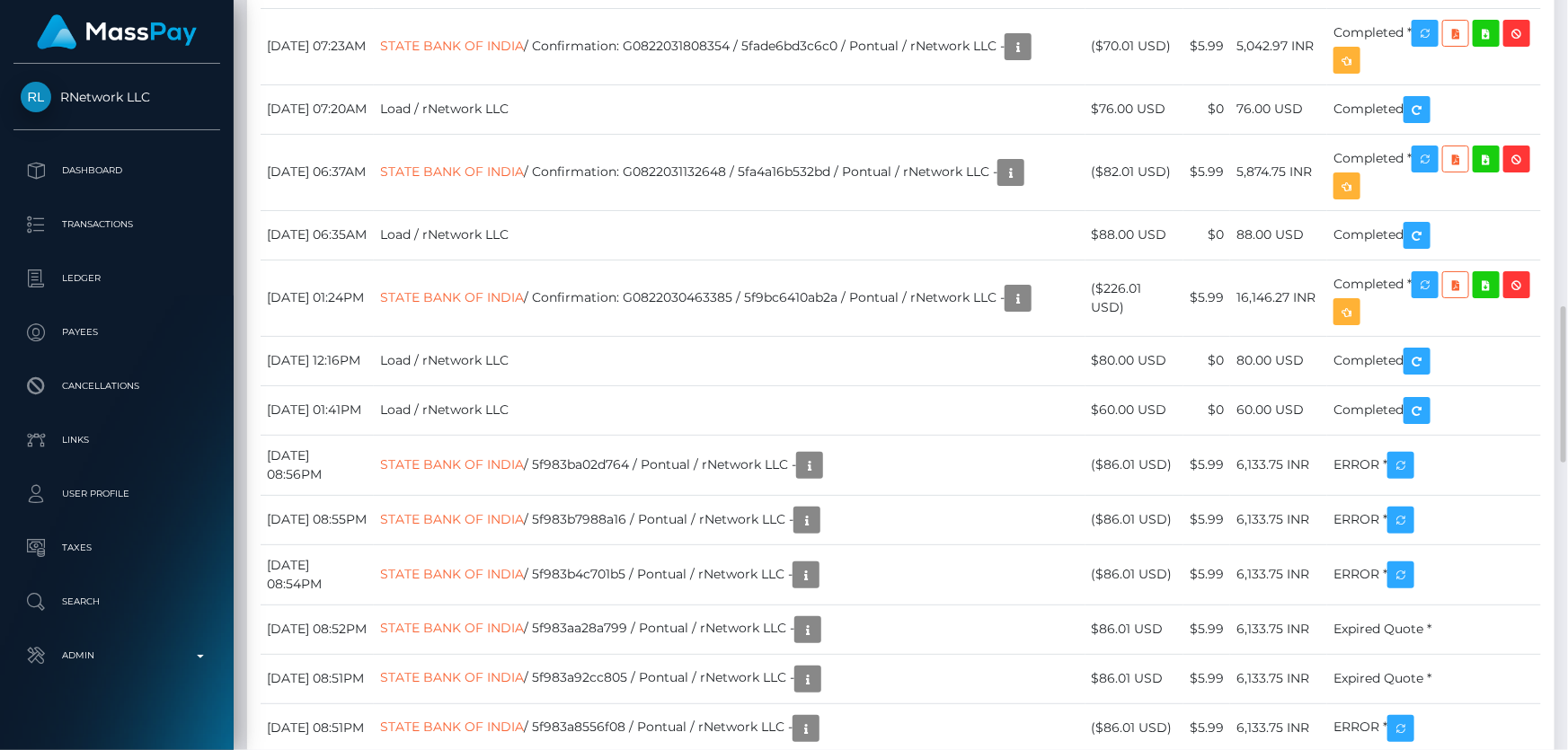
scroll to position [1142, 0]
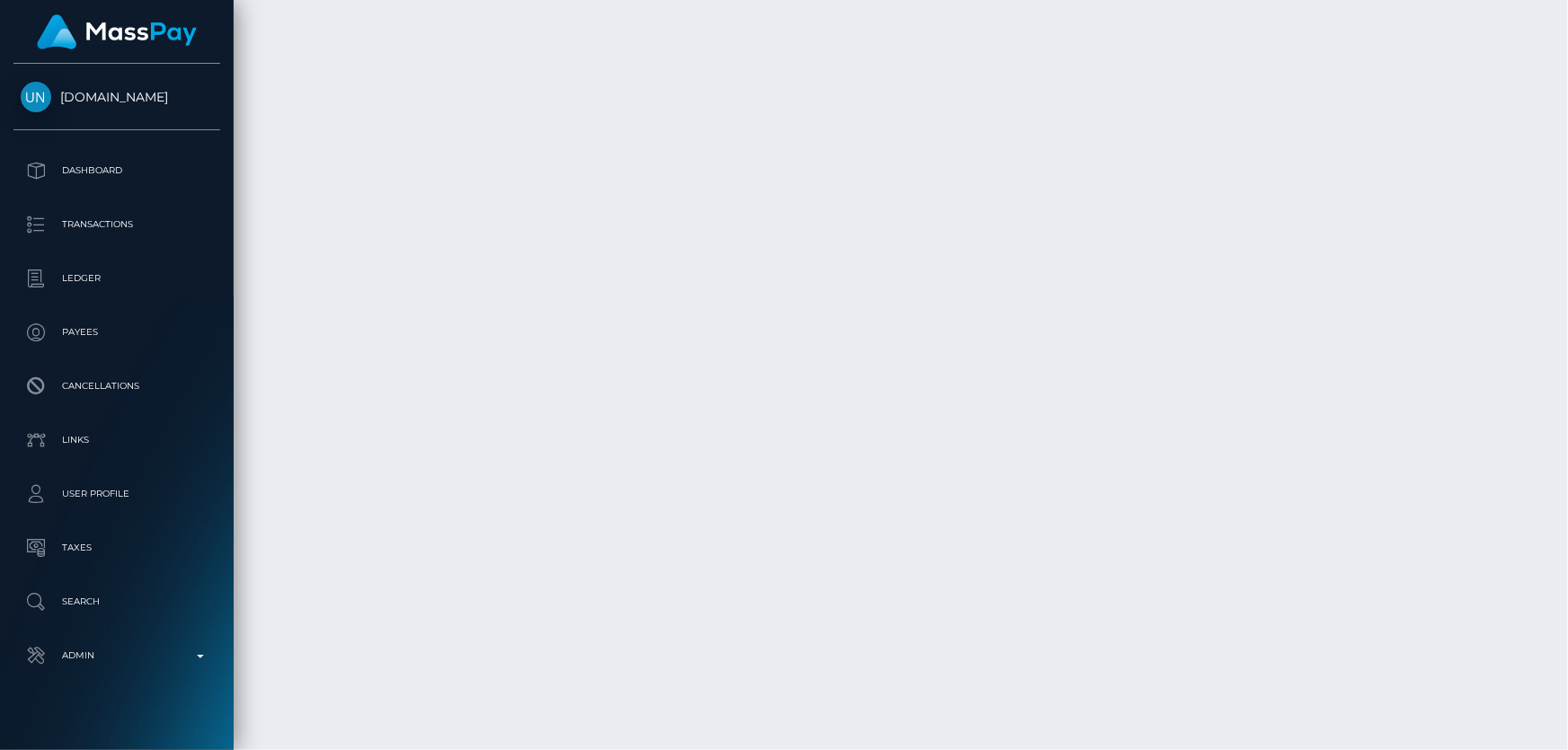
scroll to position [4847, 0]
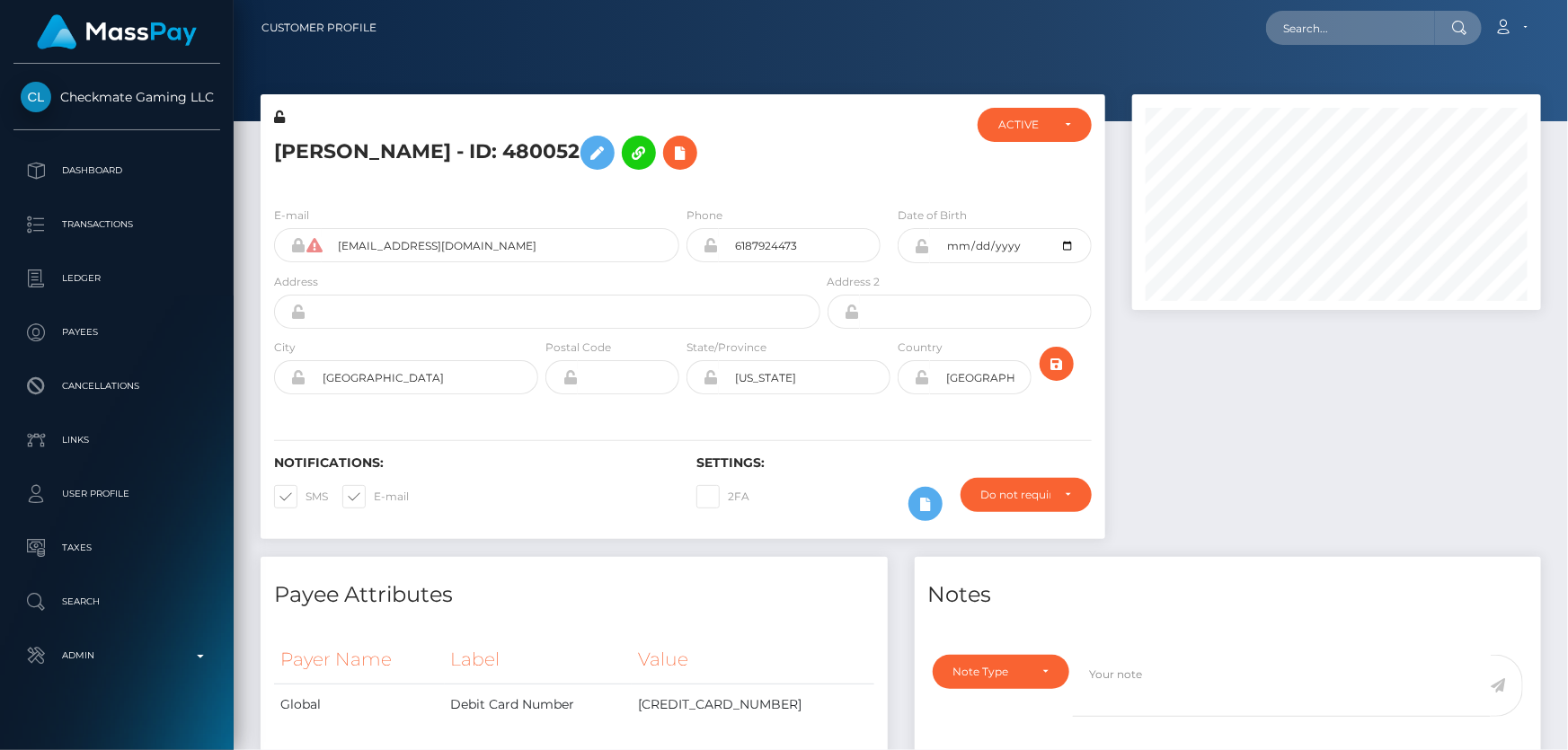
scroll to position [352, 0]
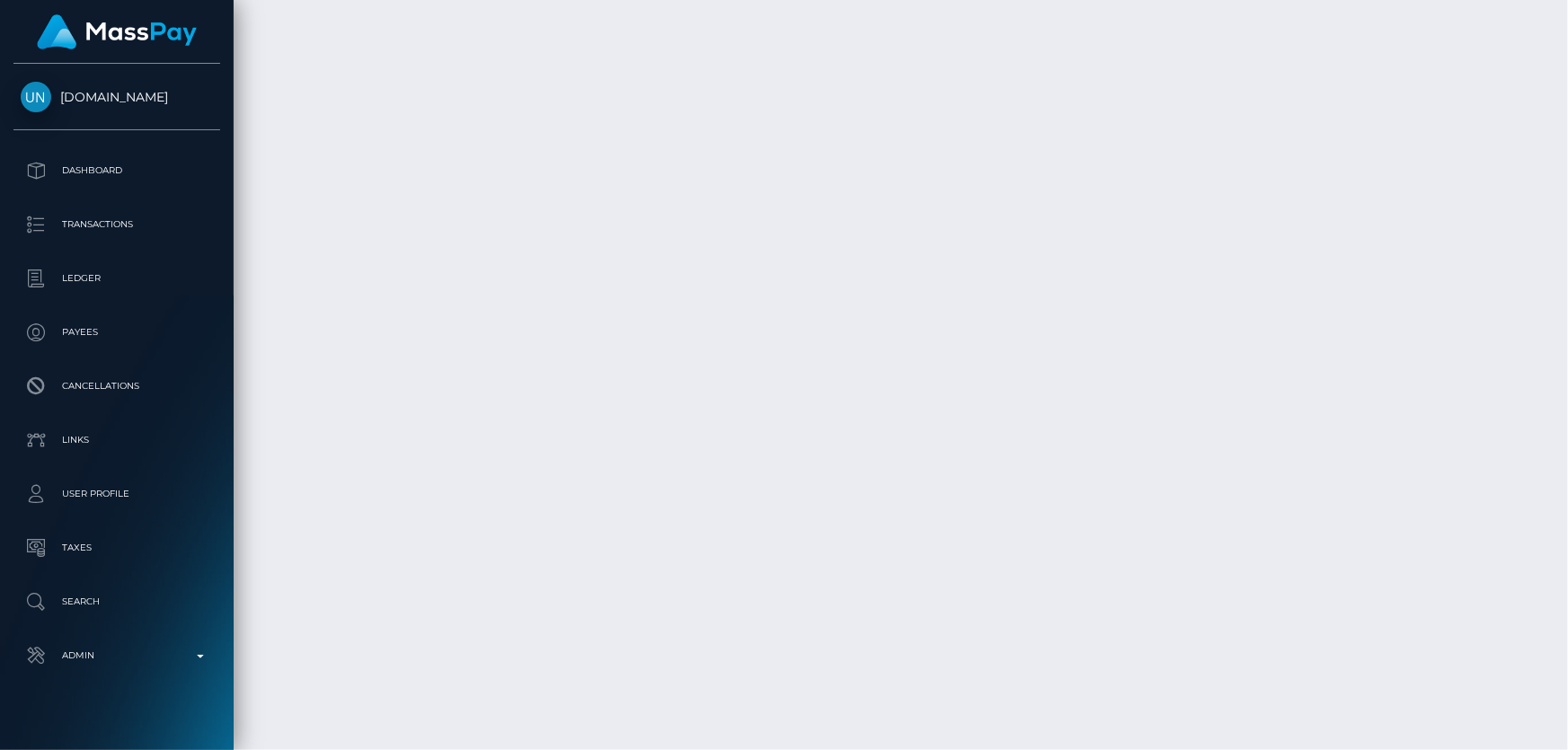
scroll to position [5022, 0]
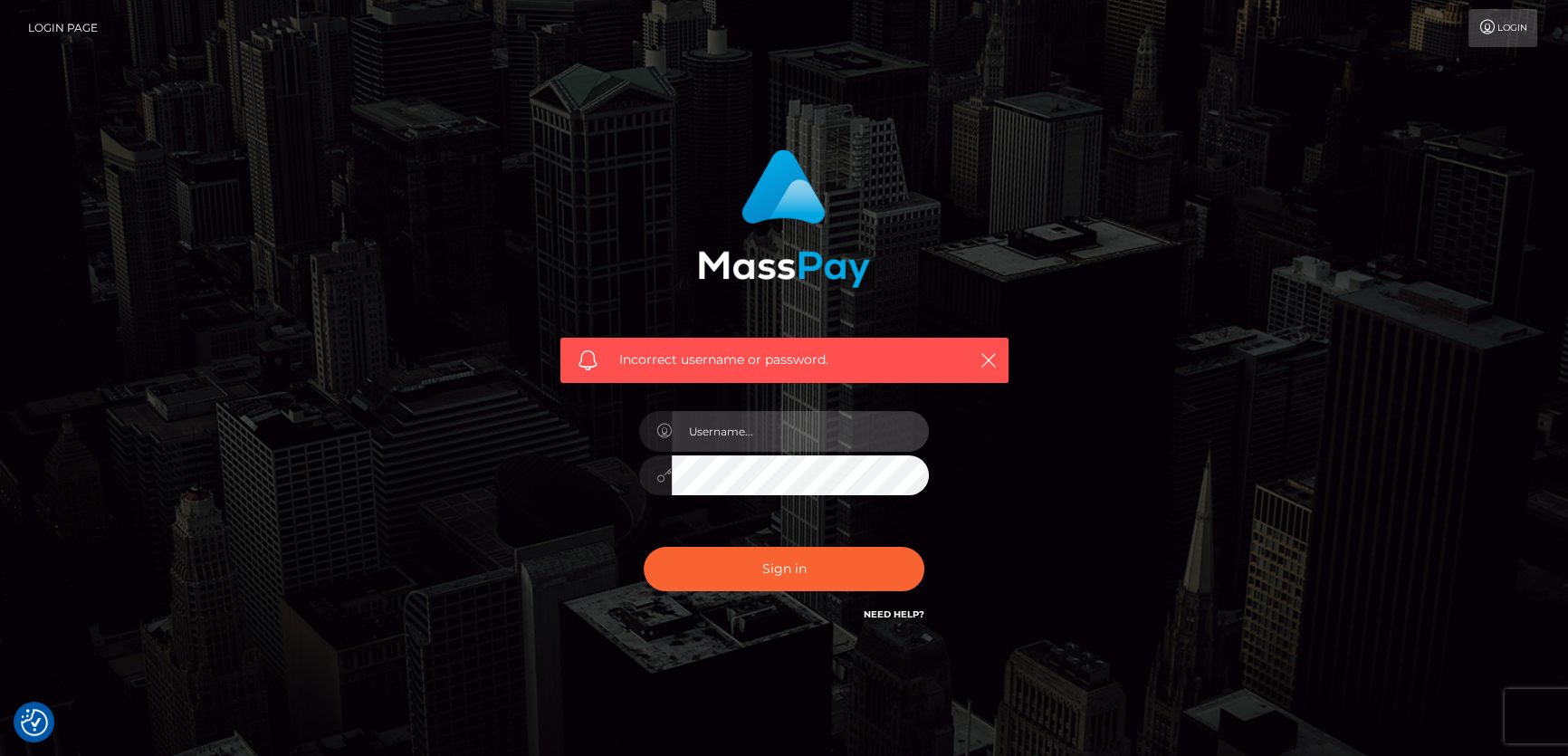
type input "Dan.Cirnat"
click at [932, 533] on div at bounding box center [767, 598] width 371 height 207
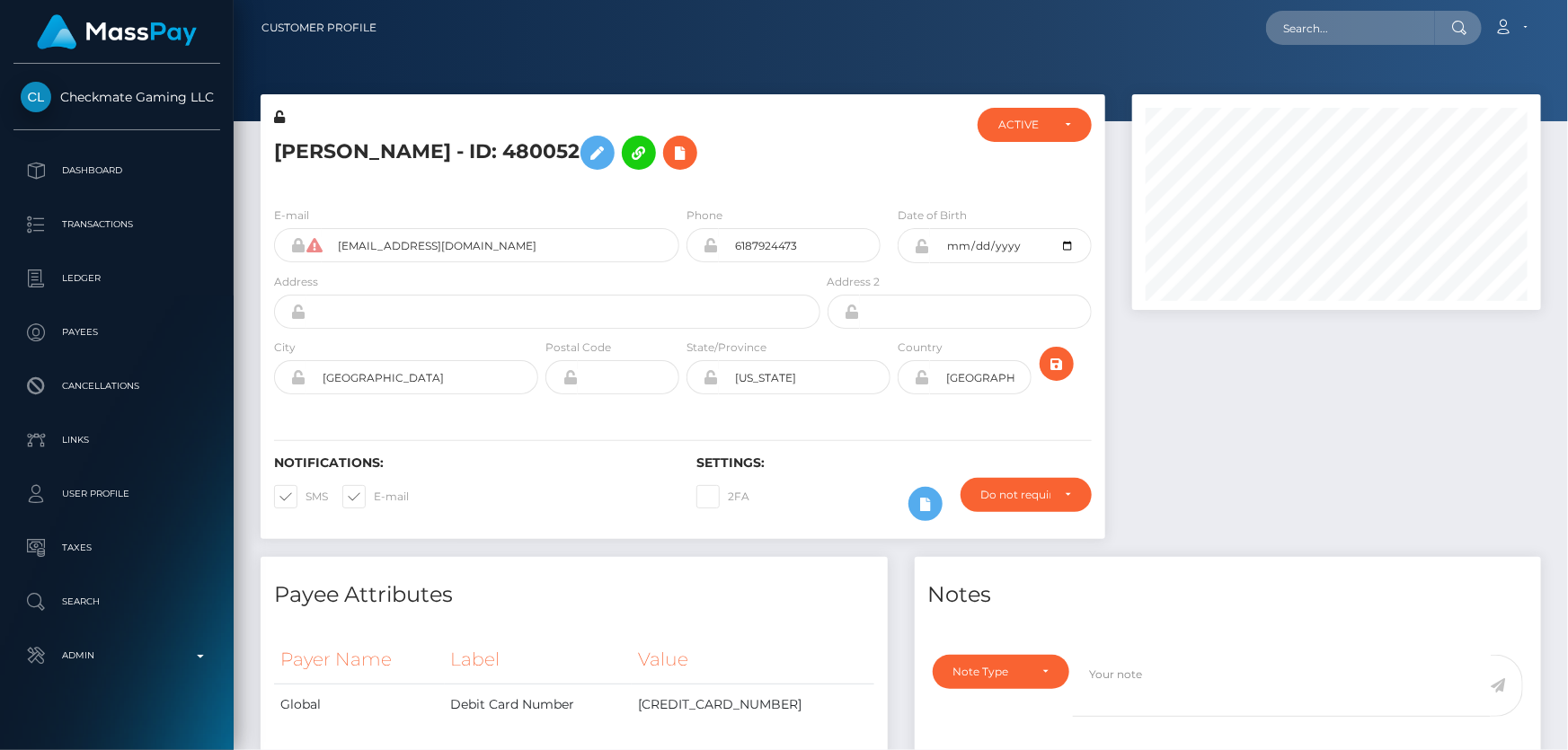
scroll to position [215, 408]
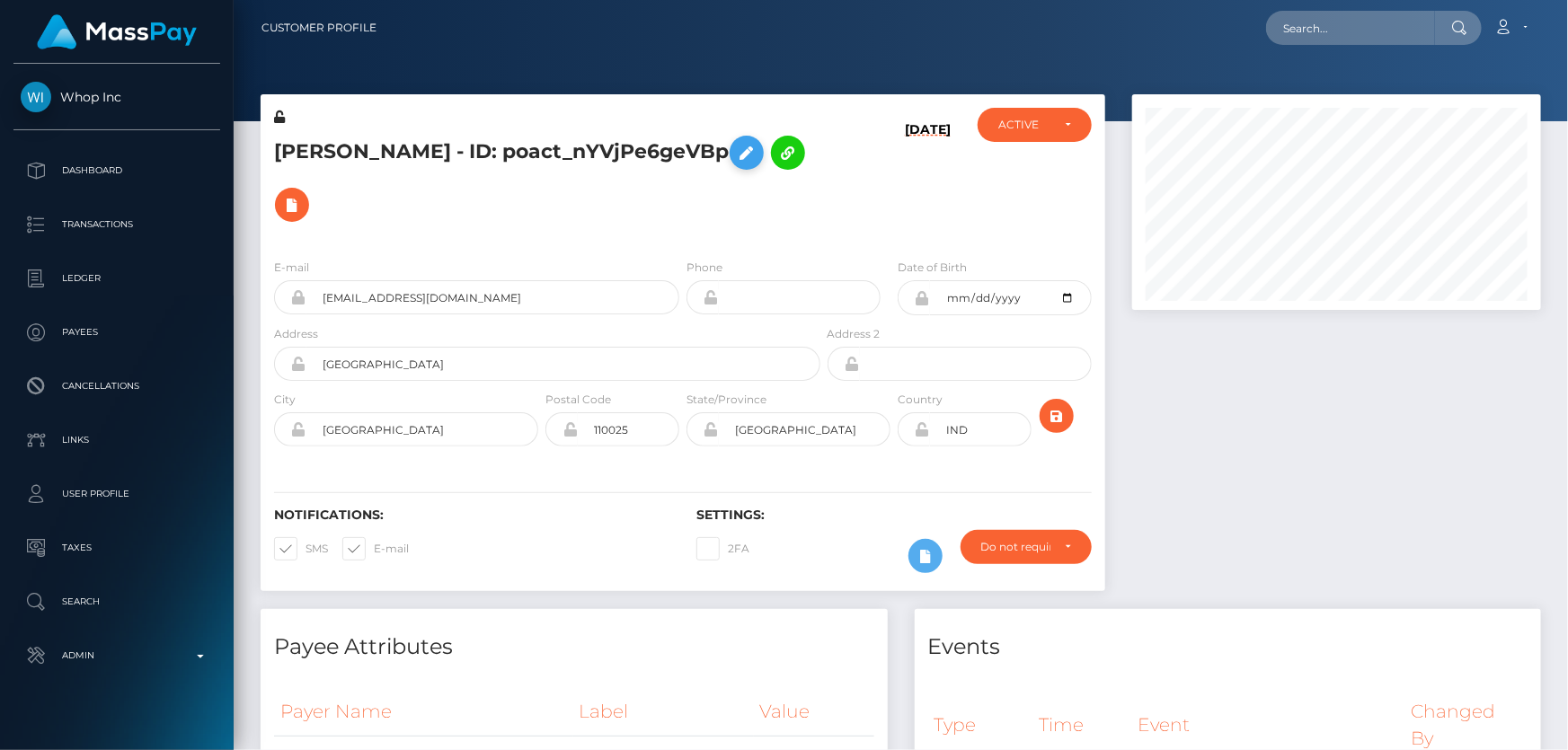
scroll to position [215, 408]
click at [736, 164] on icon at bounding box center [747, 153] width 21 height 22
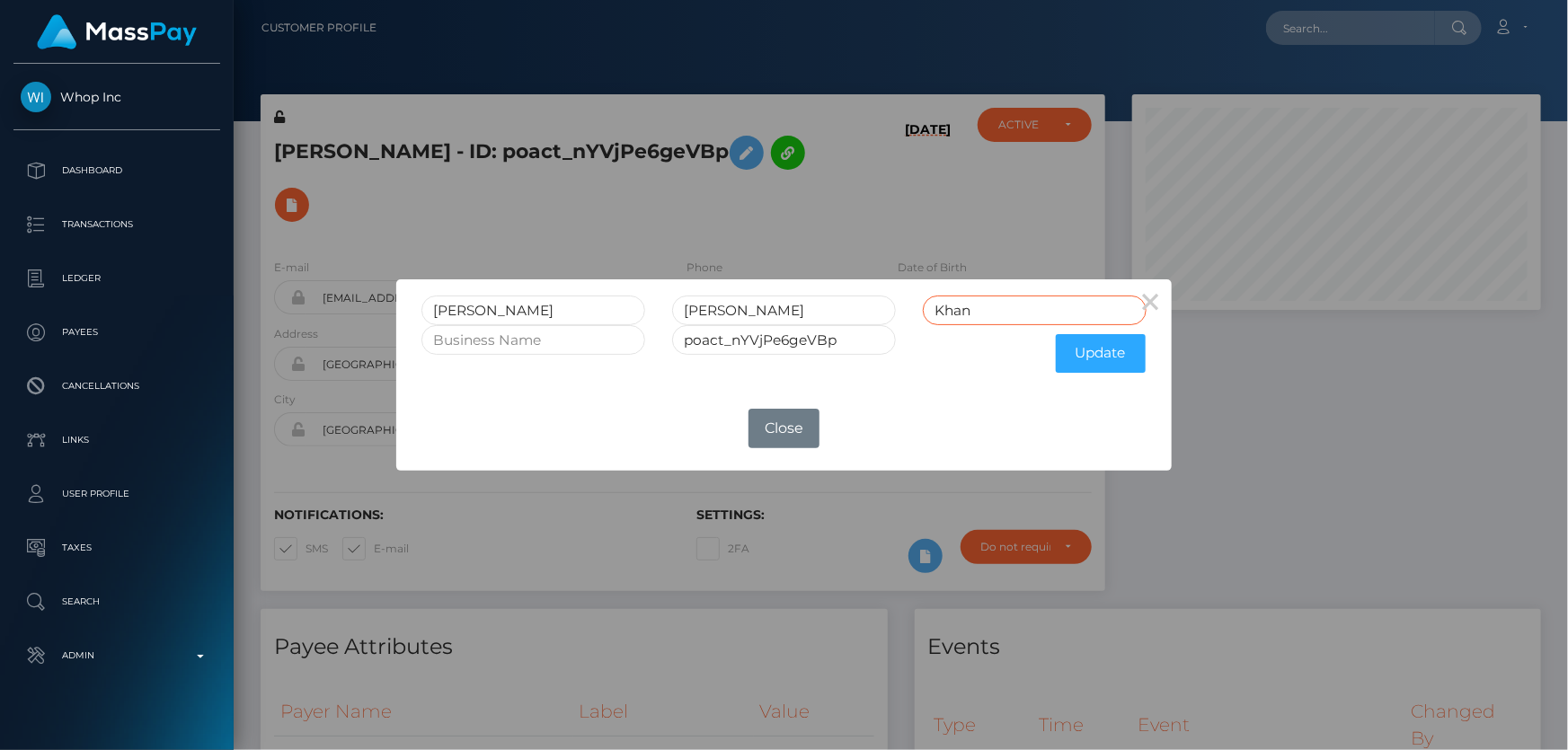
drag, startPoint x: 956, startPoint y: 314, endPoint x: 909, endPoint y: 319, distance: 47.3
click at [910, 319] on div "Khan" at bounding box center [1035, 310] width 251 height 30
drag, startPoint x: 808, startPoint y: 310, endPoint x: 740, endPoint y: 304, distance: 68.3
click at [740, 304] on input "RAYAN KHAN" at bounding box center [784, 310] width 224 height 30
type input "RAYAN"
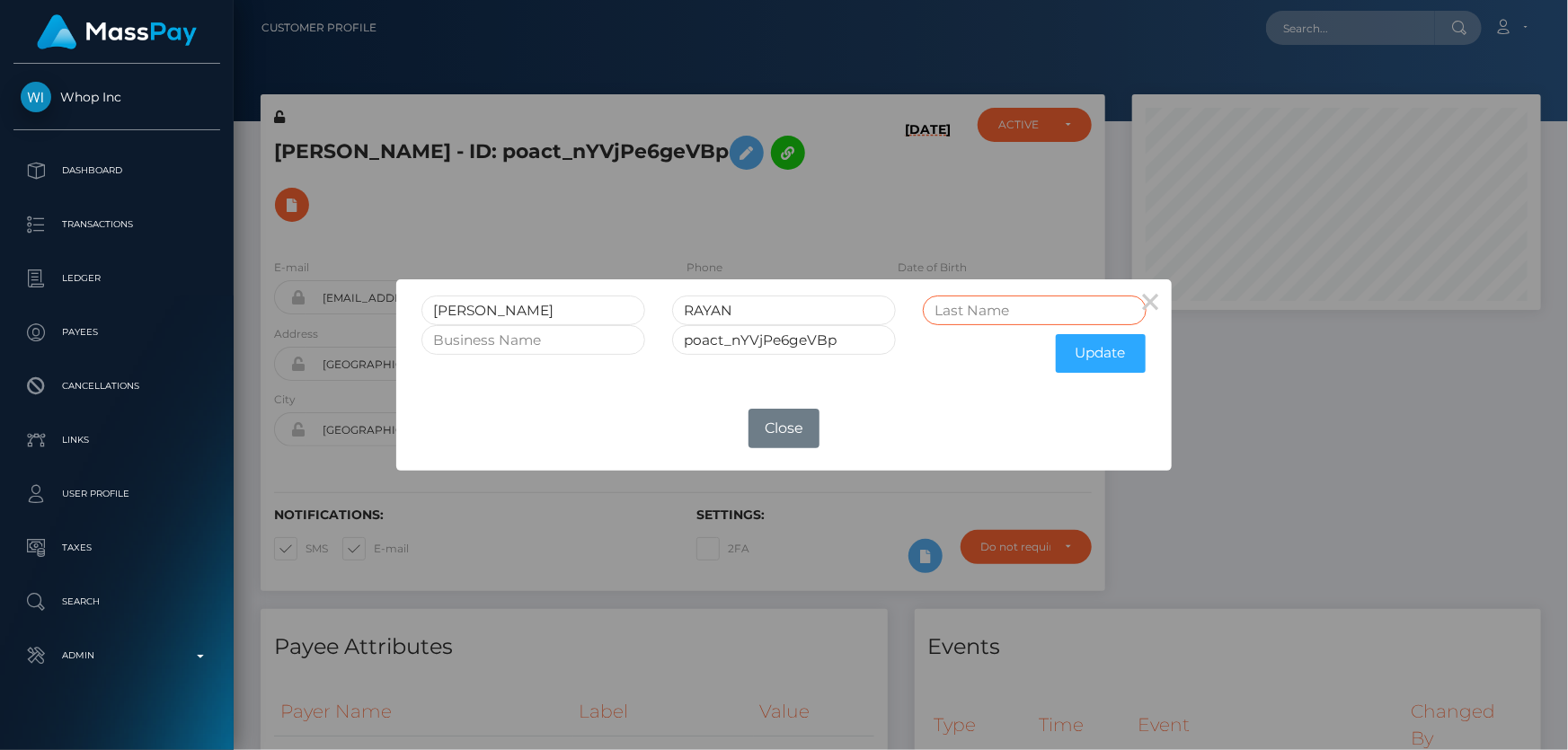
paste input "KHAN"
type input "KHAN"
click at [1085, 346] on button "Update" at bounding box center [1101, 353] width 89 height 38
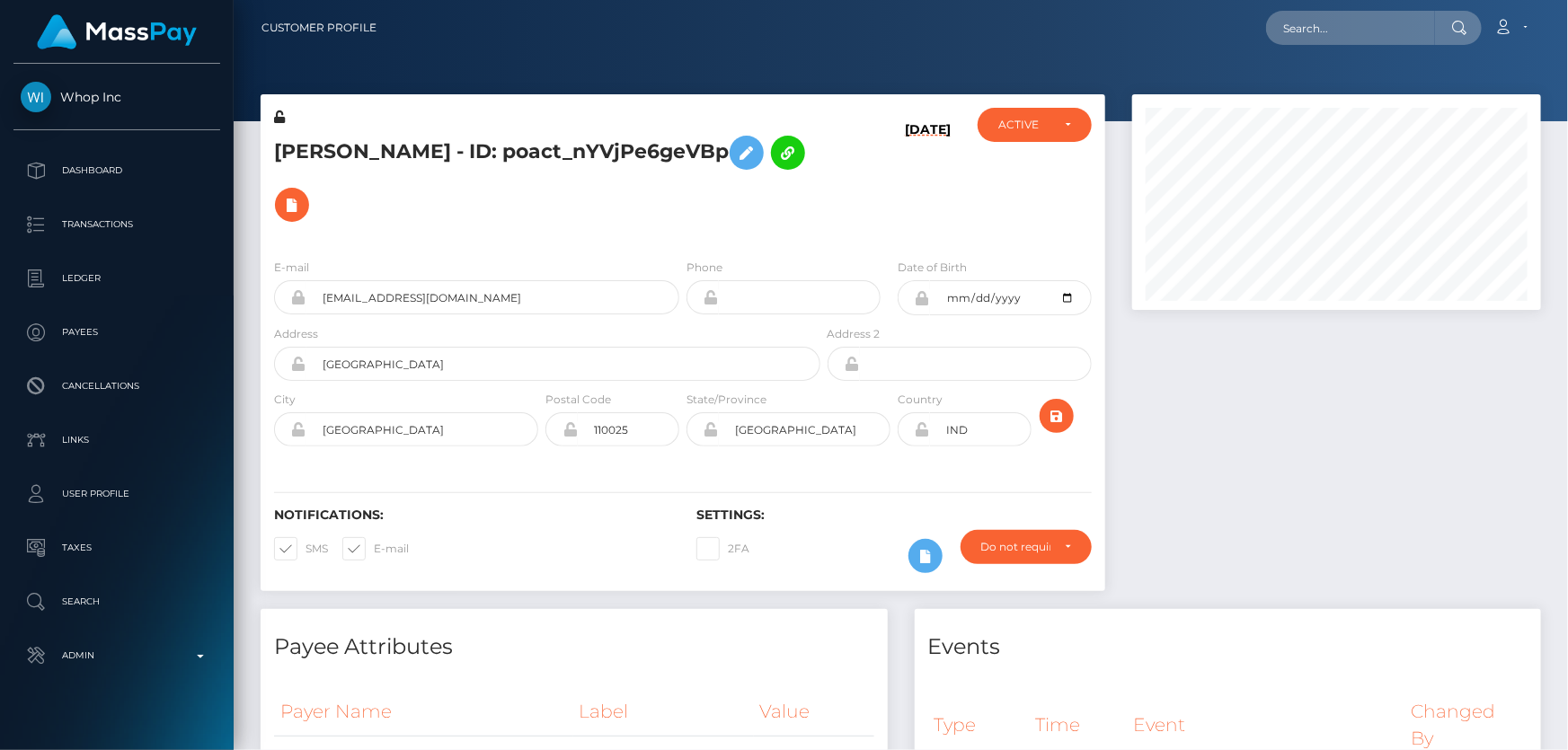
scroll to position [215, 408]
click at [281, 117] on icon at bounding box center [280, 116] width 11 height 12
click at [818, 209] on div "MOHAMMAD RAYAN KHAN - ID: poact_nYVjPe6geVBp" at bounding box center [543, 176] width 563 height 137
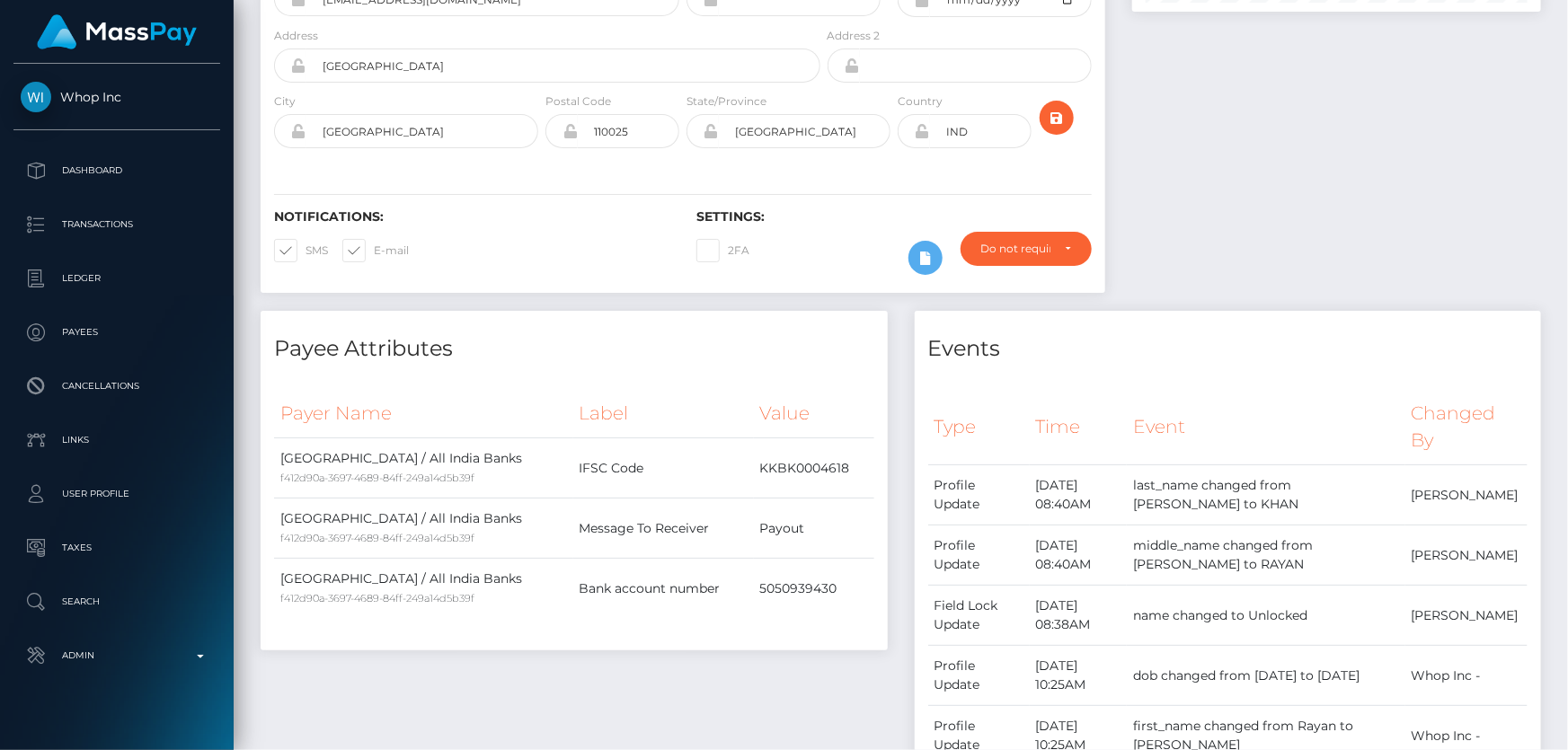
scroll to position [0, 0]
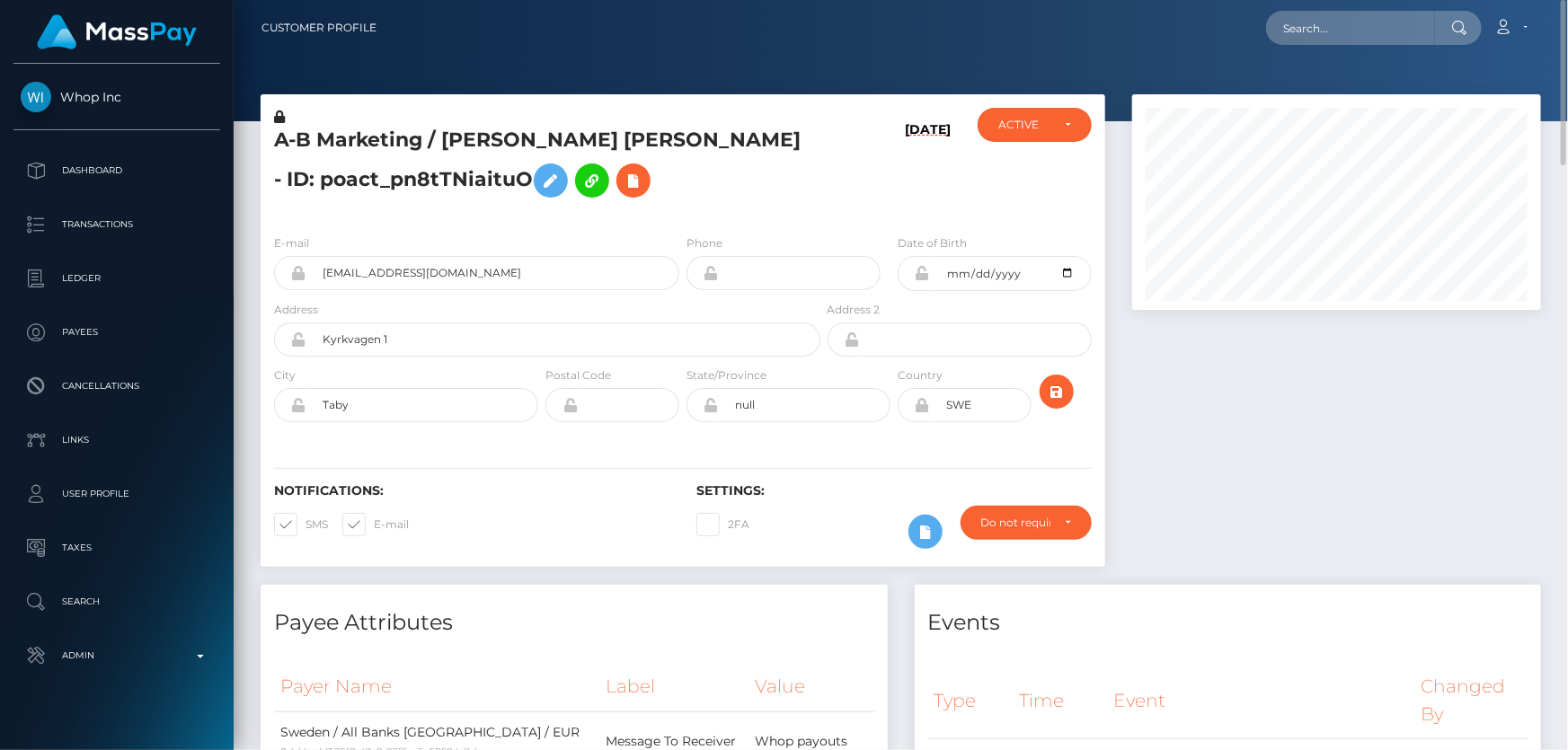
click at [430, 239] on div "E-mail [EMAIL_ADDRESS][DOMAIN_NAME]" at bounding box center [476, 262] width 406 height 57
click at [278, 116] on icon at bounding box center [280, 116] width 11 height 12
click at [392, 201] on h5 "A-B Marketing / [PERSON_NAME] [PERSON_NAME] - ID: poact_pn8tTNiaituO" at bounding box center [543, 167] width 537 height 80
click at [562, 180] on icon at bounding box center [550, 181] width 21 height 22
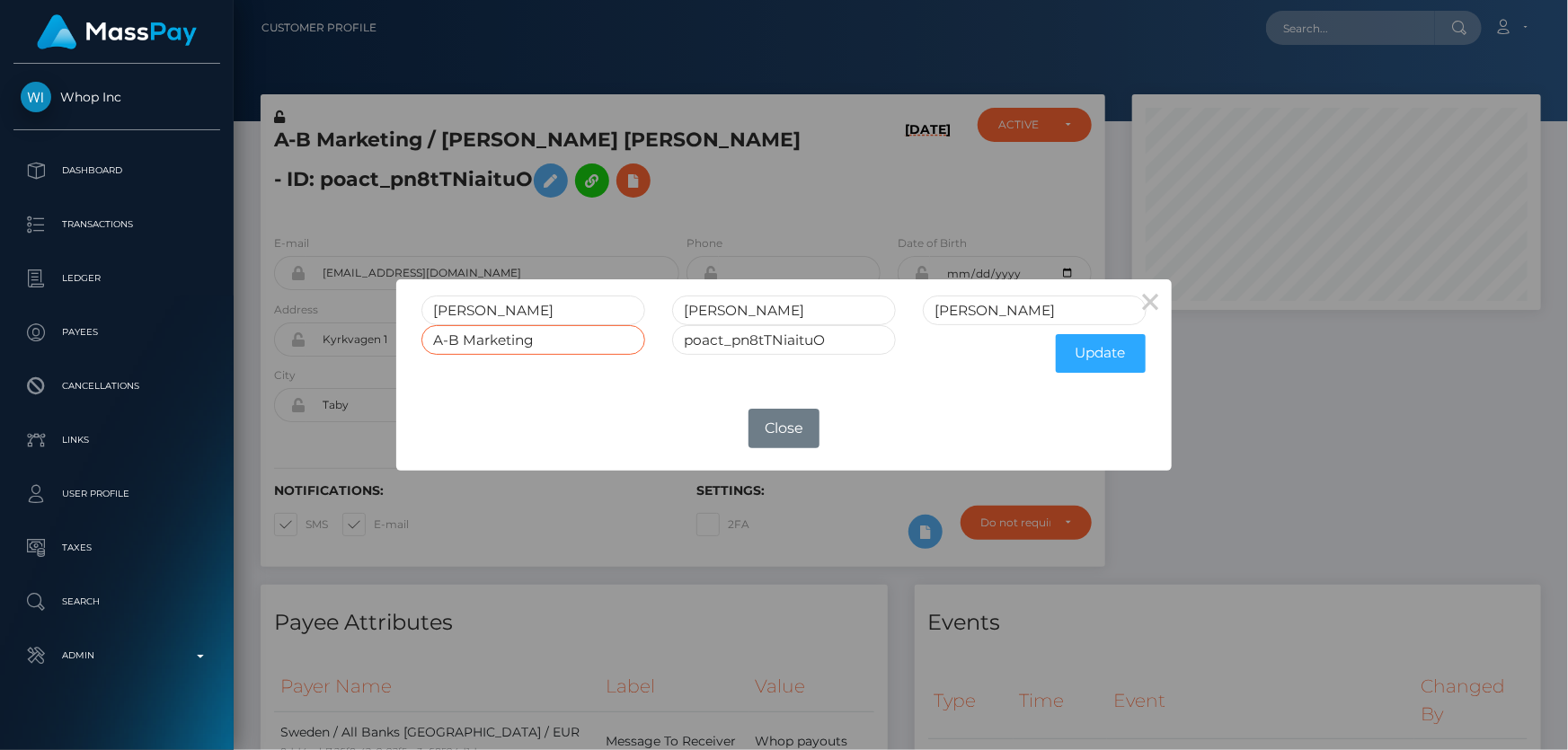
drag, startPoint x: 545, startPoint y: 340, endPoint x: 337, endPoint y: 343, distance: 208.0
click at [337, 343] on div "× ALEXANDER ERIK GERHARD BERGSTRÖM A-B Marketing poact_pn8tTNiaituO Update OK N…" at bounding box center [784, 375] width 1568 height 750
click at [1079, 355] on button "Update" at bounding box center [1101, 353] width 89 height 38
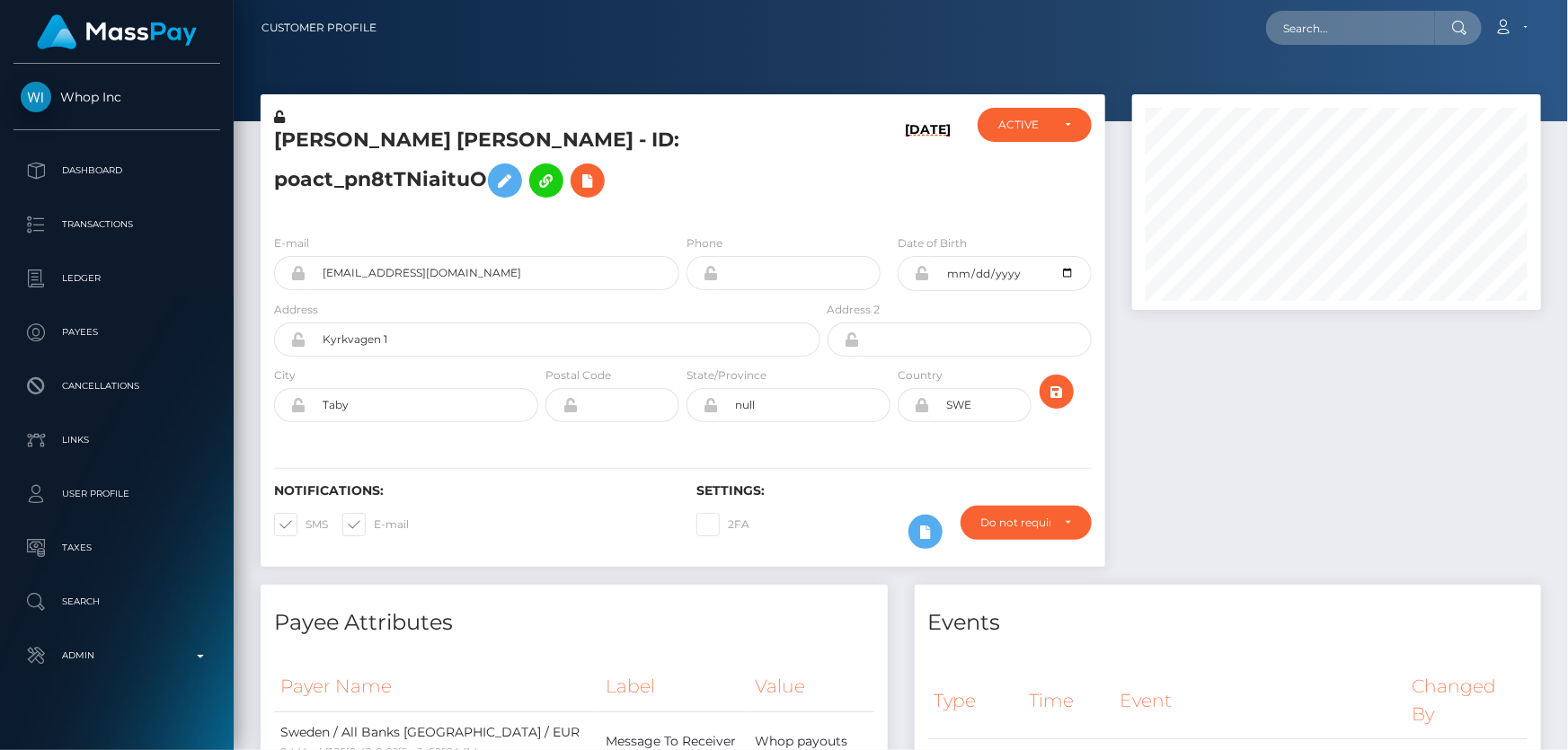
scroll to position [215, 408]
click at [279, 116] on icon at bounding box center [280, 116] width 11 height 12
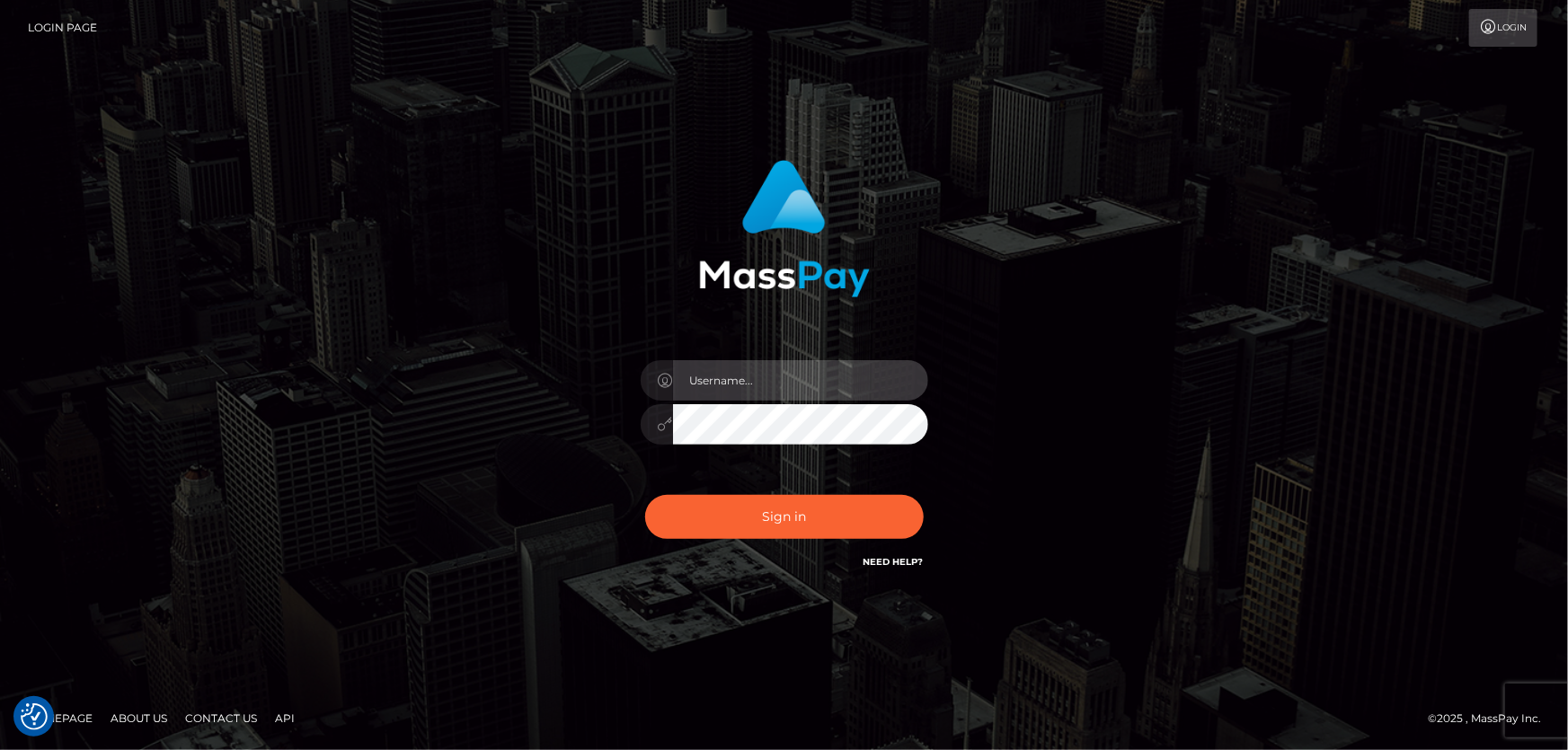
type input "Dan.Cirnat"
click at [916, 489] on div at bounding box center [762, 547] width 368 height 205
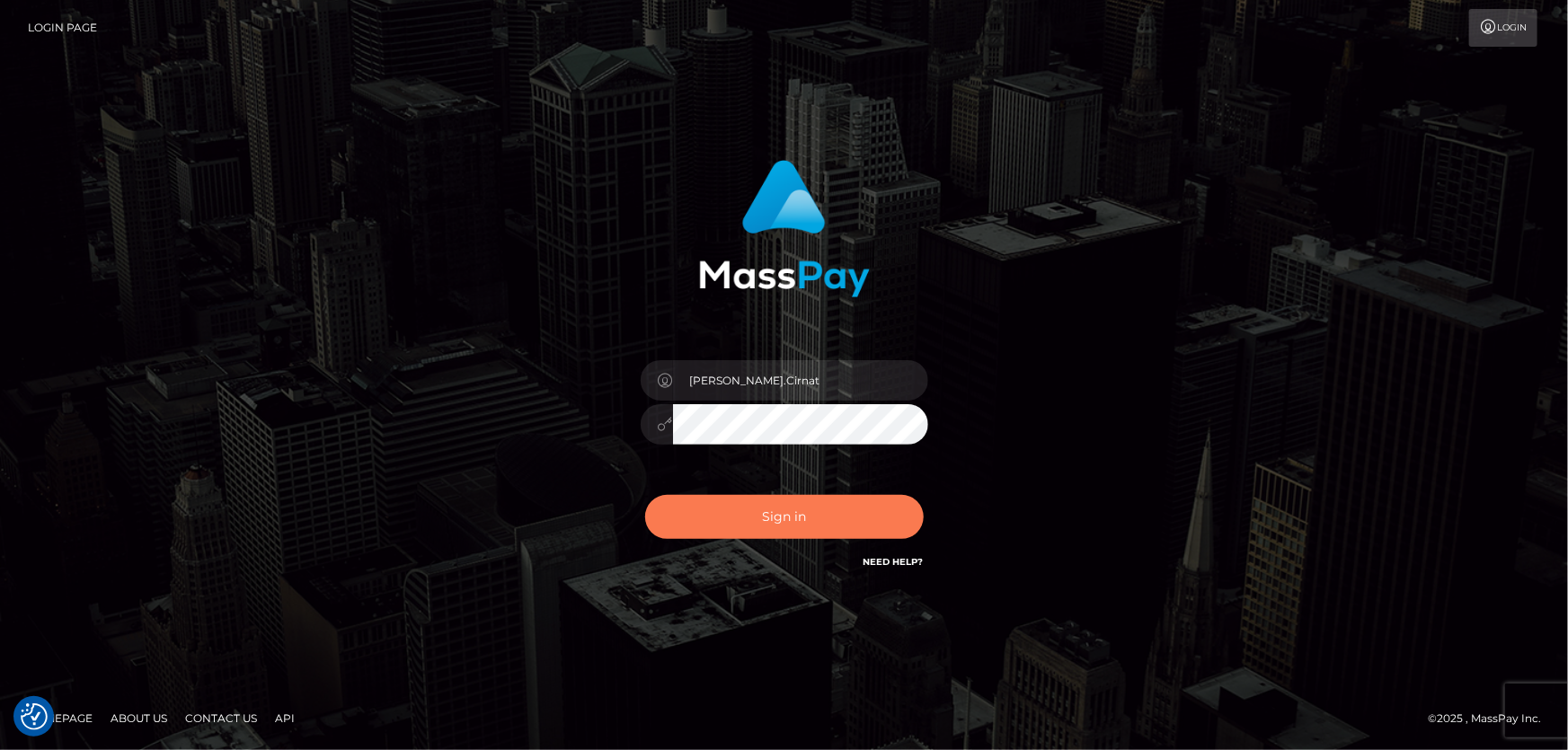
click at [850, 512] on button "Sign in" at bounding box center [784, 516] width 279 height 44
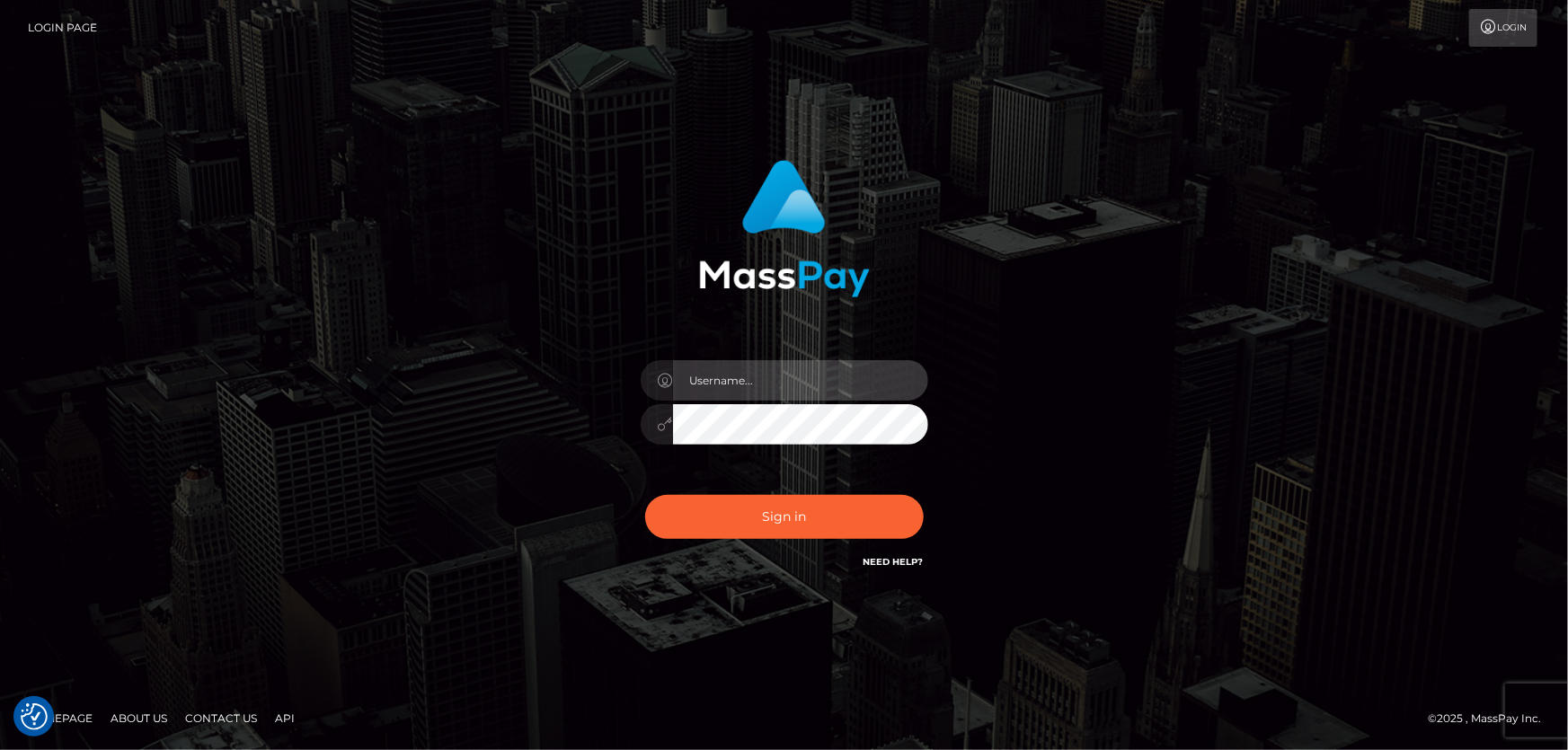
type input "Dan.Cirnat"
click at [928, 487] on div at bounding box center [762, 547] width 368 height 205
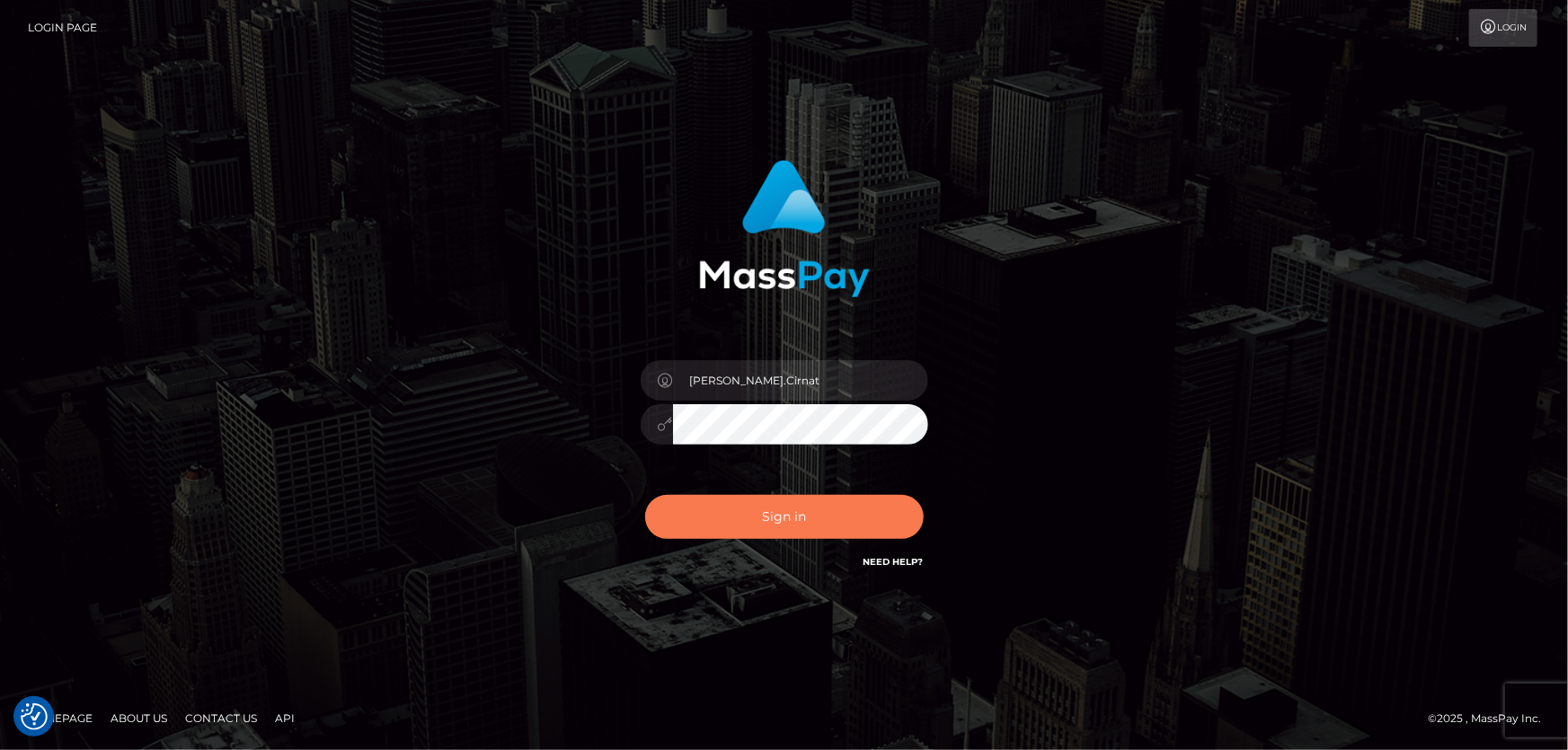
click at [800, 522] on button "Sign in" at bounding box center [784, 516] width 279 height 44
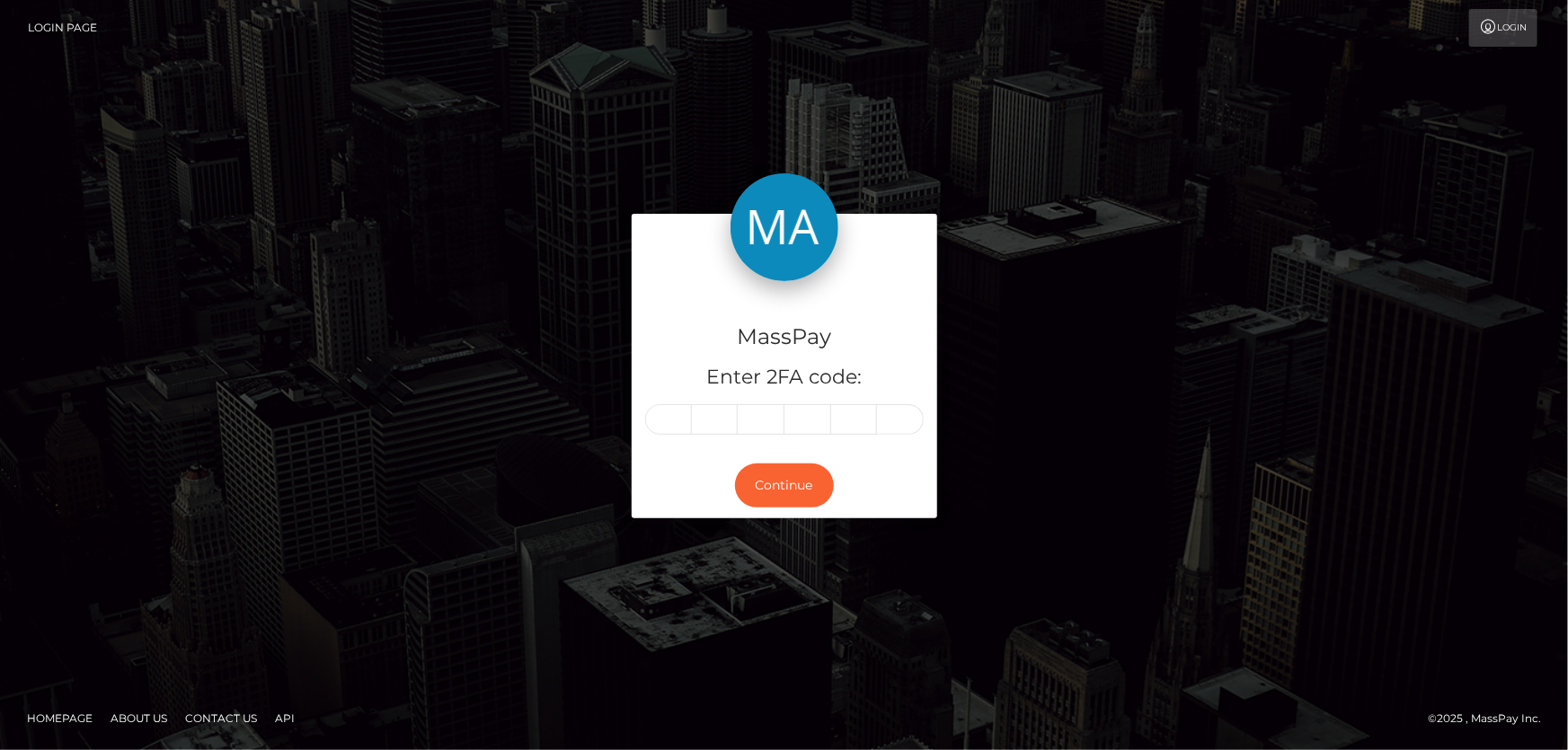
click at [659, 416] on input "text" at bounding box center [668, 419] width 47 height 31
type input "5"
type input "2"
type input "3"
type input "4"
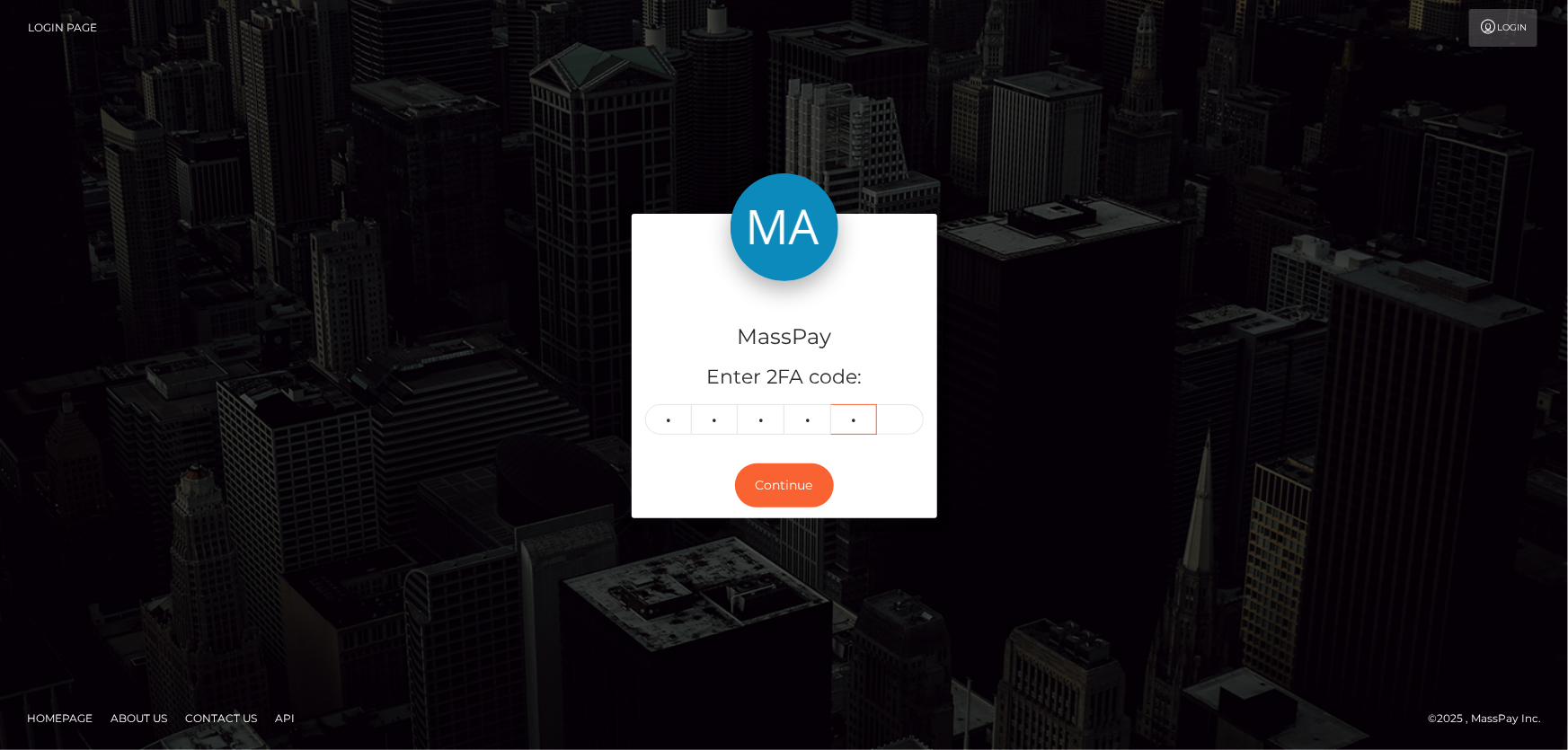
type input "9"
type input "1"
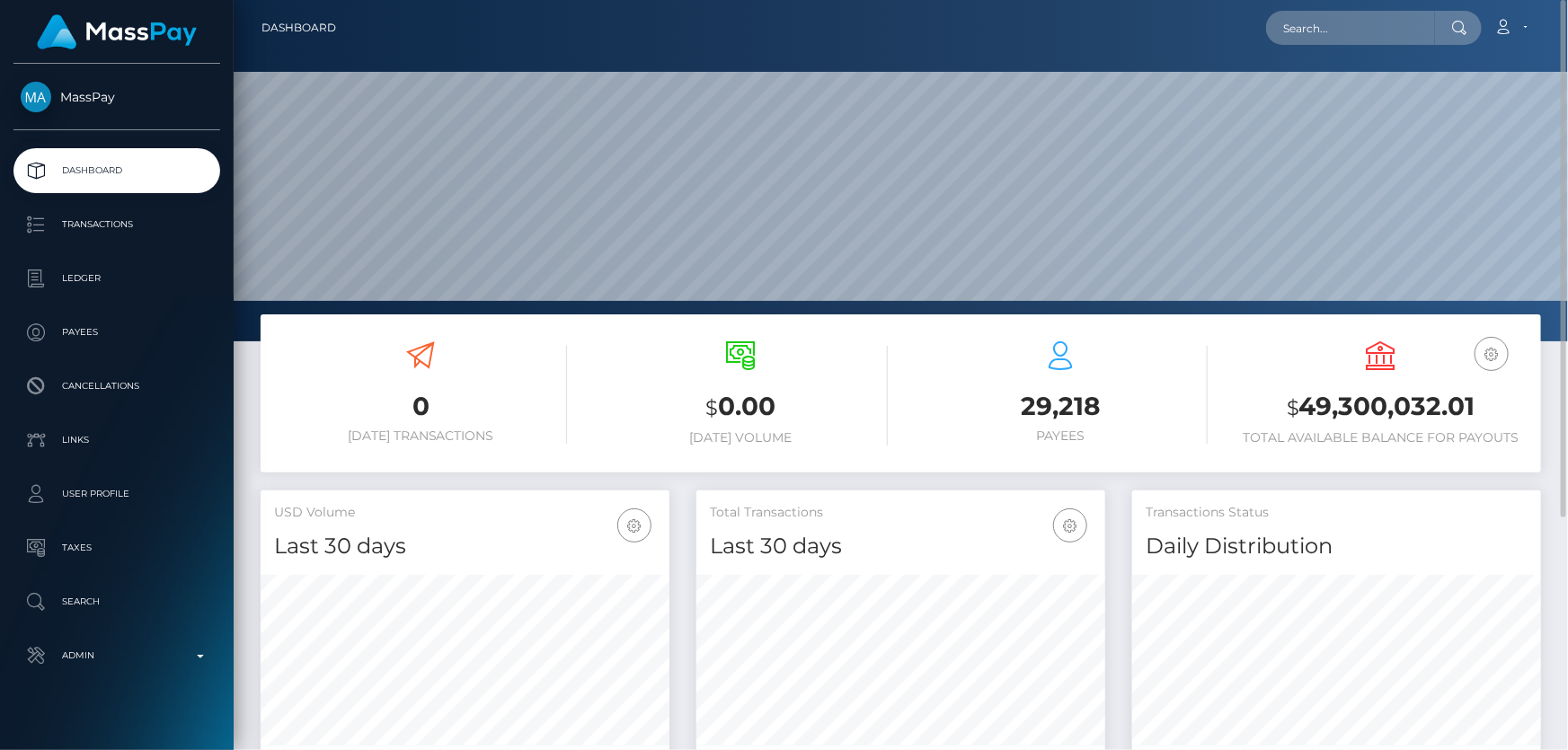
scroll to position [318, 408]
paste input "1360262725"
type input "1360262725"
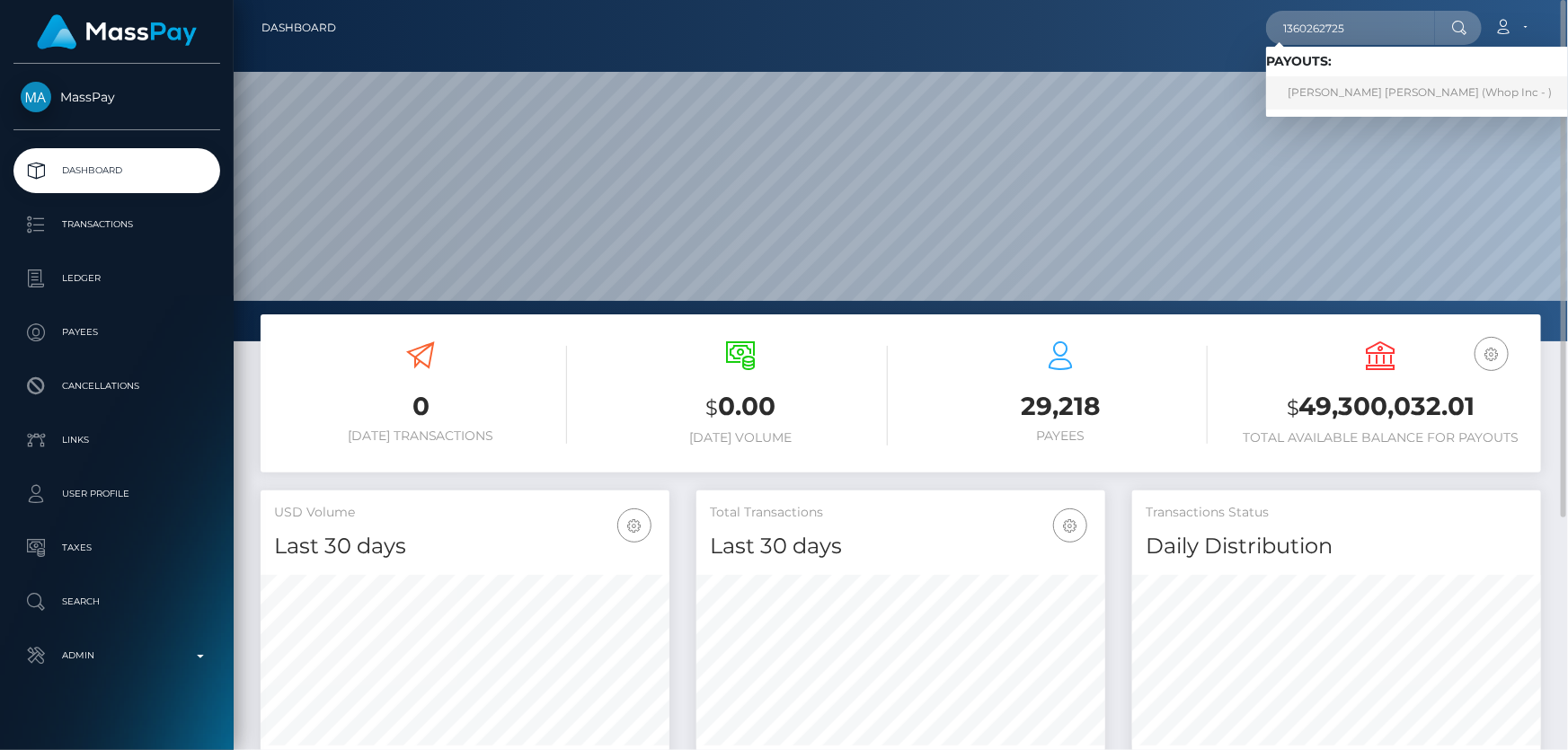
click at [1348, 95] on link "ALEXANDER ERIK GERHARD BERGSTRÖM (Whop Inc - )" at bounding box center [1420, 93] width 308 height 34
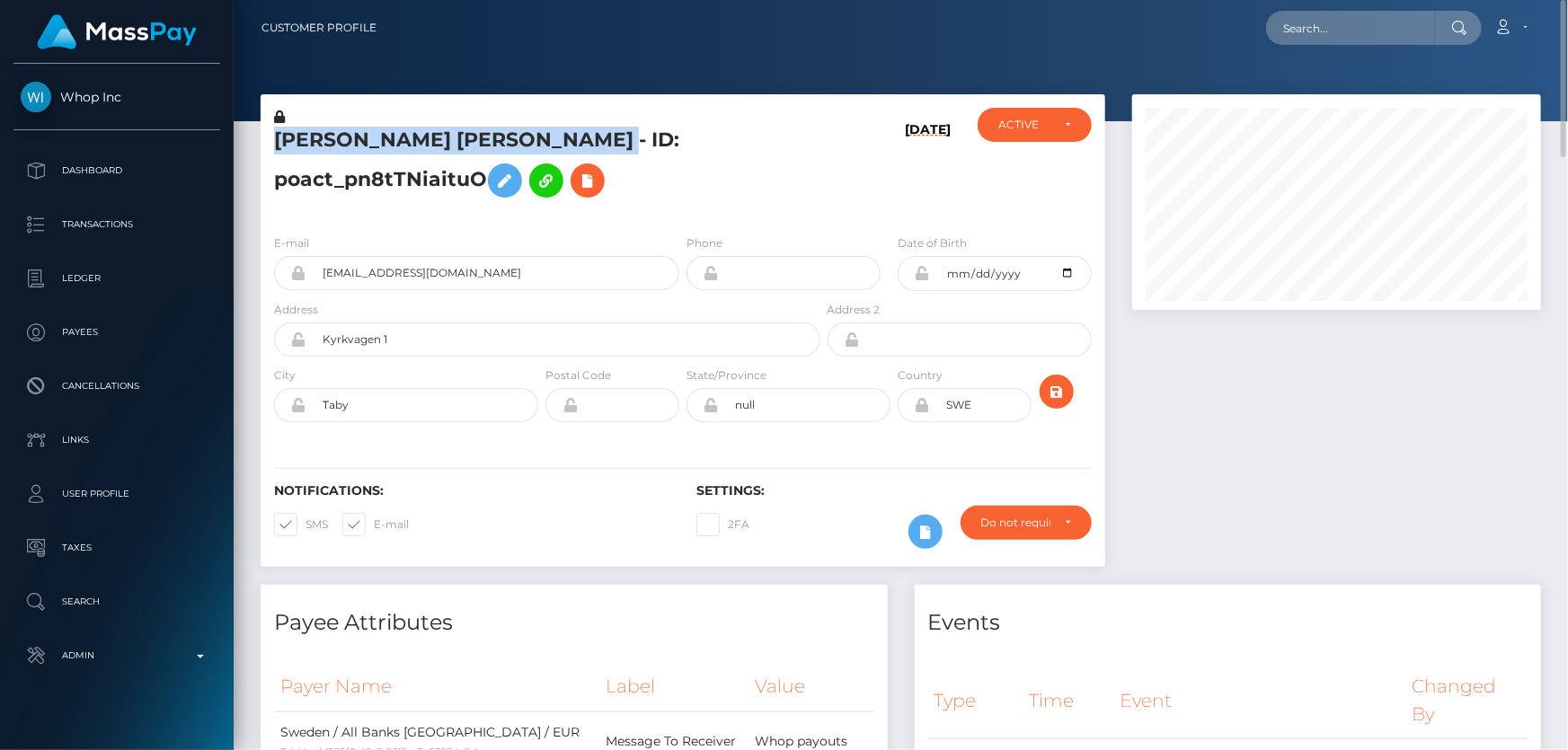
drag, startPoint x: 706, startPoint y: 141, endPoint x: 274, endPoint y: 144, distance: 432.0
click at [274, 144] on h5 "ALEXANDER ERIK GERHARD BERGSTRÖM - ID: poact_pn8tTNiaituO" at bounding box center [543, 167] width 537 height 80
copy h5 "ALEXANDER ERIK GERHARD BERGSTRÖM"
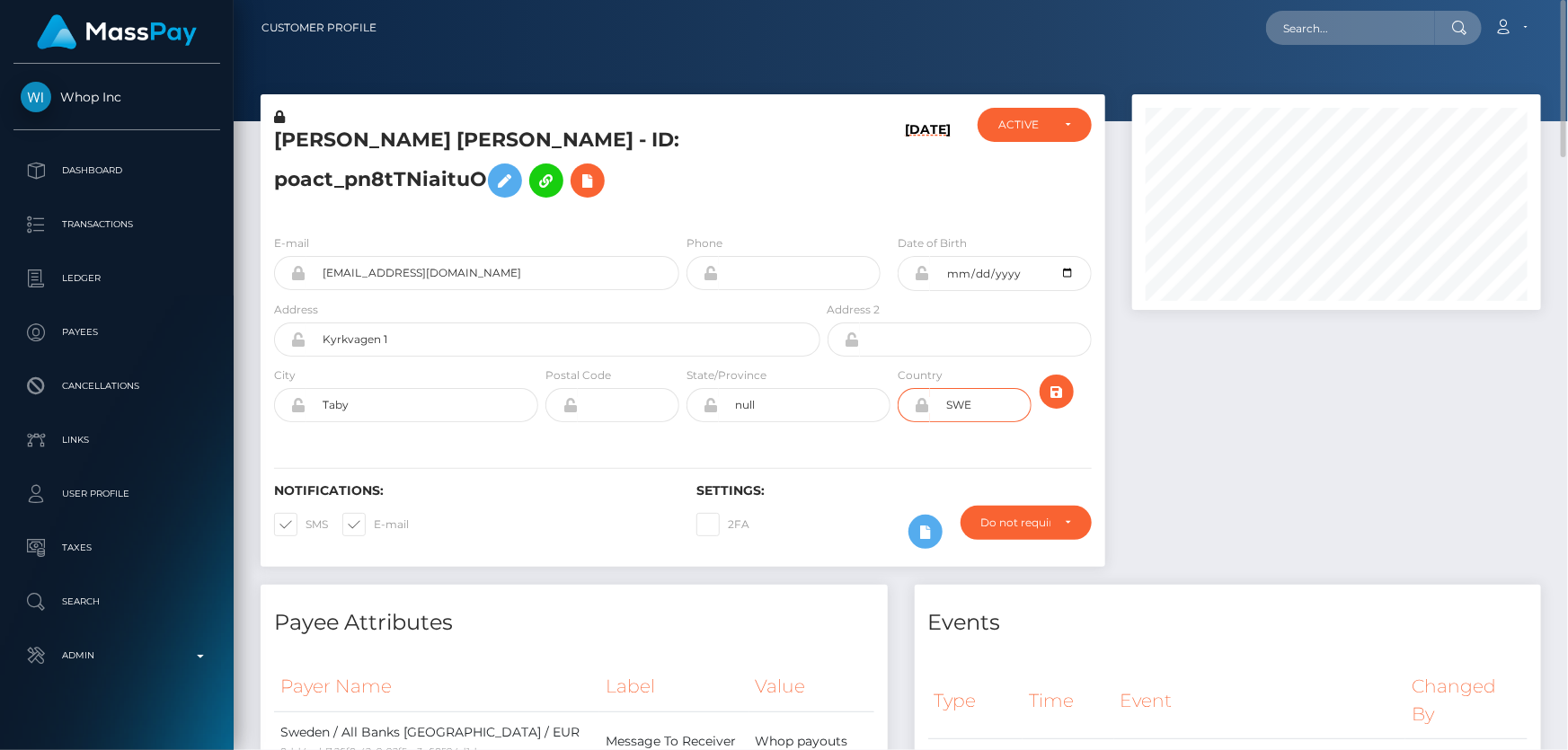
drag, startPoint x: 970, startPoint y: 410, endPoint x: 946, endPoint y: 409, distance: 24.0
click at [946, 409] on input "SWE" at bounding box center [981, 404] width 102 height 34
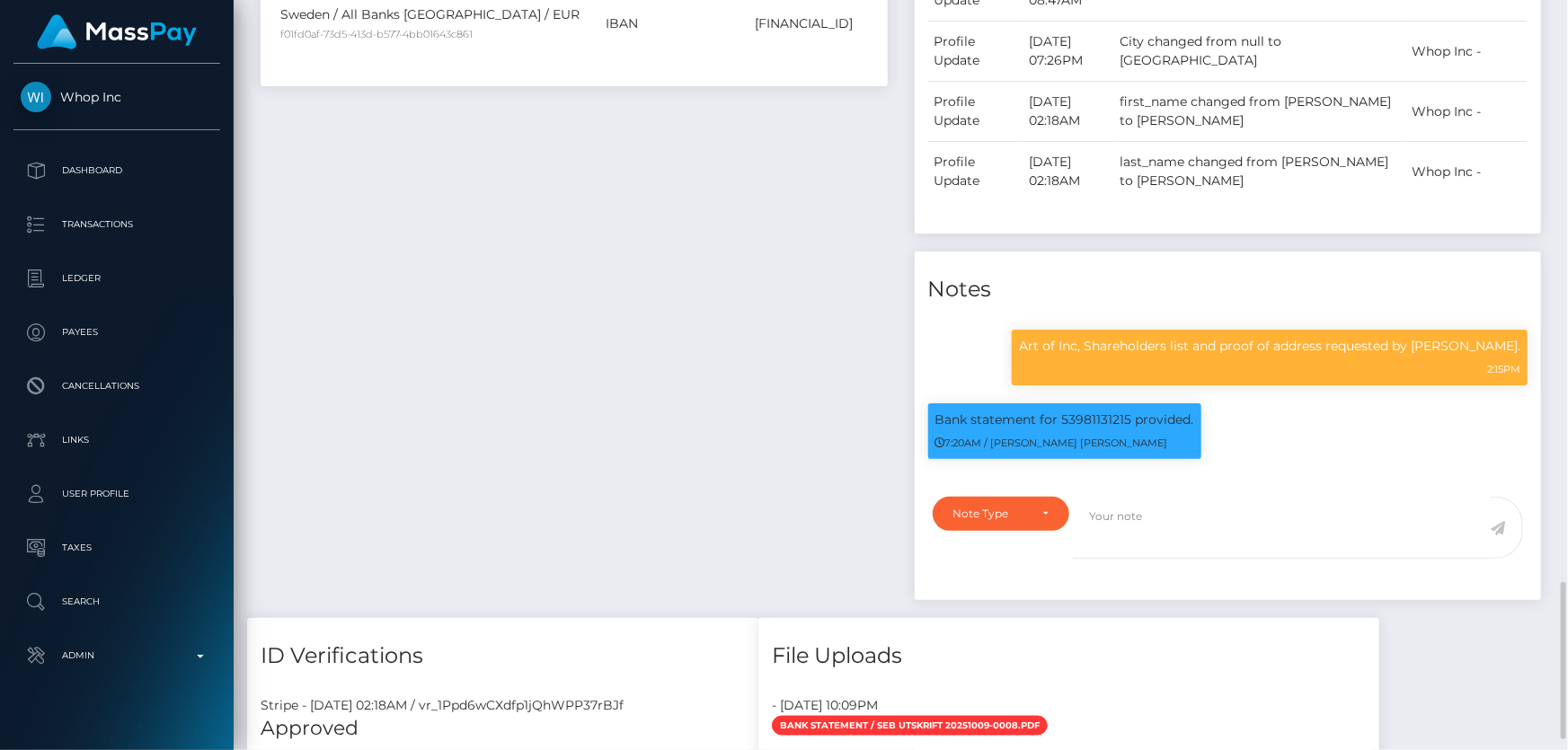
scroll to position [1306, 0]
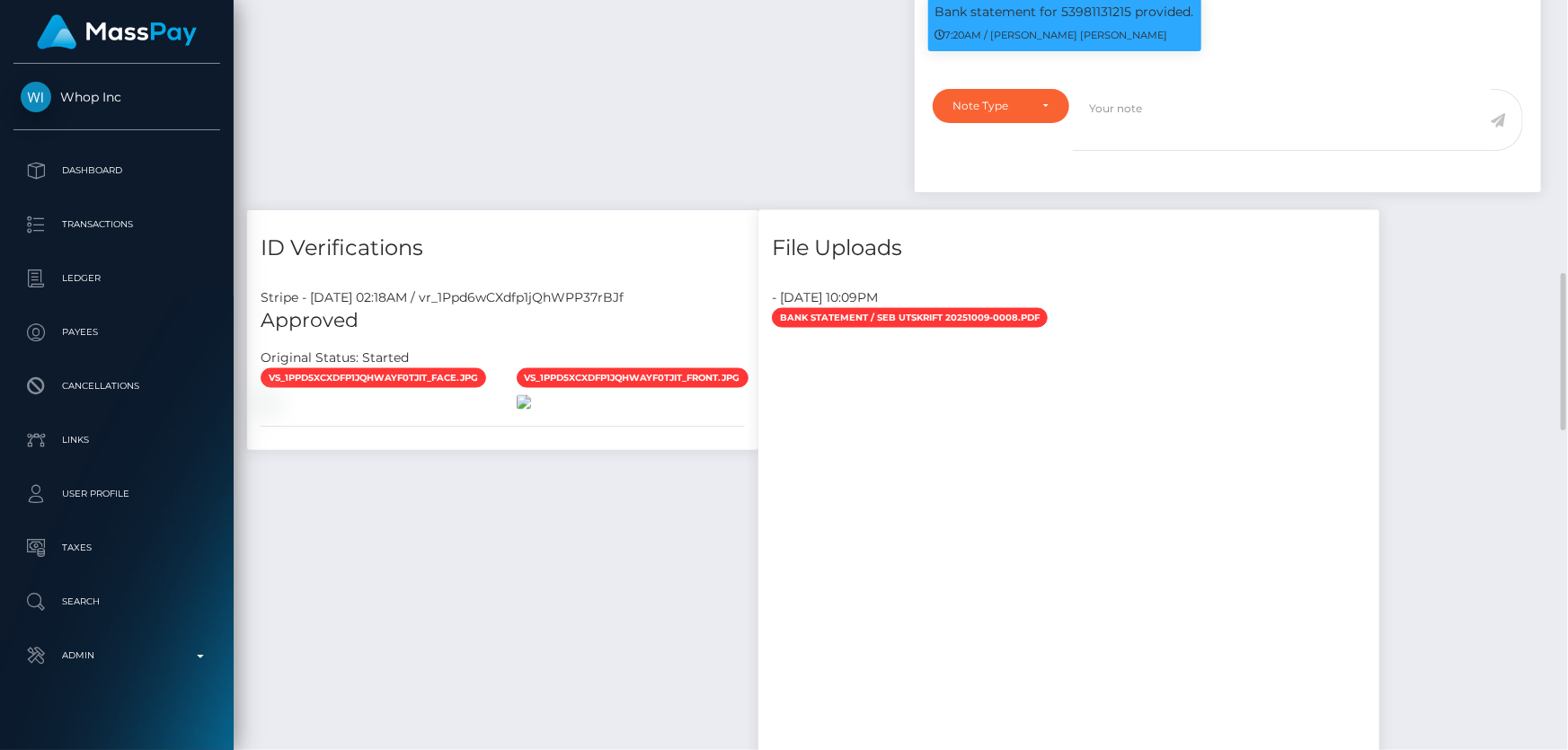
click at [531, 410] on img at bounding box center [523, 402] width 14 height 14
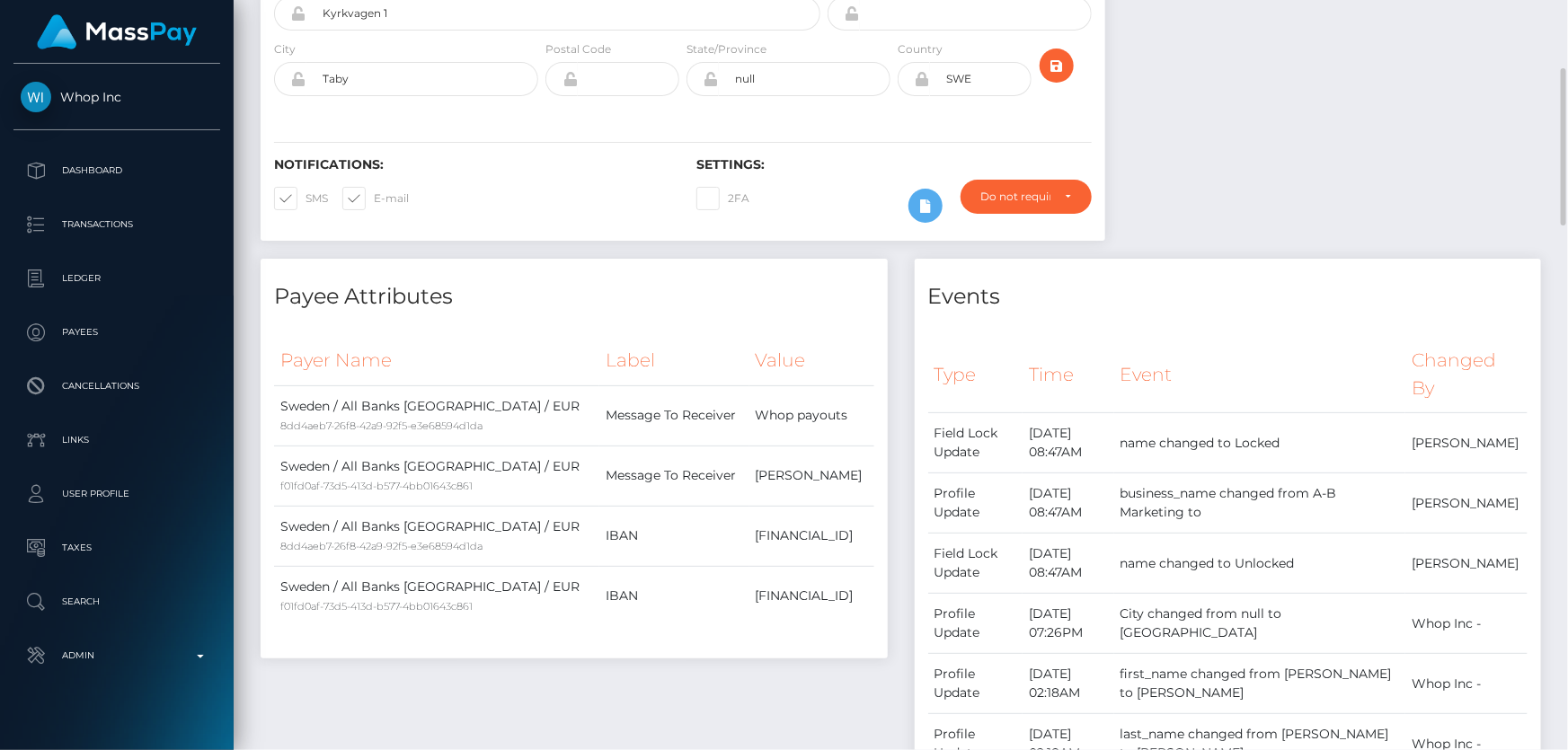
scroll to position [0, 0]
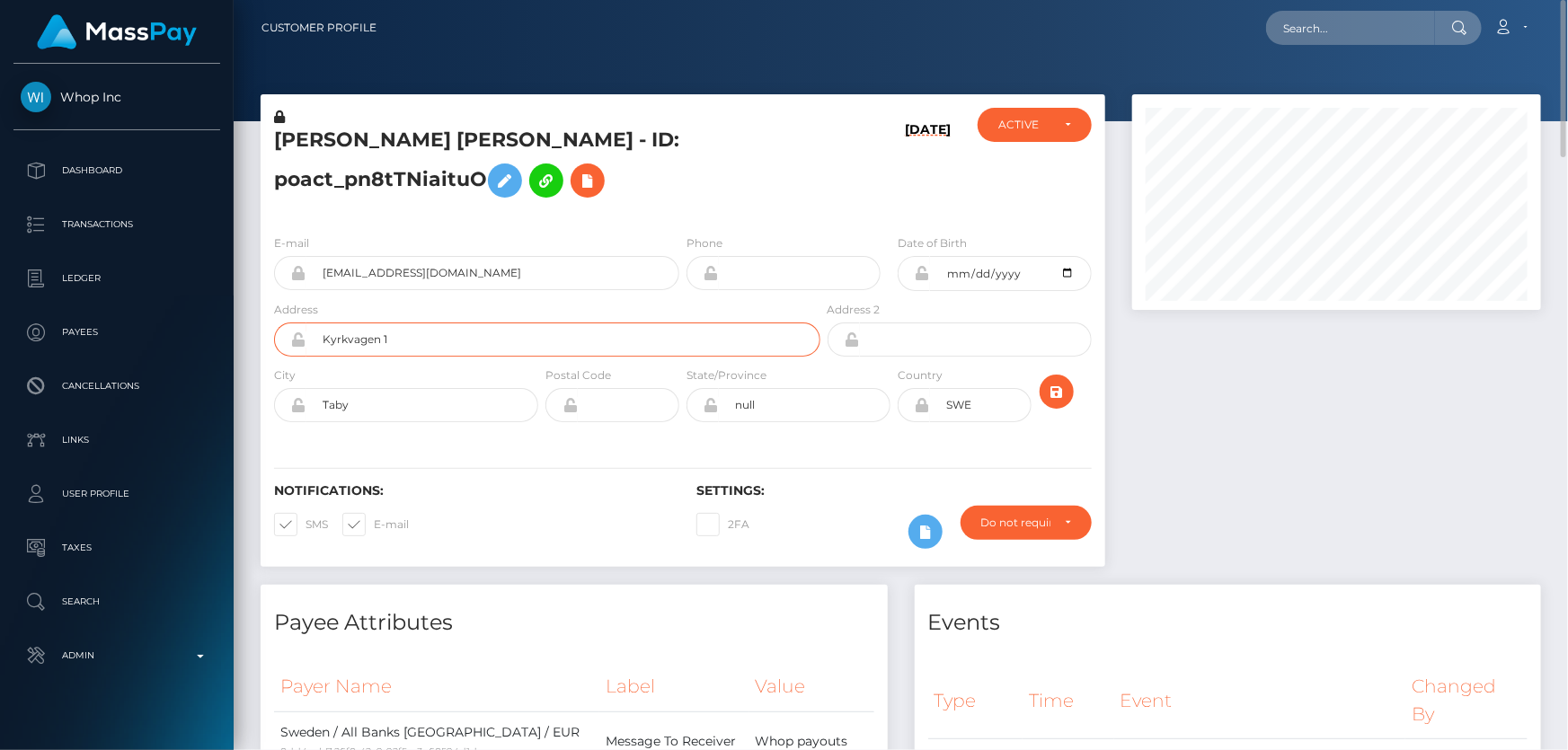
drag, startPoint x: 393, startPoint y: 339, endPoint x: 310, endPoint y: 342, distance: 83.1
click at [310, 342] on input "Kyrkvagen 1" at bounding box center [563, 339] width 514 height 34
drag, startPoint x: 354, startPoint y: 407, endPoint x: 302, endPoint y: 407, distance: 52.0
click at [302, 407] on div "Taby" at bounding box center [406, 404] width 264 height 34
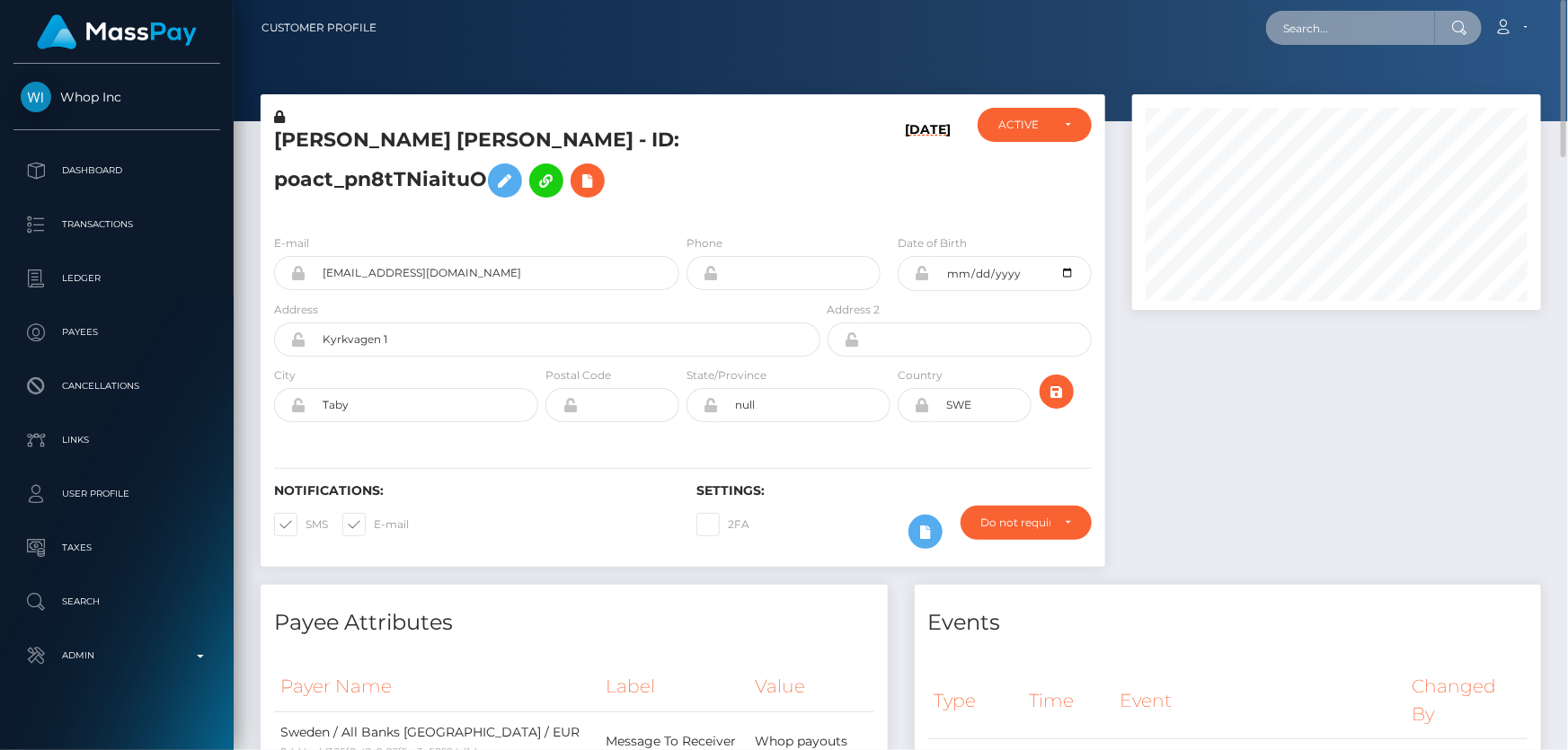
paste input "MSPc8b676ee350ab9a"
type input "MSPc8b676ee350ab9a"
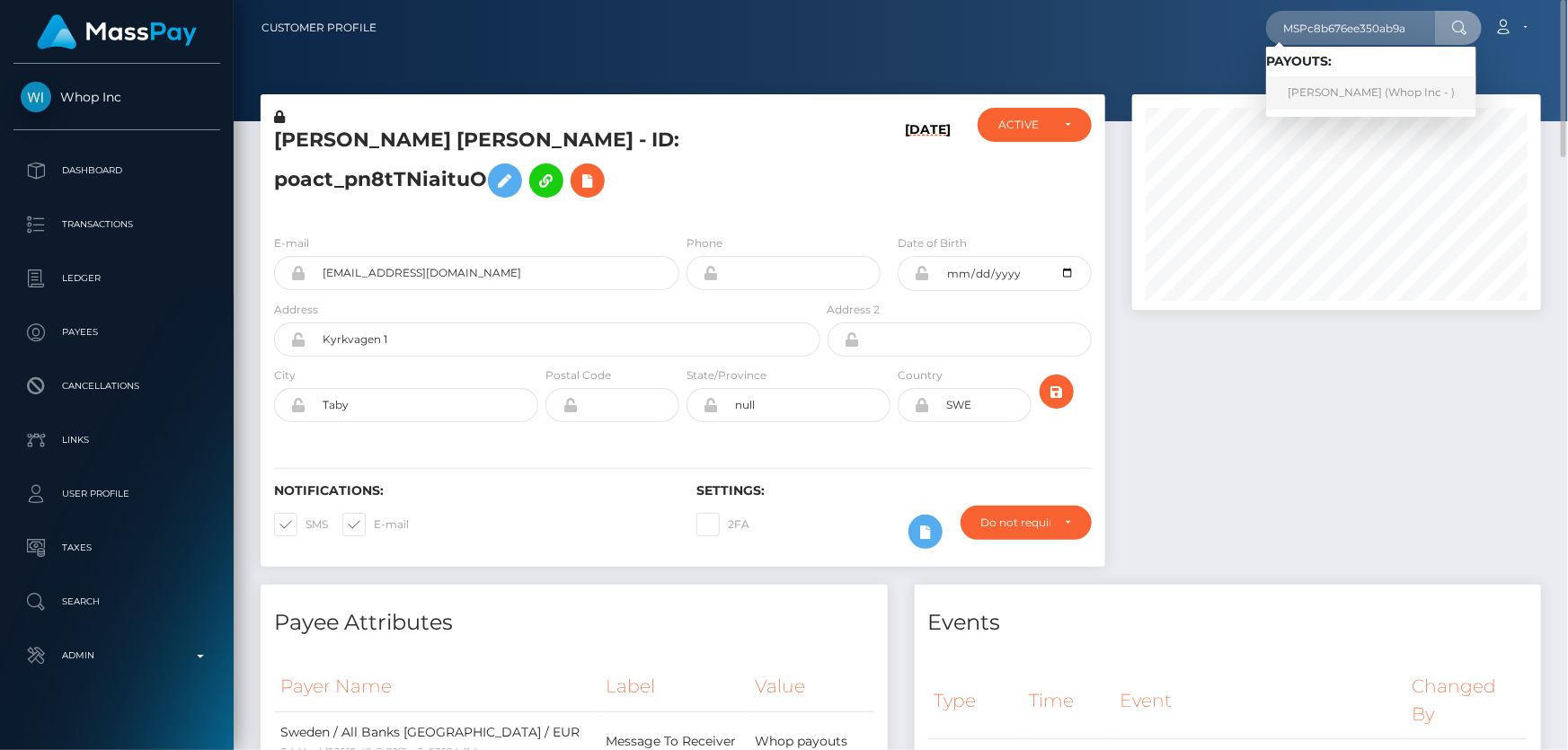
click at [1340, 89] on link "HASSAN ALI (Whop Inc - )" at bounding box center [1371, 93] width 211 height 34
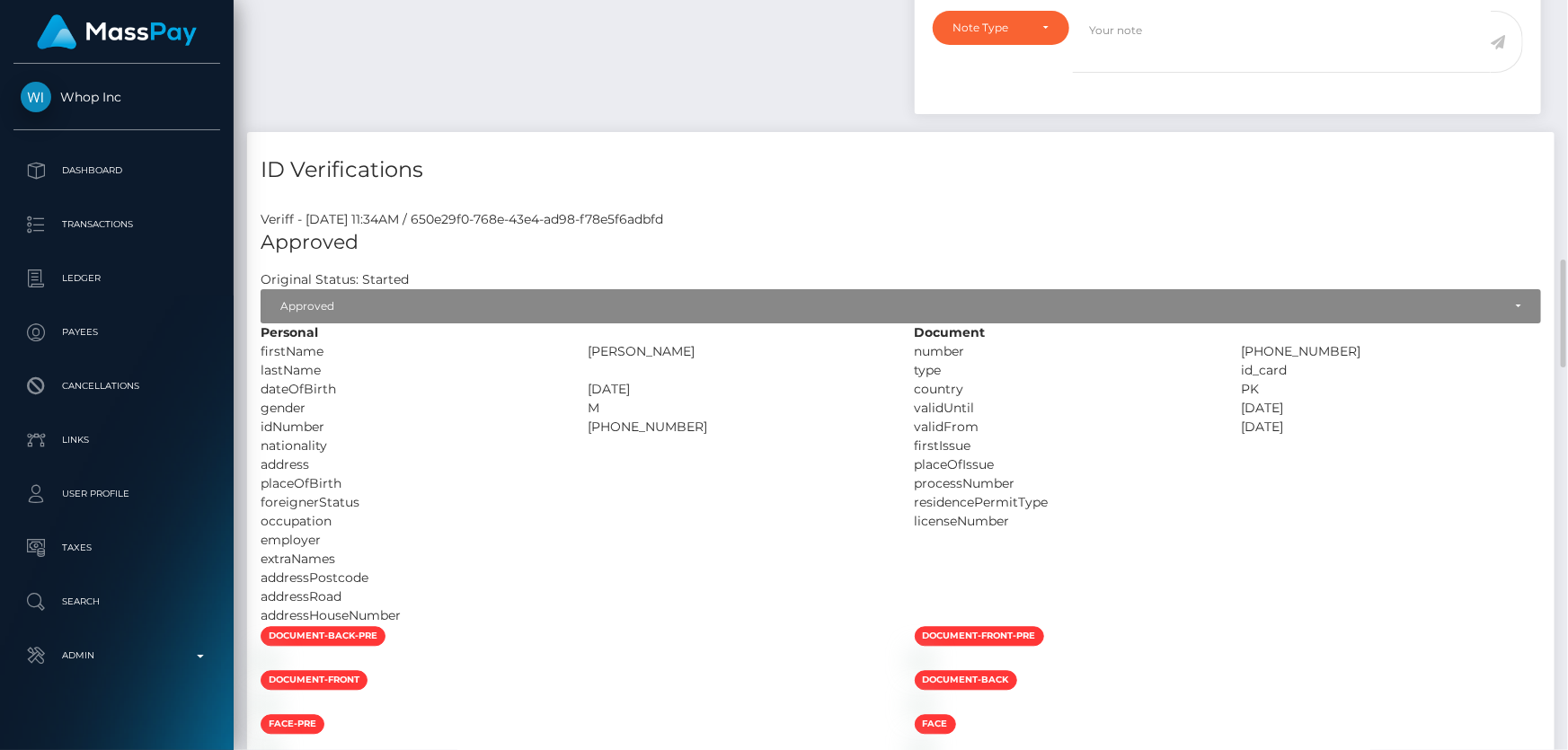
scroll to position [215, 408]
click at [688, 417] on div "[PHONE_NUMBER]" at bounding box center [737, 427] width 327 height 19
drag, startPoint x: 689, startPoint y: 369, endPoint x: 594, endPoint y: 376, distance: 95.3
click at [594, 417] on div "[PHONE_NUMBER]" at bounding box center [737, 427] width 327 height 19
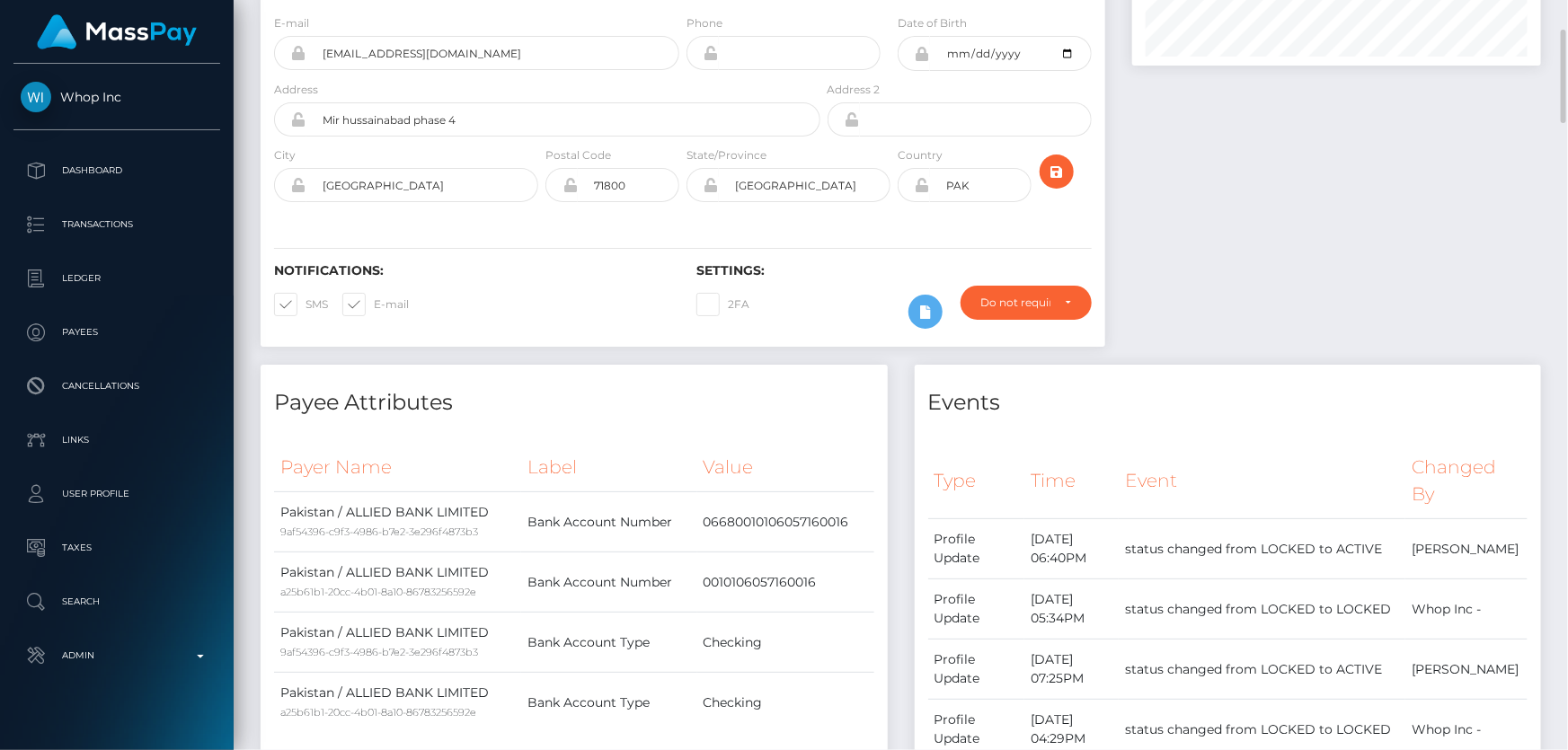
scroll to position [0, 0]
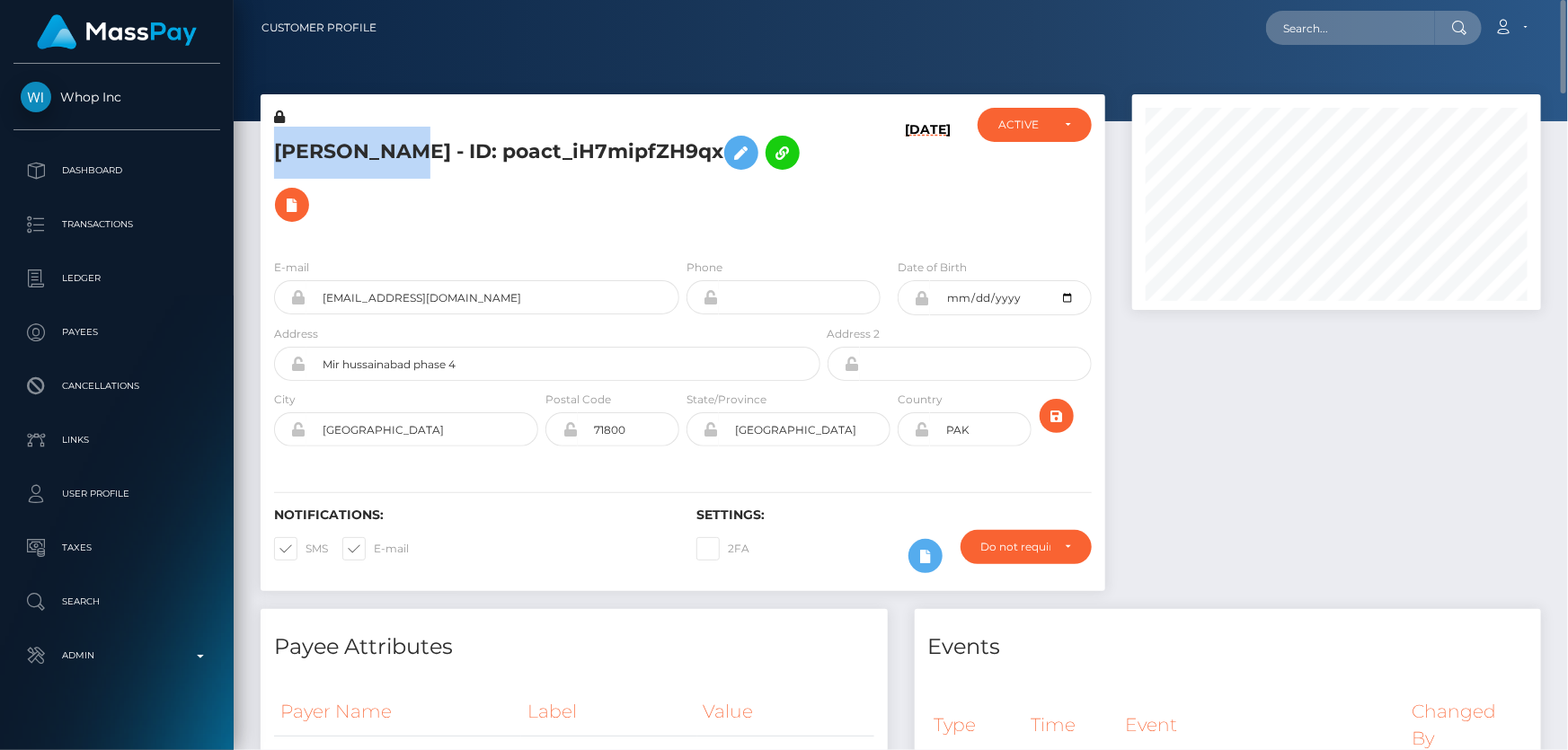
drag, startPoint x: 400, startPoint y: 156, endPoint x: 277, endPoint y: 154, distance: 123.0
click at [277, 154] on h5 "[PERSON_NAME] - ID: poact_iH7mipfZH9qx" at bounding box center [543, 179] width 537 height 104
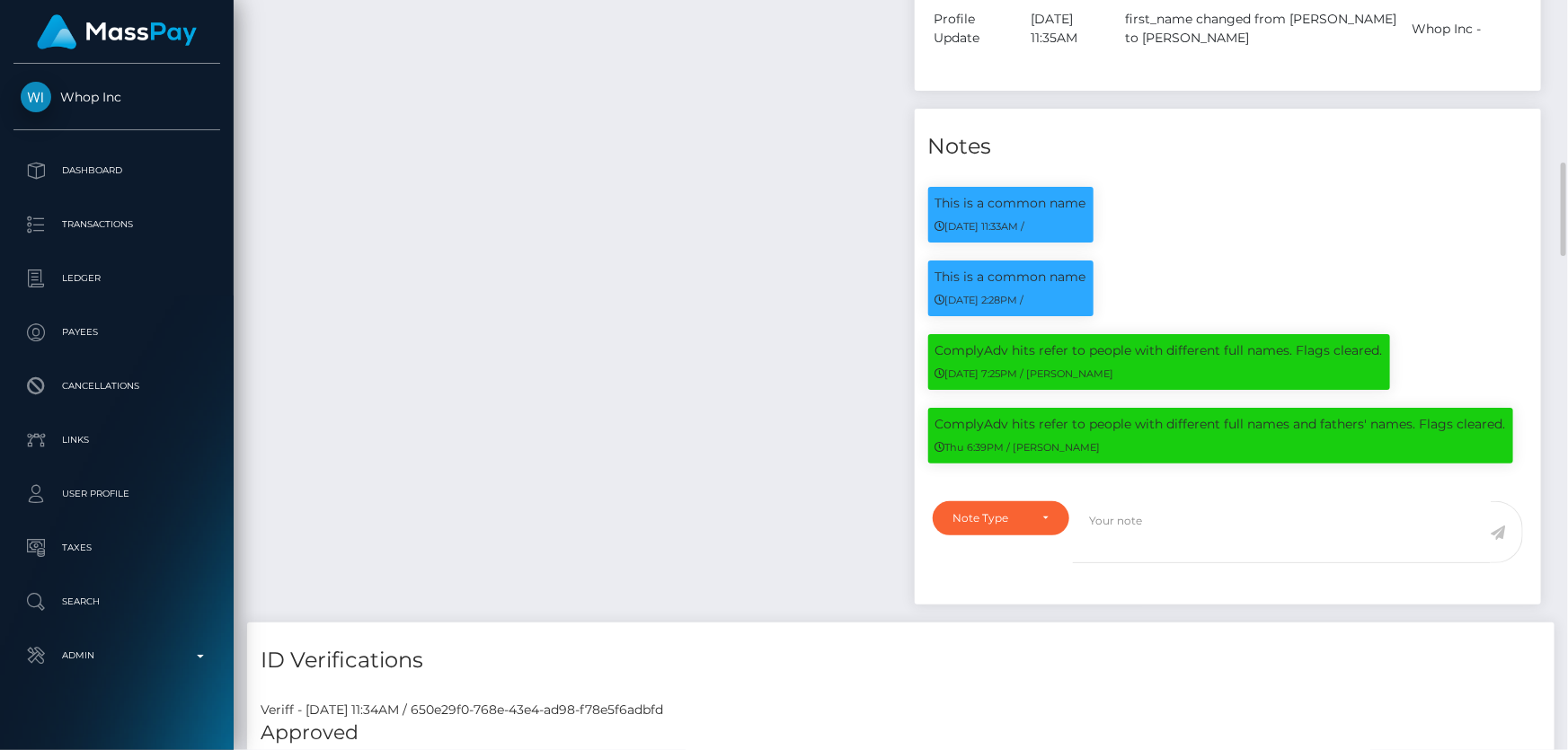
scroll to position [1633, 0]
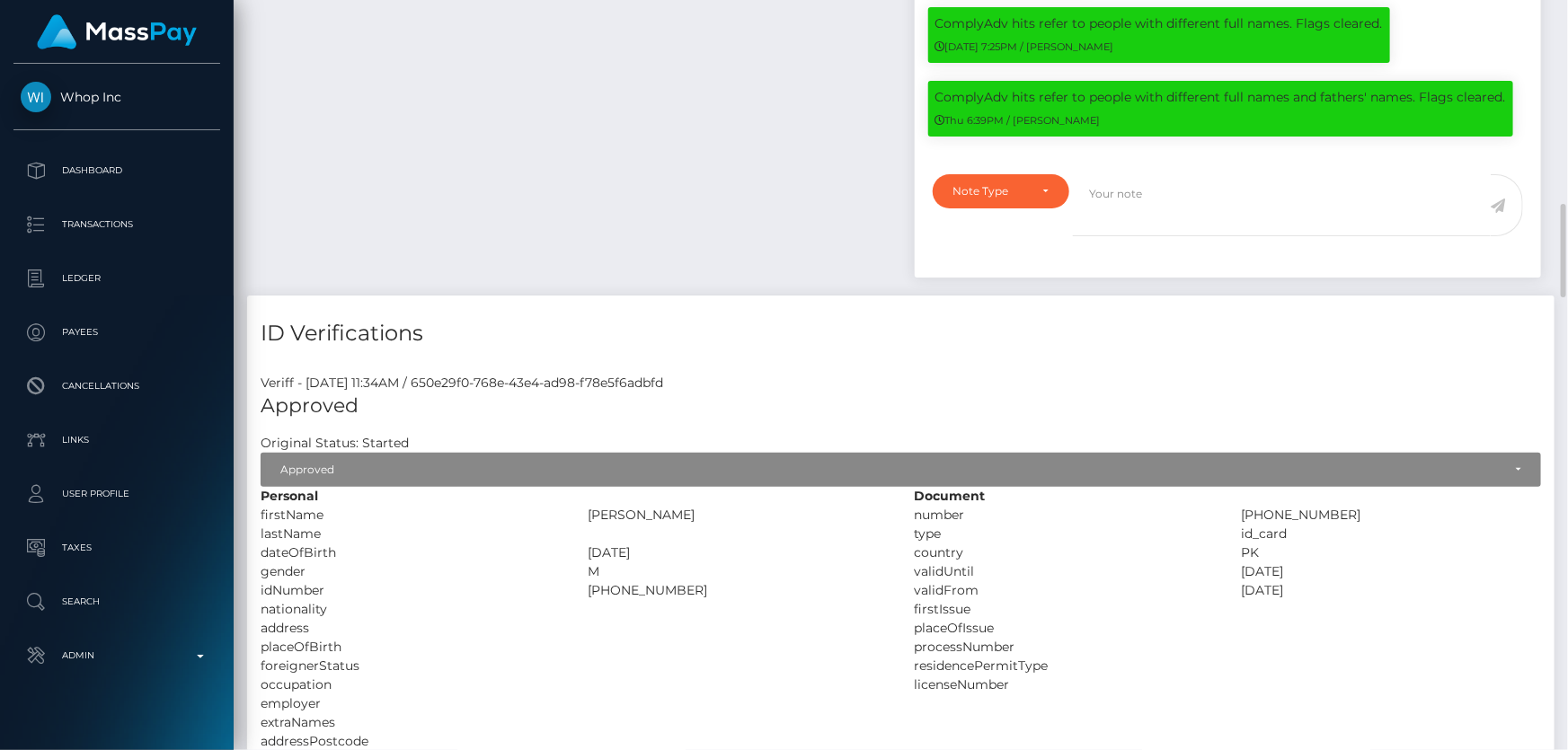
drag, startPoint x: 693, startPoint y: 544, endPoint x: 579, endPoint y: 536, distance: 114.3
click at [579, 581] on div "[PHONE_NUMBER]" at bounding box center [737, 591] width 327 height 19
copy div "41303-4217120-1"
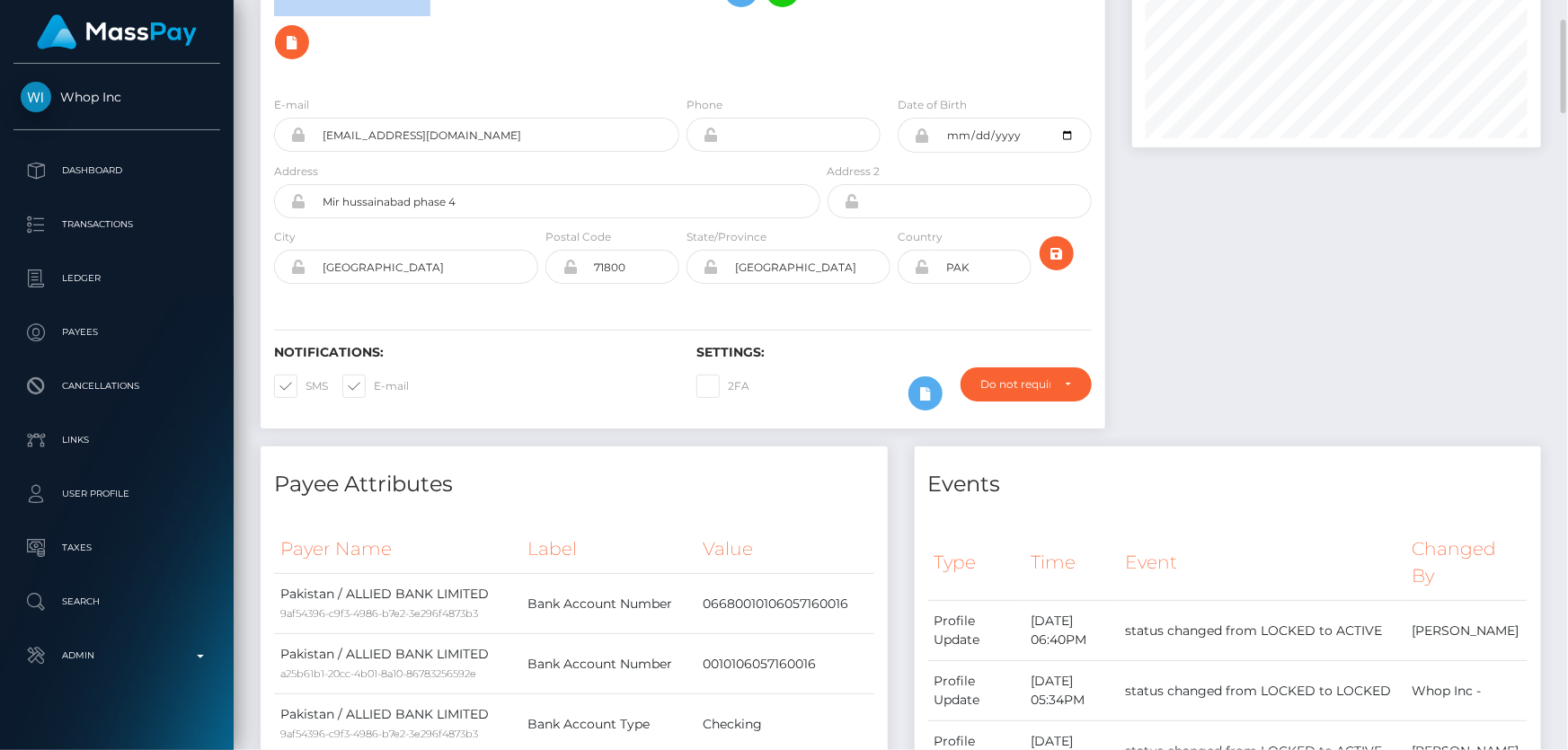
scroll to position [0, 0]
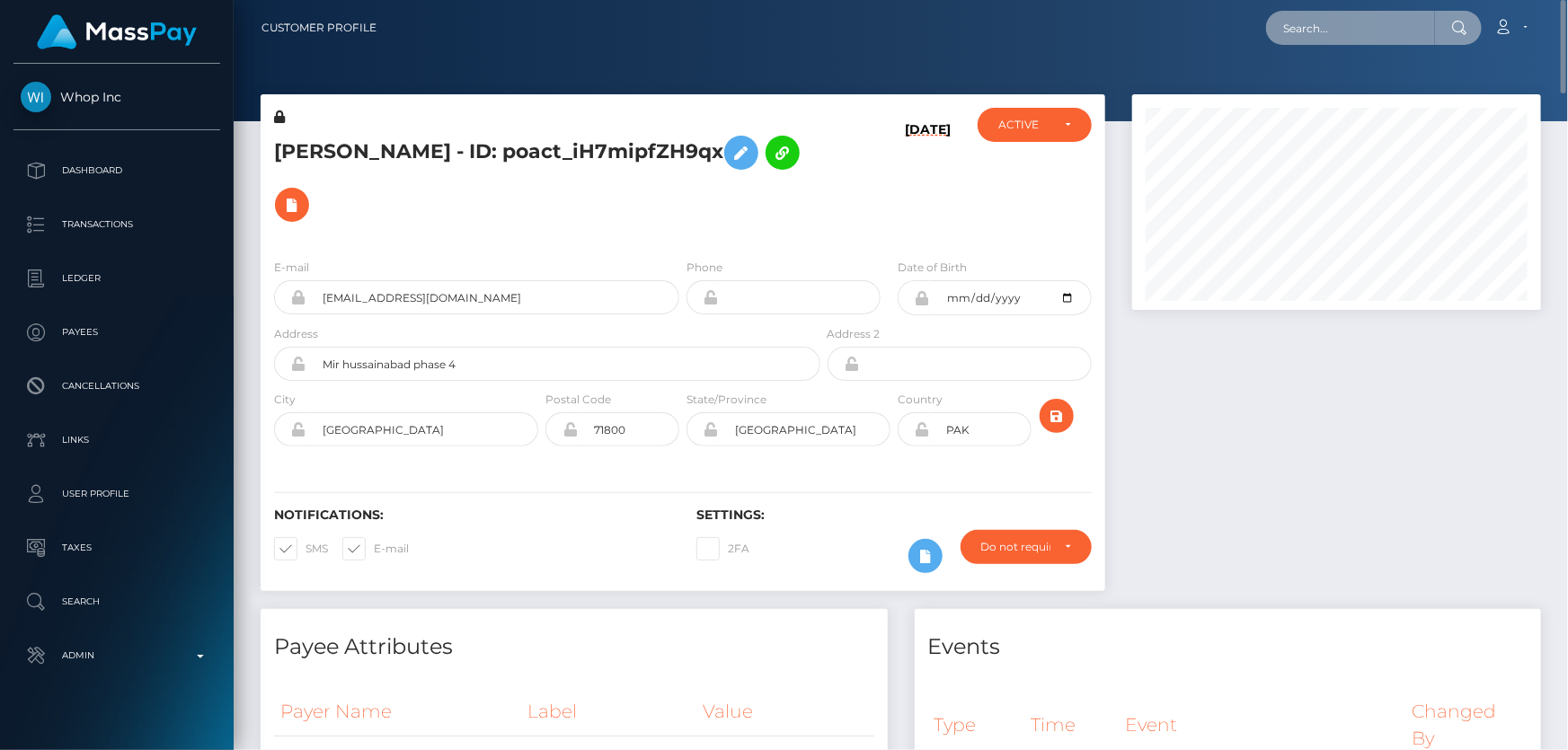
paste input "MSP4907df00a2115ef"
type input "MSP4907df00a2115ef"
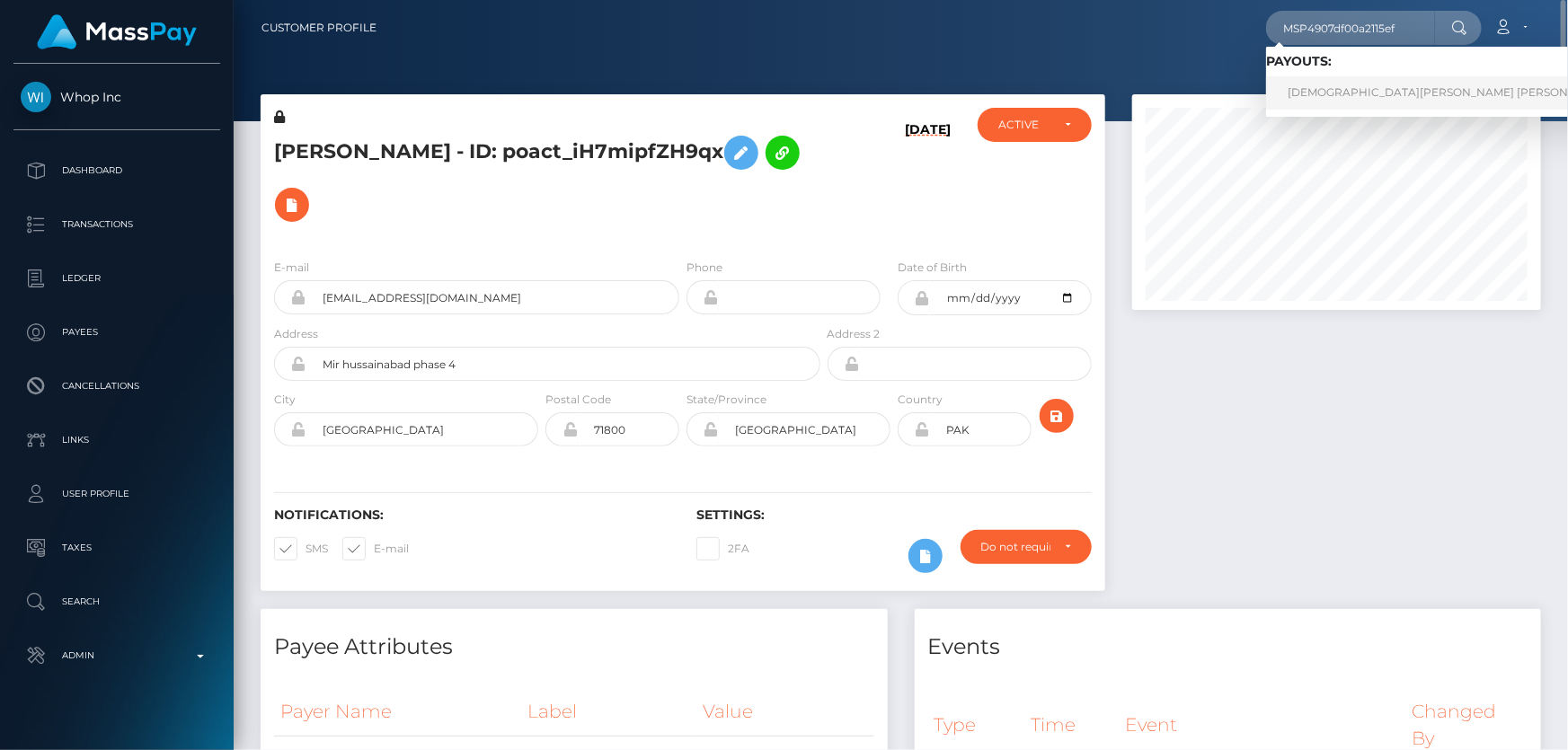
click at [1364, 90] on link "MUHAMMAD ABDUL REHMAN HASSAN (Whop Inc - )" at bounding box center [1485, 93] width 439 height 34
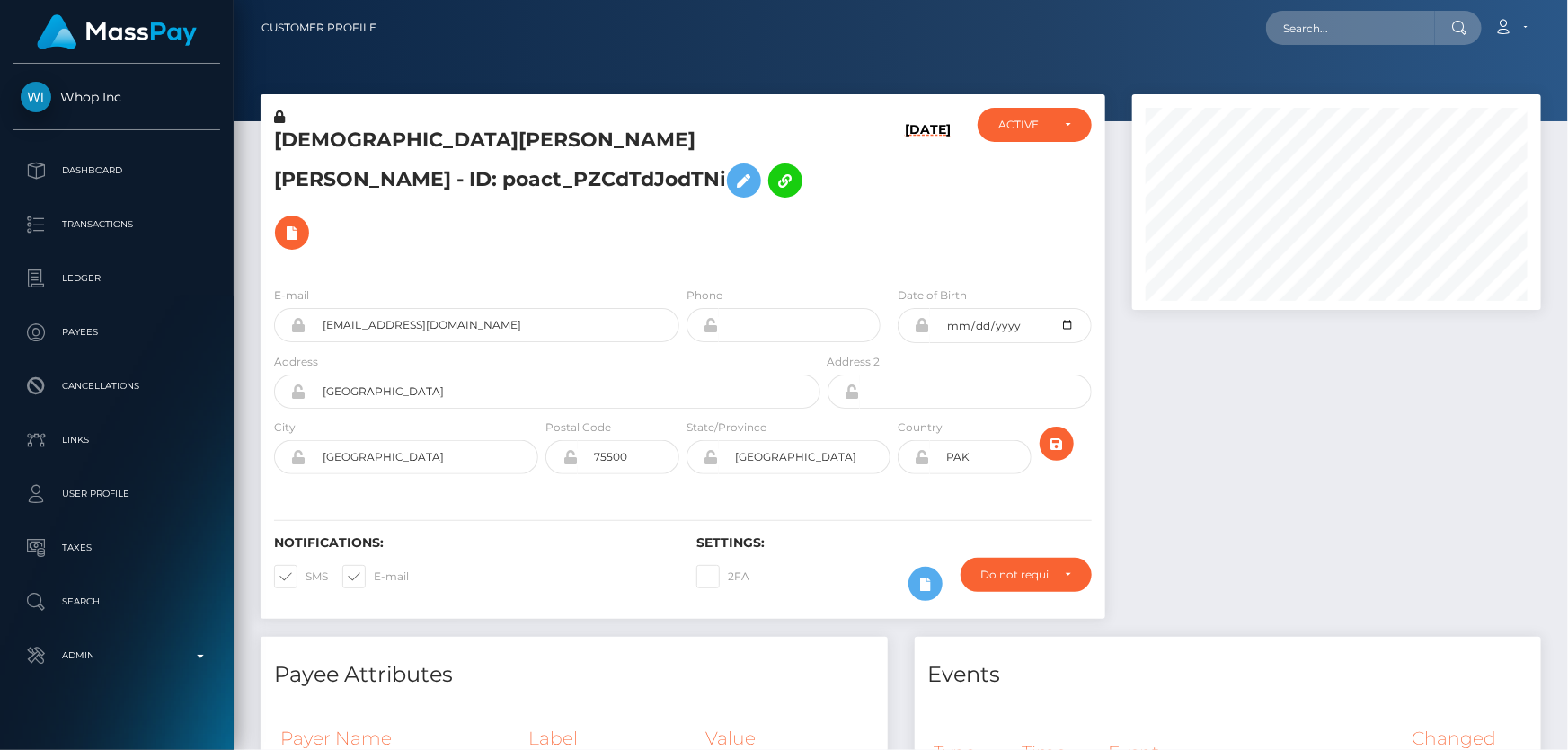
scroll to position [215, 408]
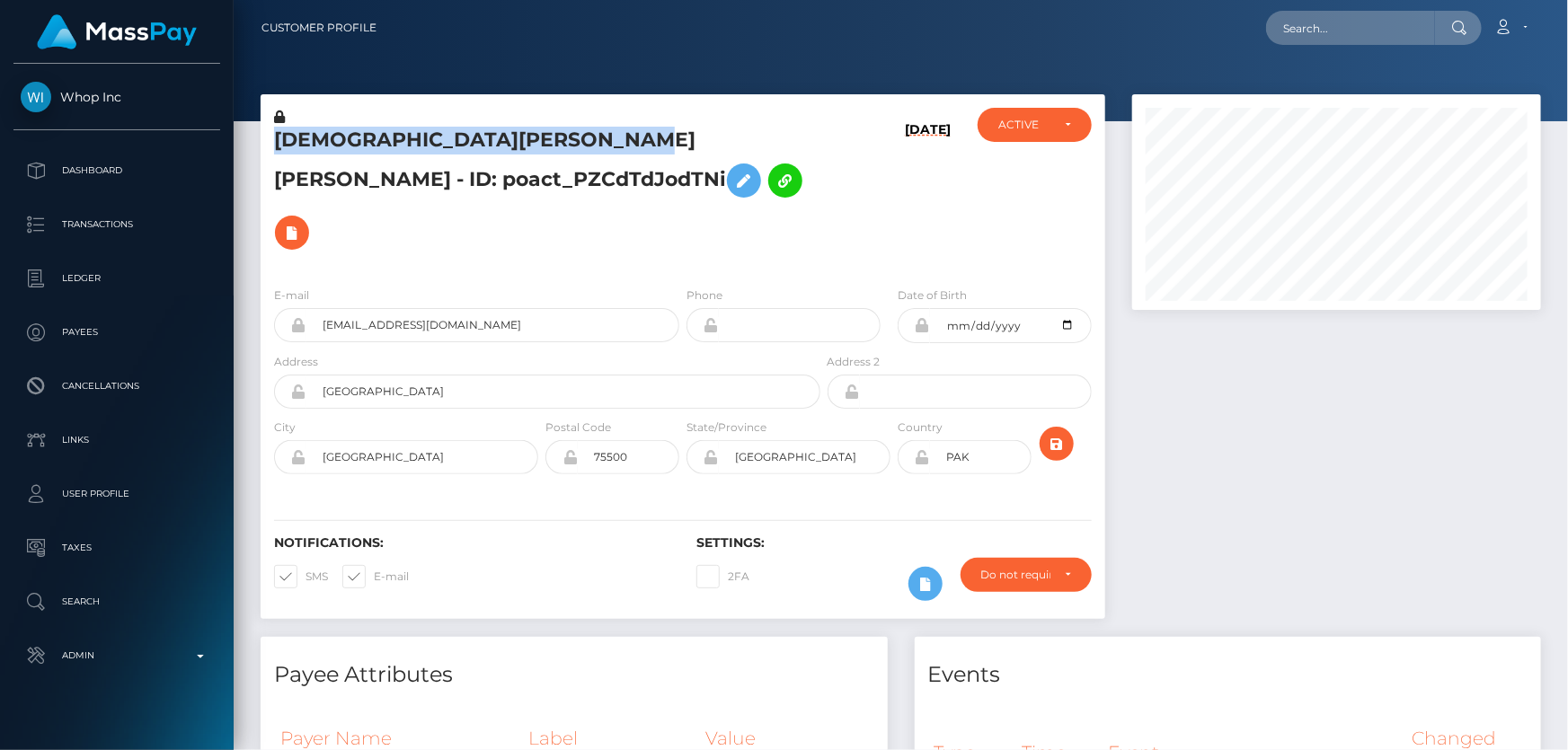
drag, startPoint x: 680, startPoint y: 134, endPoint x: 256, endPoint y: 145, distance: 424.1
click at [256, 145] on div "[DEMOGRAPHIC_DATA][PERSON_NAME] [PERSON_NAME] - ID: poact_PZCdTdJodTNi [DATE] A…" at bounding box center [682, 365] width 872 height 542
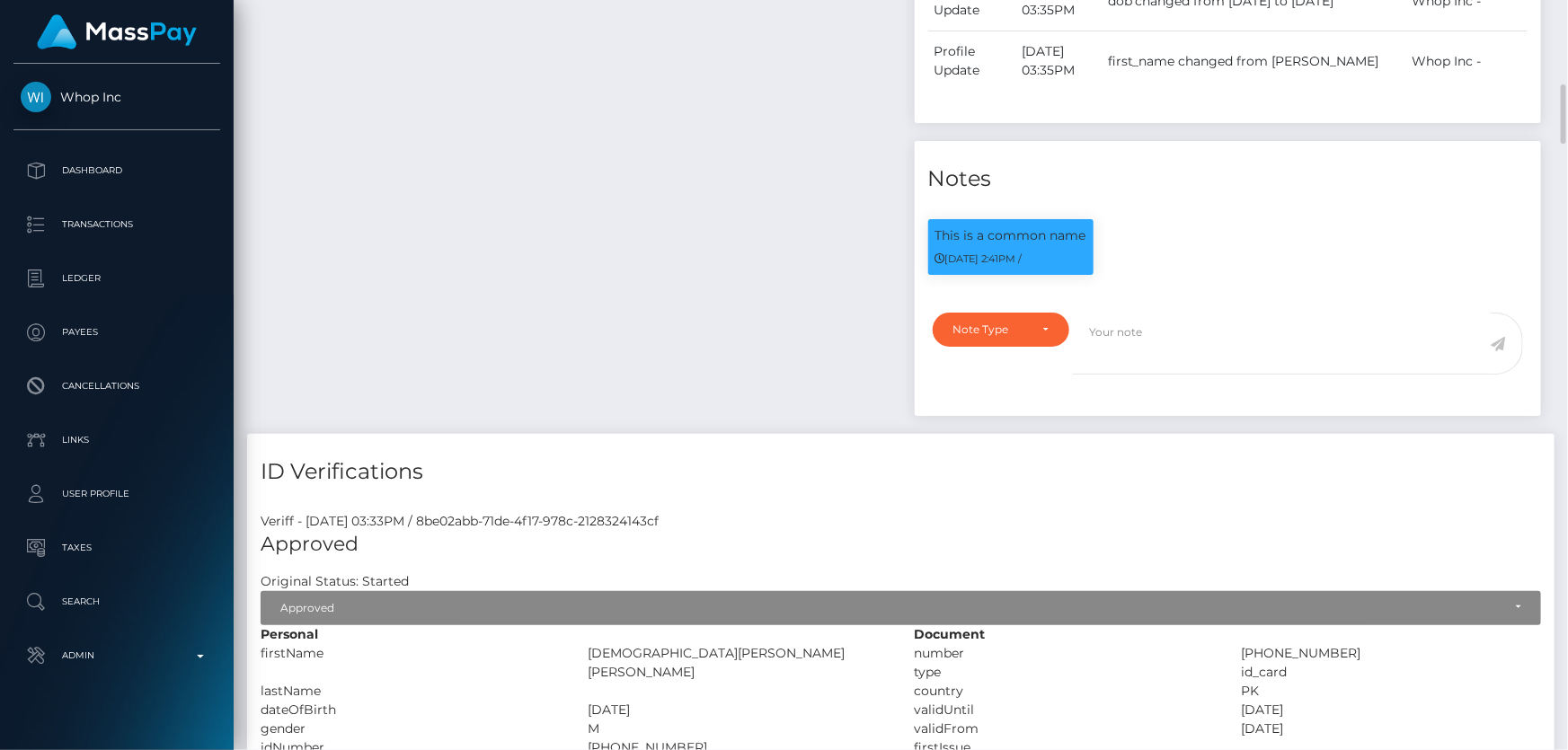
scroll to position [1306, 0]
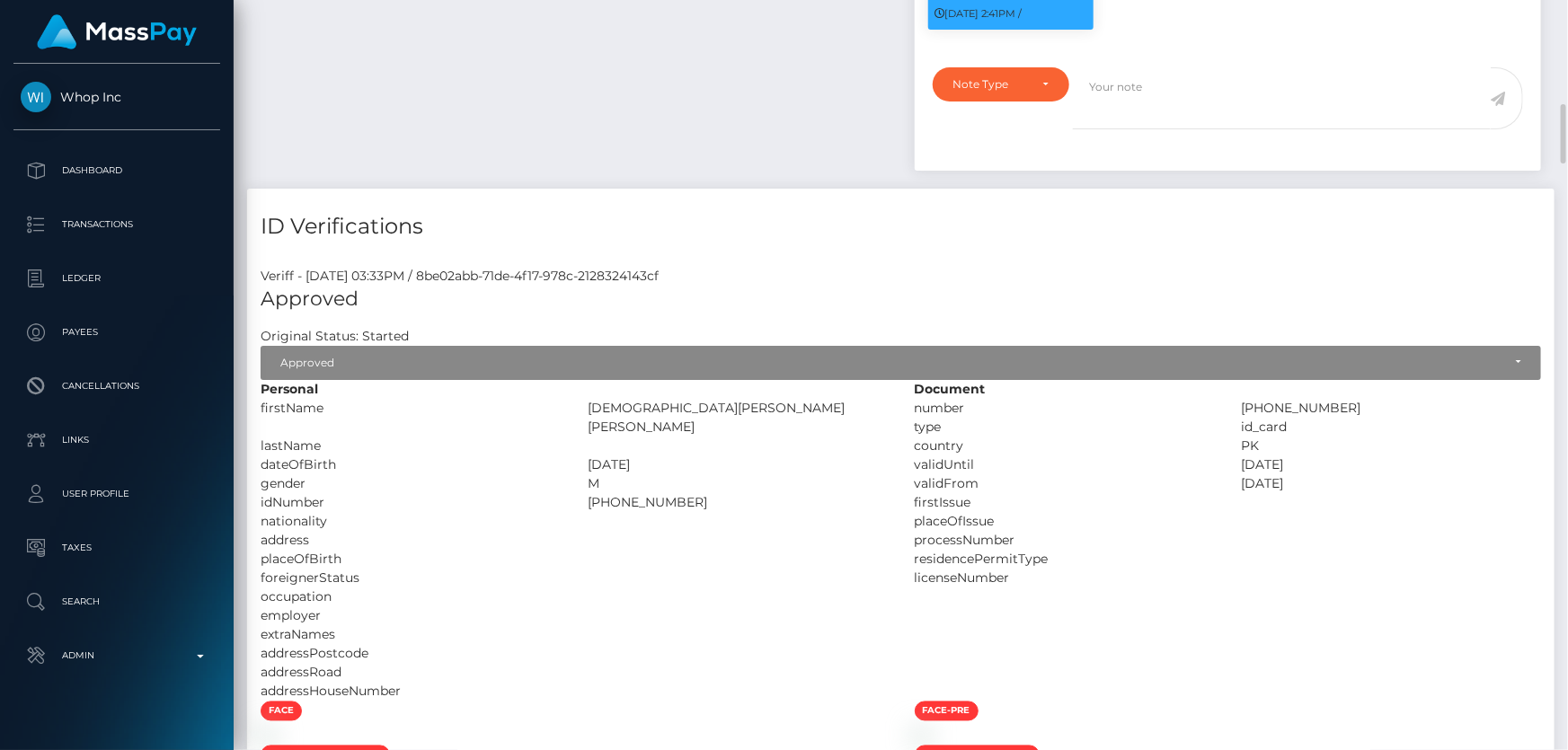
drag, startPoint x: 699, startPoint y: 432, endPoint x: 585, endPoint y: 432, distance: 114.0
click at [585, 493] on div "35202-7812498-5" at bounding box center [737, 502] width 327 height 19
copy div "35202-7812498-5"
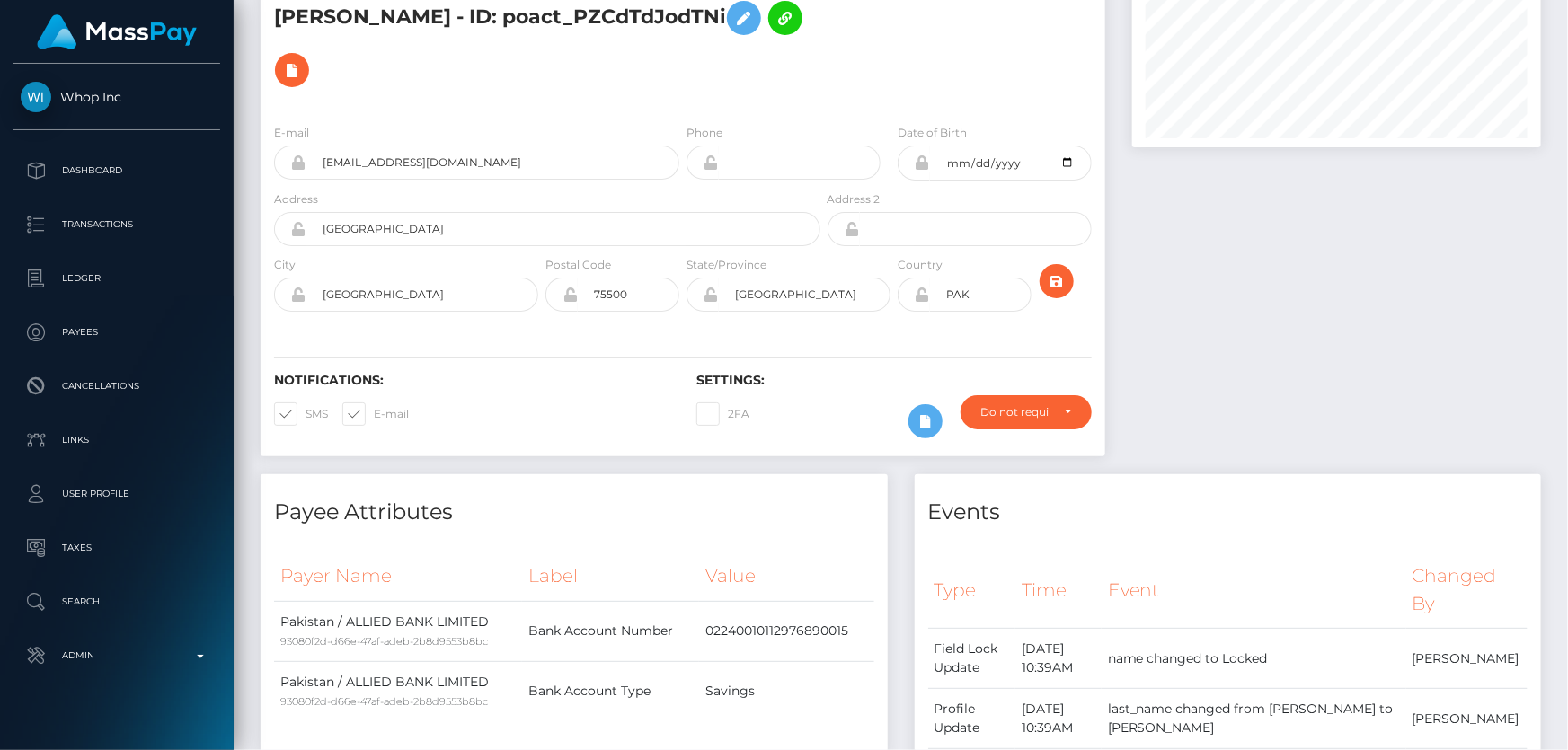
scroll to position [0, 0]
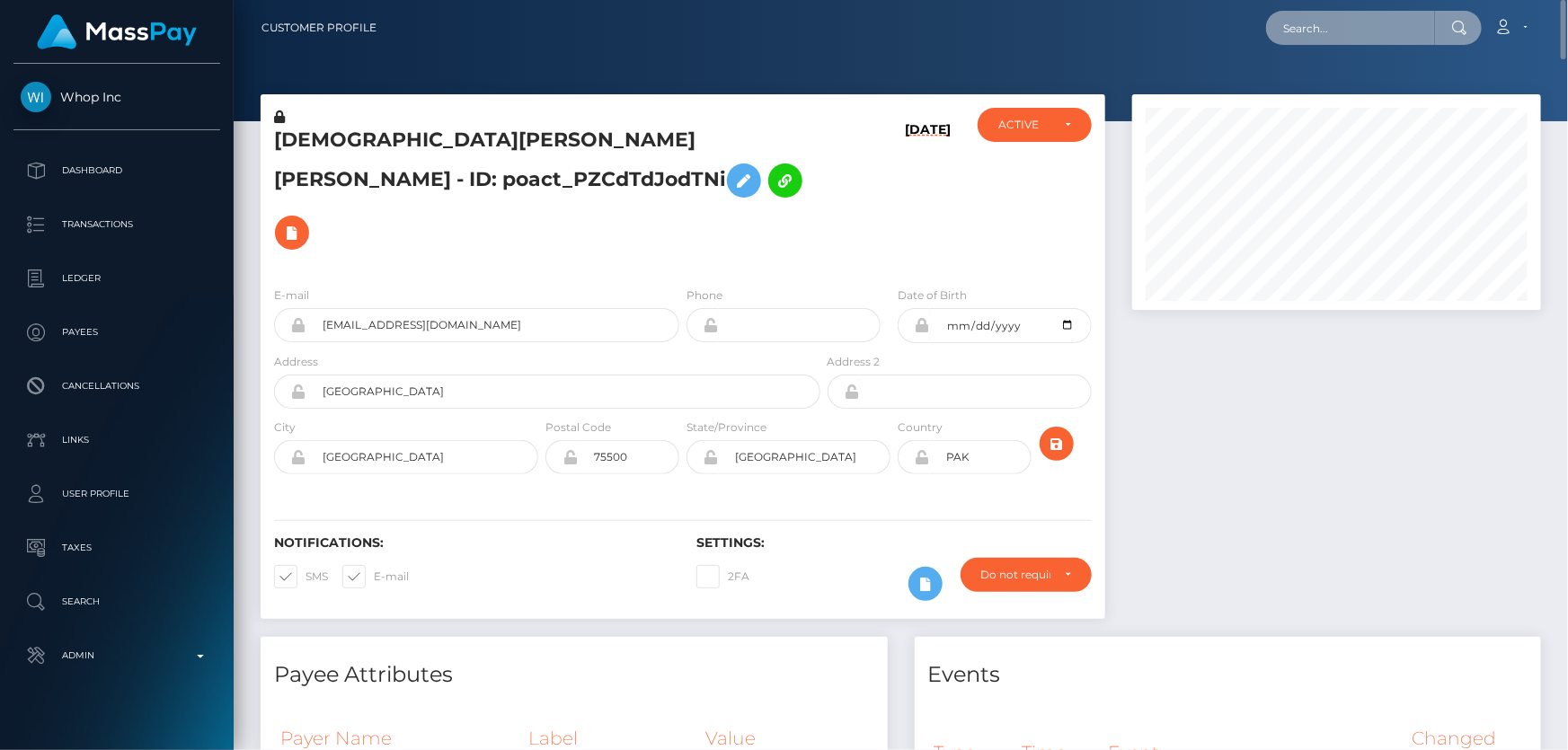
paste input "MSPde7bd5a19338da2"
type input "MSPde7bd5a19338da2"
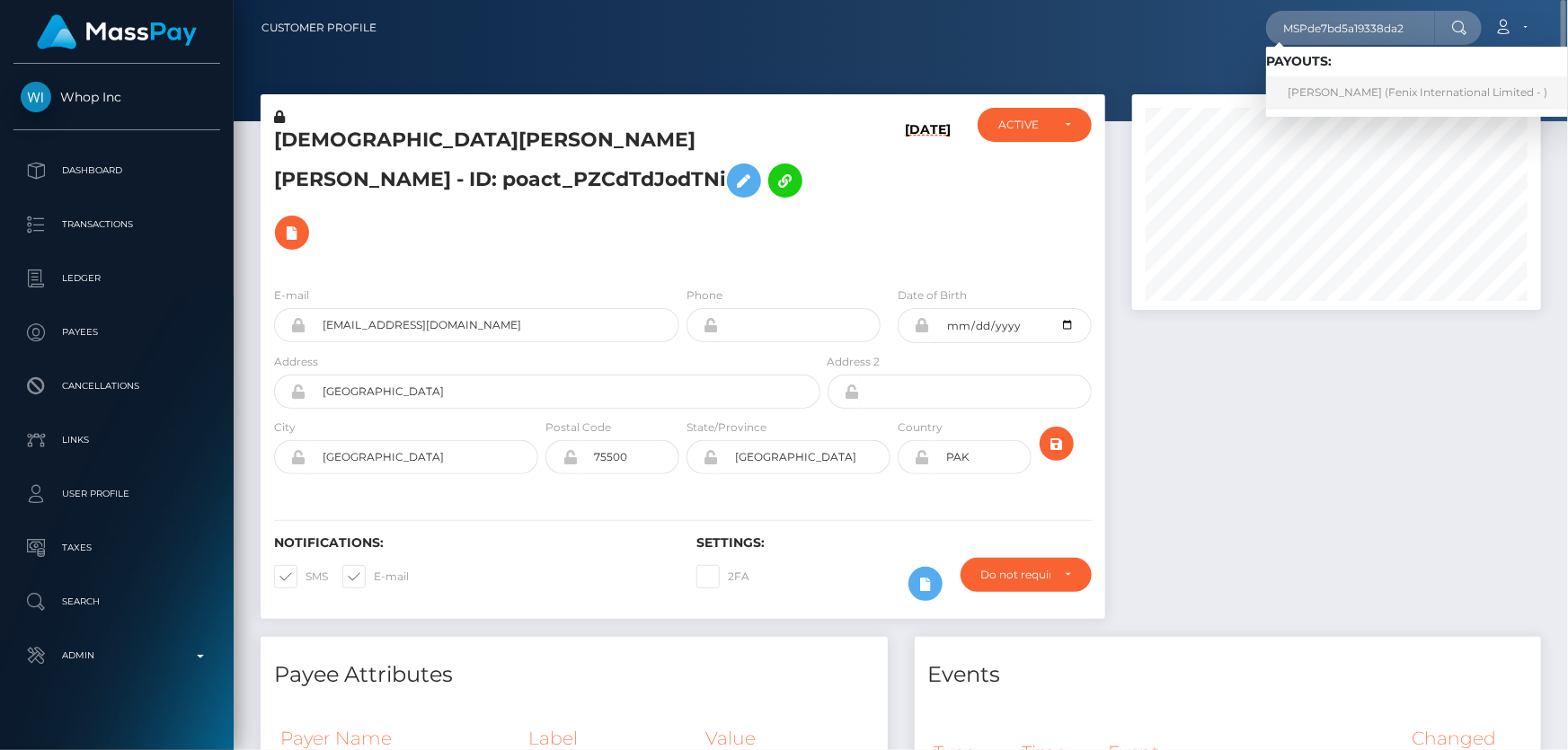
click at [1314, 88] on link "KATSIARYNA URBANOVICH (Fenix International Limited - )" at bounding box center [1417, 93] width 303 height 34
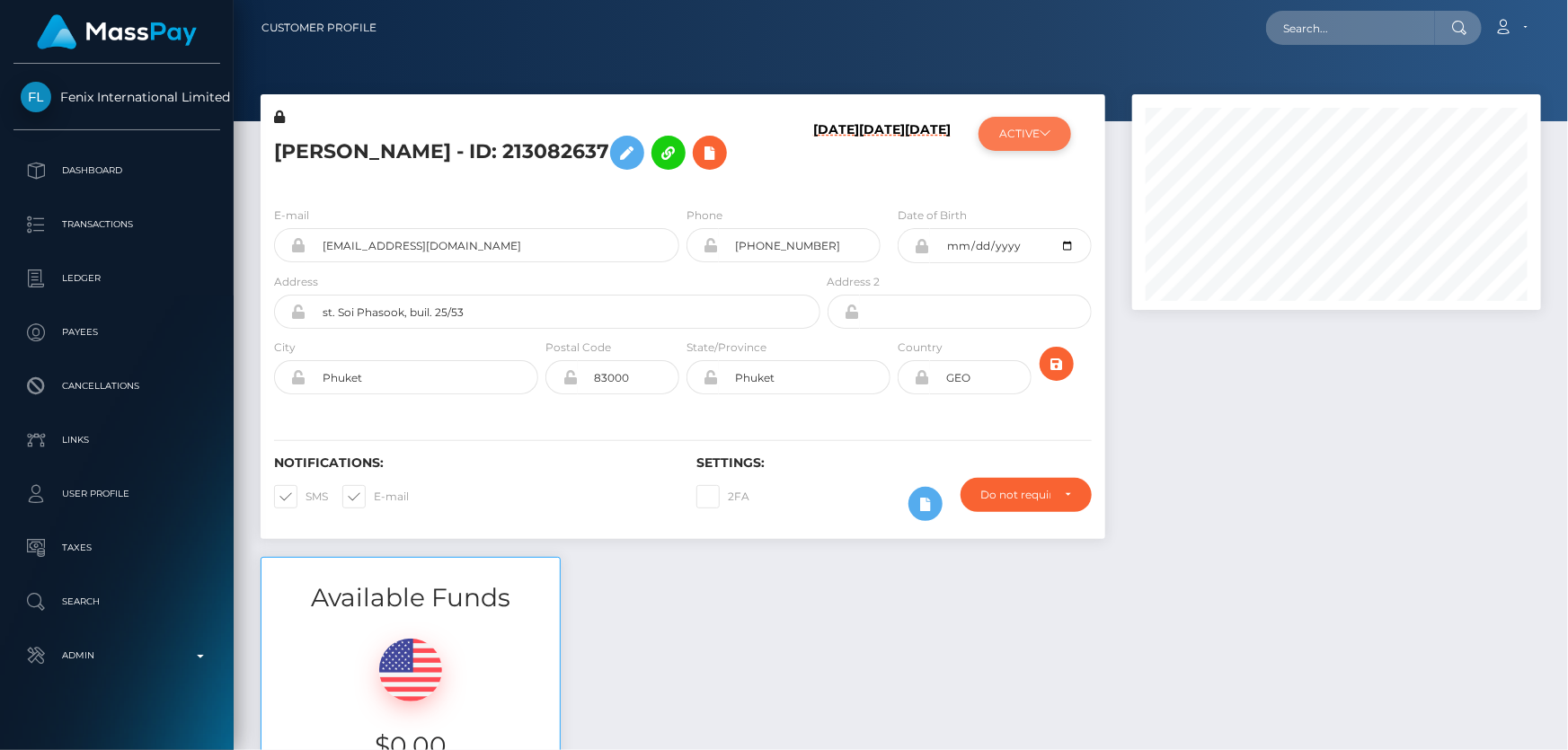
scroll to position [215, 408]
click at [1048, 147] on button "ACTIVE" at bounding box center [1025, 133] width 92 height 34
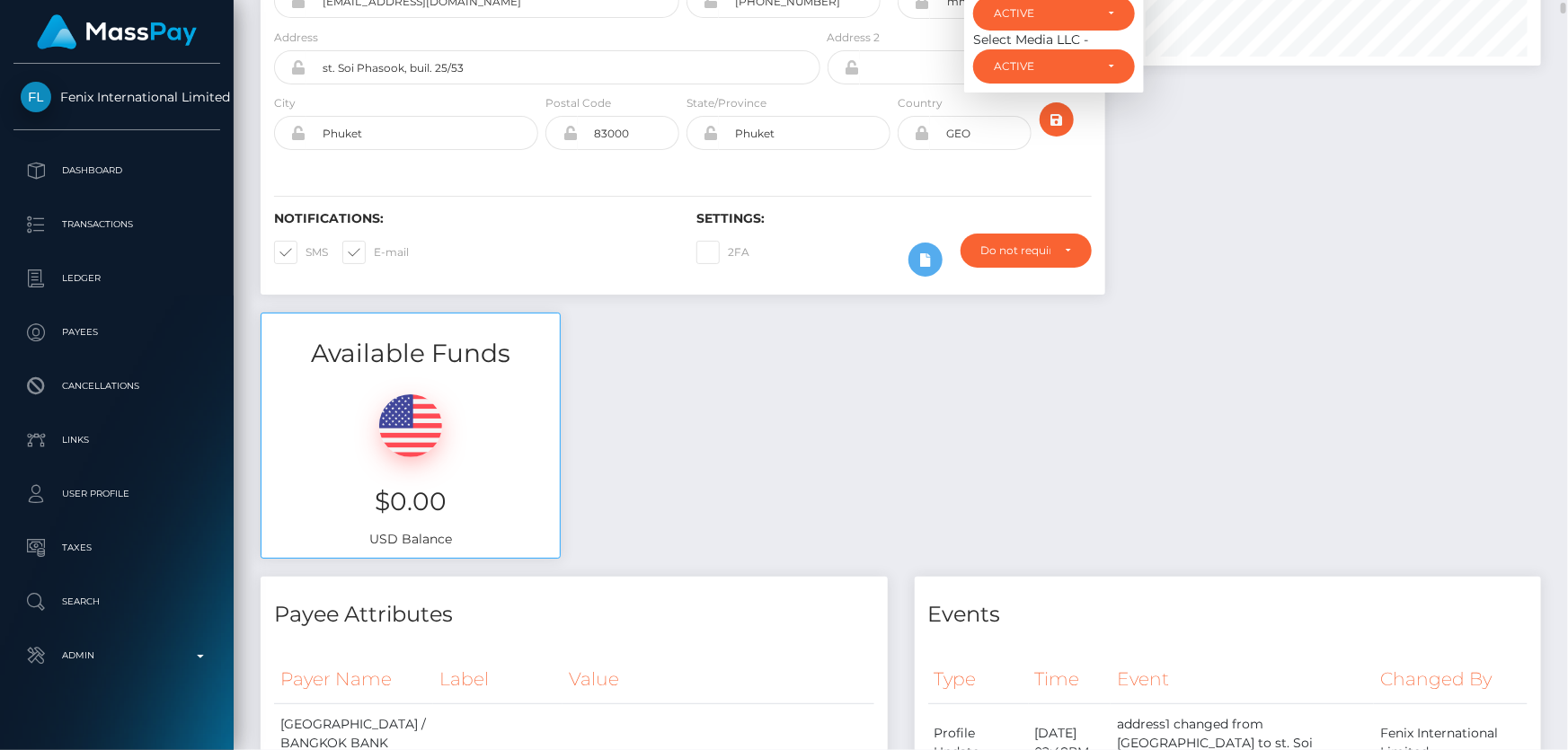
scroll to position [0, 0]
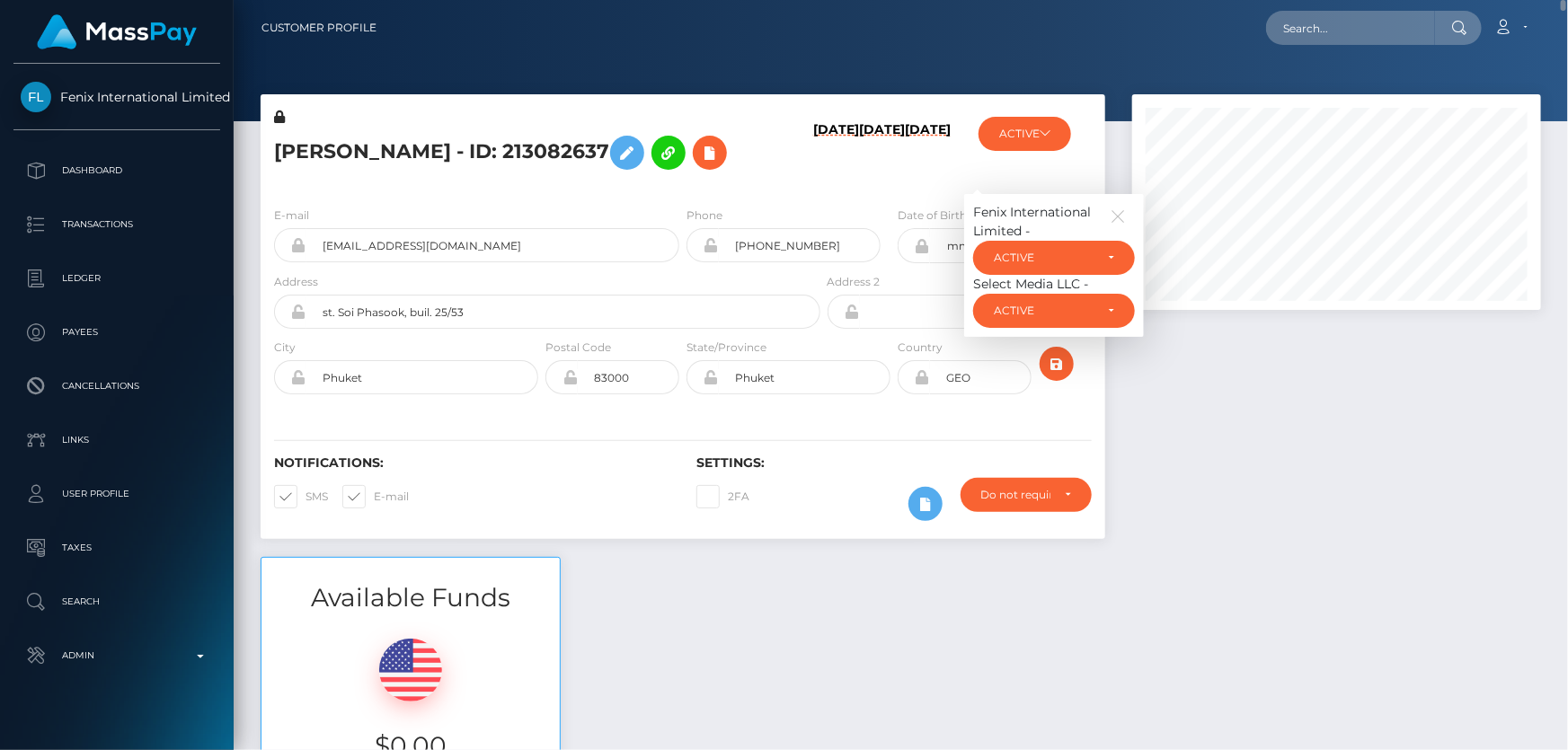
click at [538, 146] on h5 "KATSIARYNA URBANOVICH - ID: 213082637" at bounding box center [543, 153] width 537 height 52
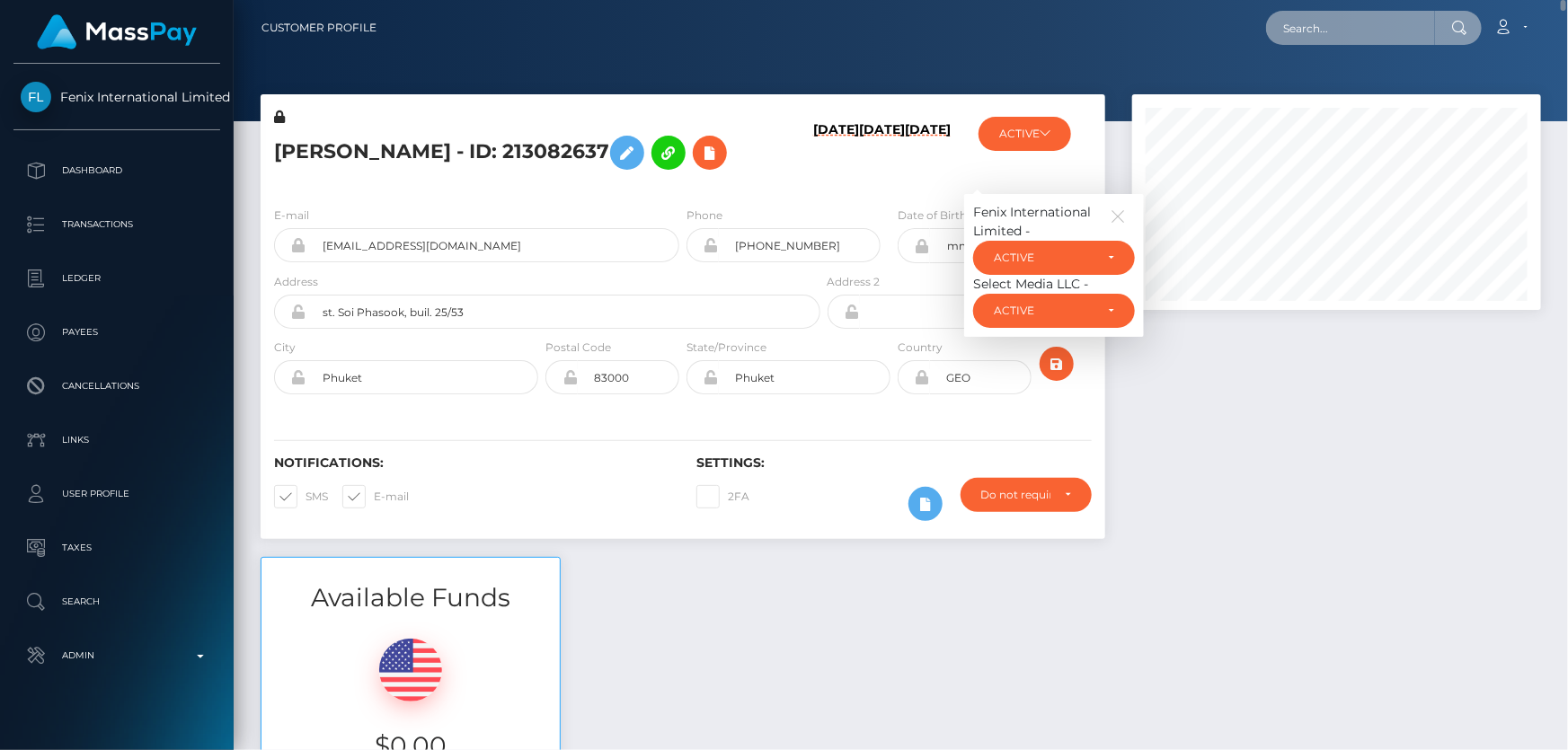
paste input "MSP50af7703351f4d0"
type input "MSP50af7703351f4d0"
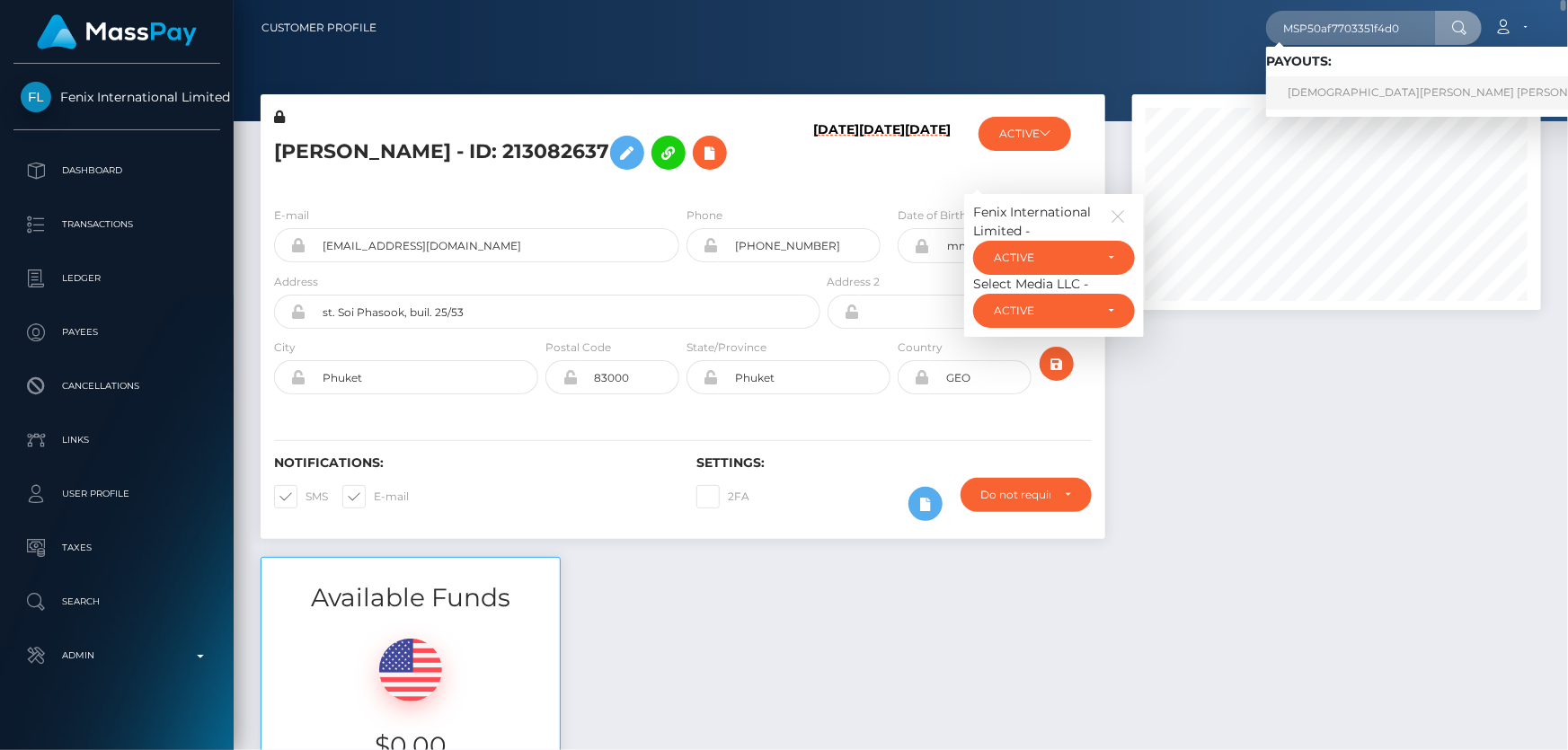
click at [1344, 91] on link "MUHAMMAD AHSAN FAIZ Faiz (Whop Inc - )" at bounding box center [1485, 93] width 439 height 34
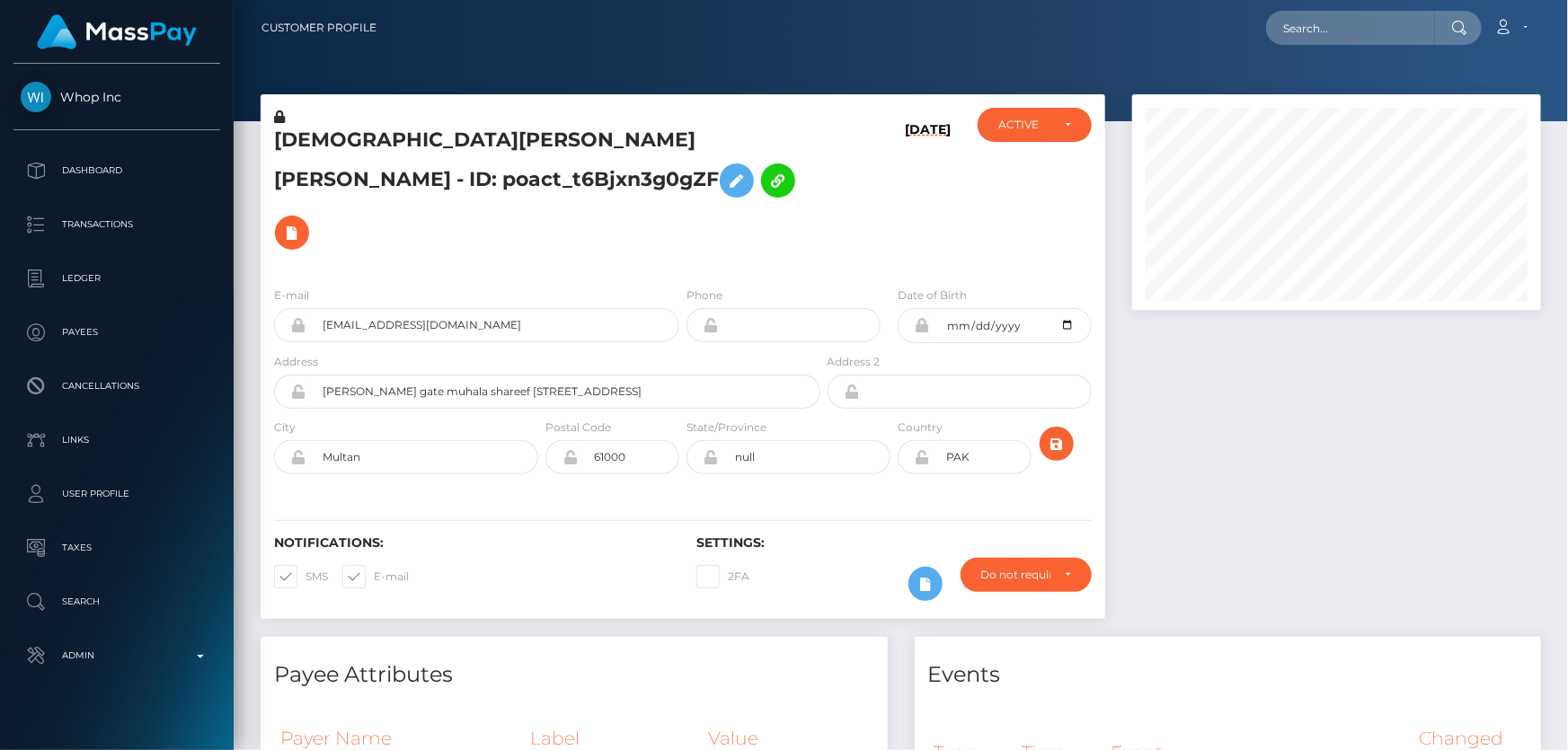
scroll to position [215, 408]
click at [761, 169] on h5 "MUHAMMAD AHSAN FAIZ Faiz - ID: poact_t6Bjxn3g0gZF" at bounding box center [543, 193] width 537 height 132
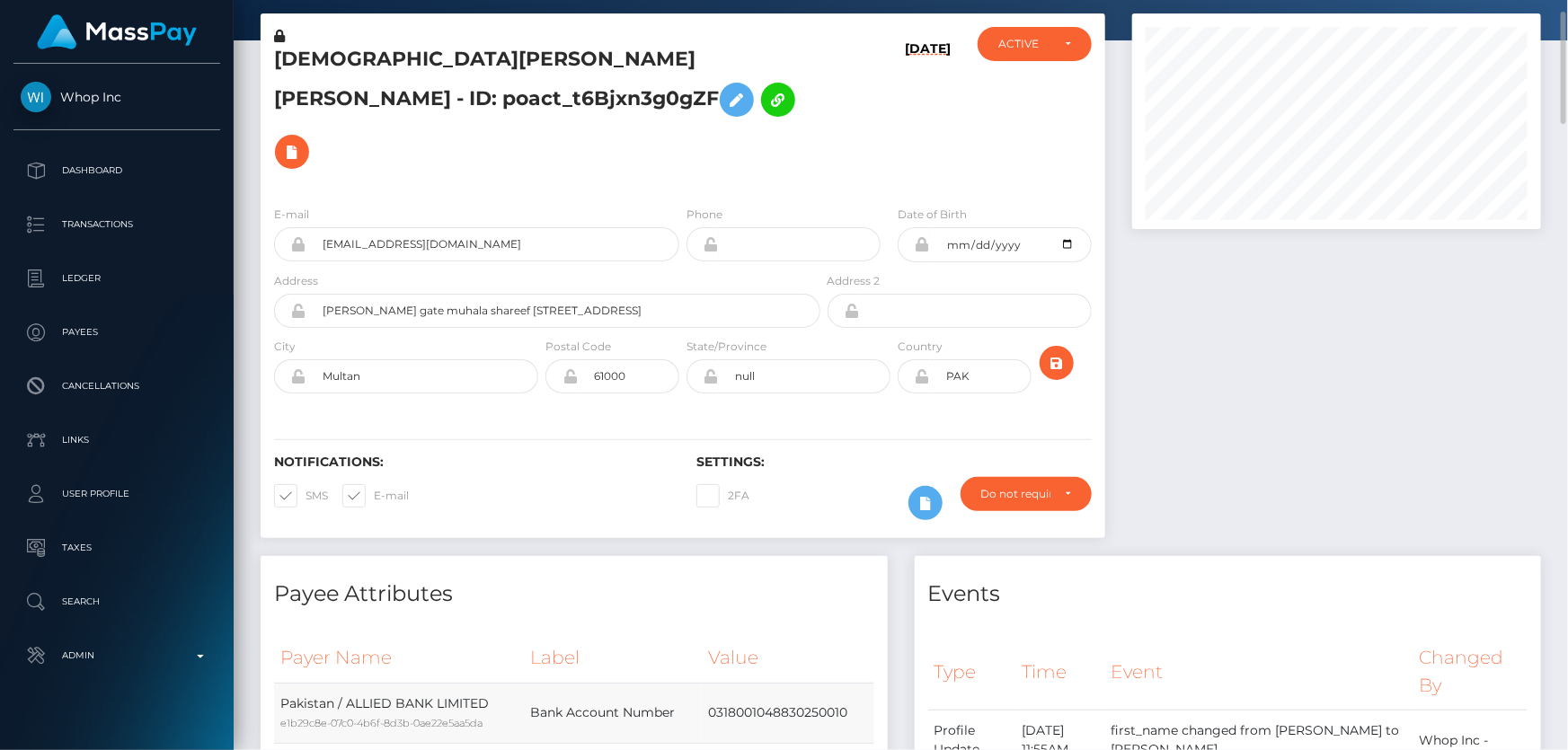
scroll to position [0, 0]
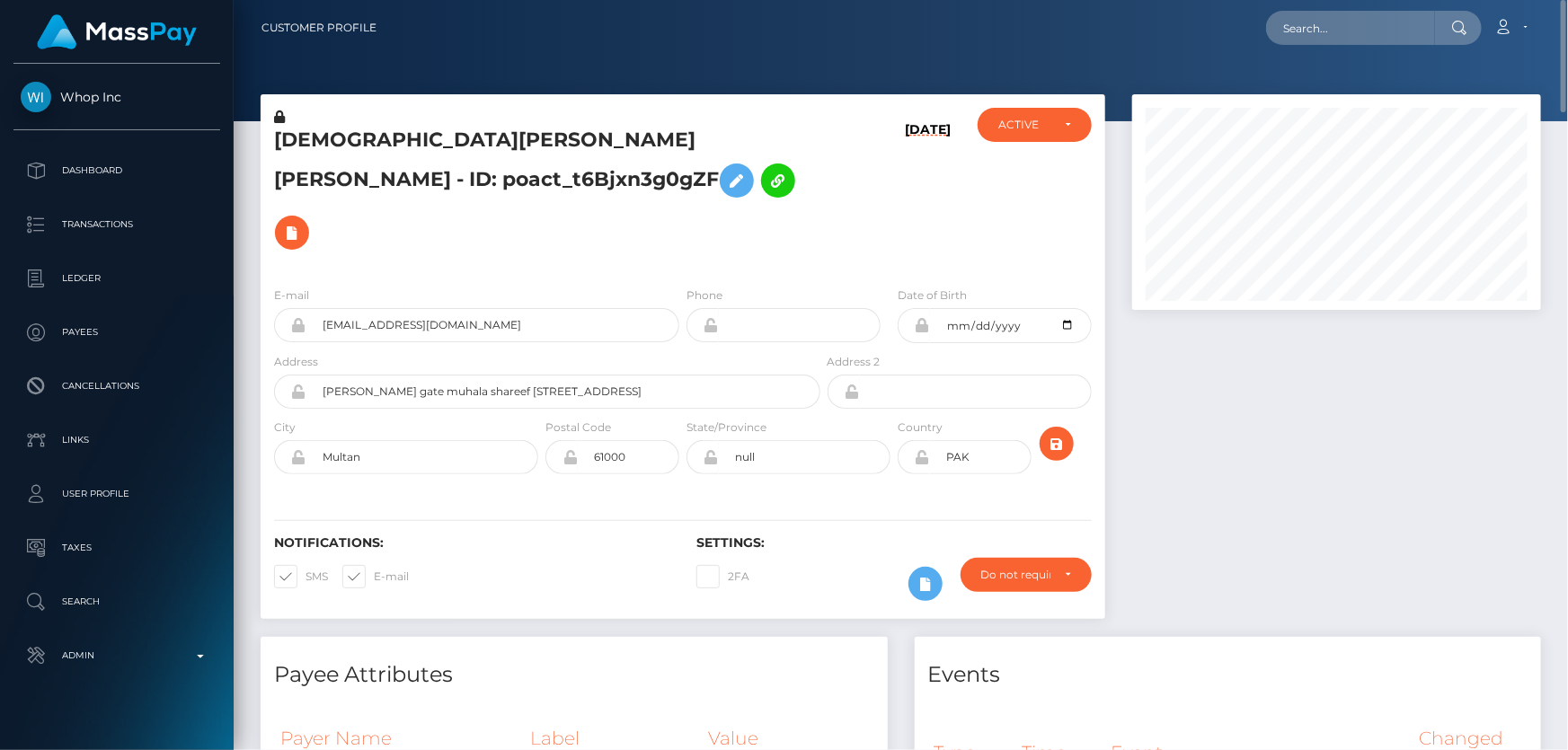
click at [280, 117] on icon at bounding box center [280, 116] width 11 height 12
click at [726, 178] on icon at bounding box center [736, 181] width 21 height 22
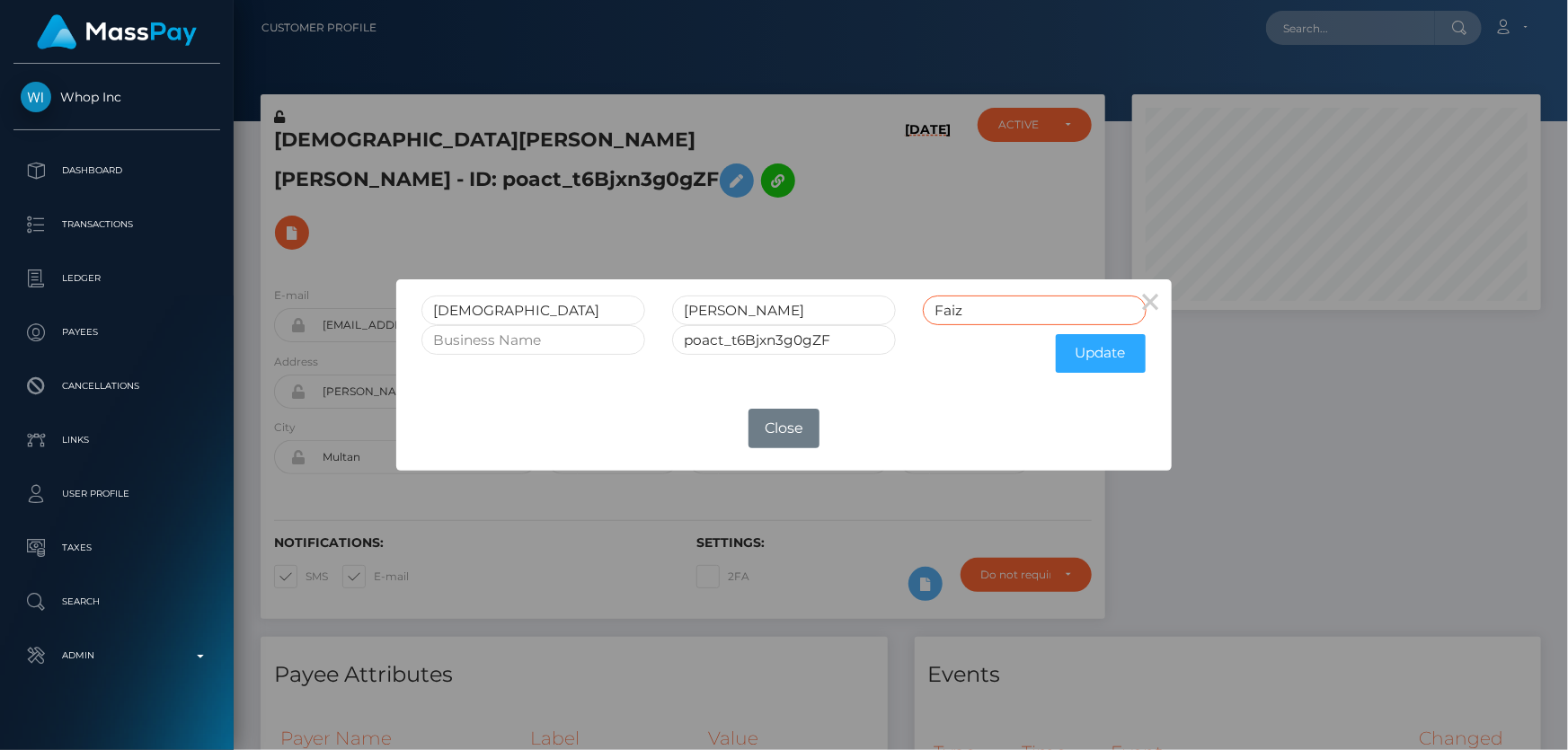
drag, startPoint x: 944, startPoint y: 312, endPoint x: 879, endPoint y: 317, distance: 65.2
click at [879, 317] on div "MUHAMMAD AHSAN FAIZ Faiz" at bounding box center [784, 310] width 751 height 30
drag, startPoint x: 780, startPoint y: 309, endPoint x: 739, endPoint y: 311, distance: 41.0
click at [739, 311] on input "AHSAN FAIZ" at bounding box center [784, 310] width 224 height 30
type input "AHSAN"
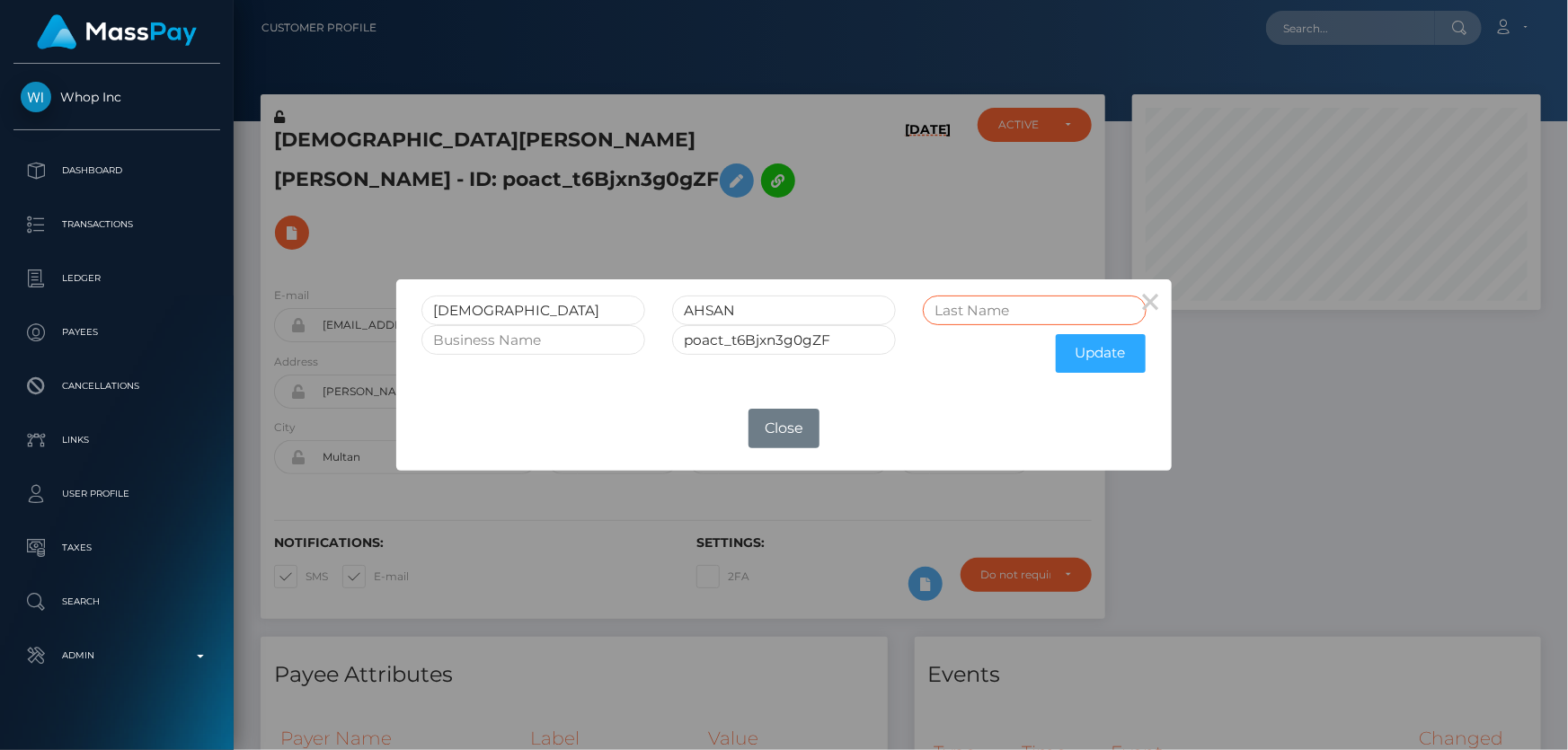
paste input "FAIZ"
type input "FAIZ"
click at [1095, 354] on button "Update" at bounding box center [1101, 353] width 89 height 38
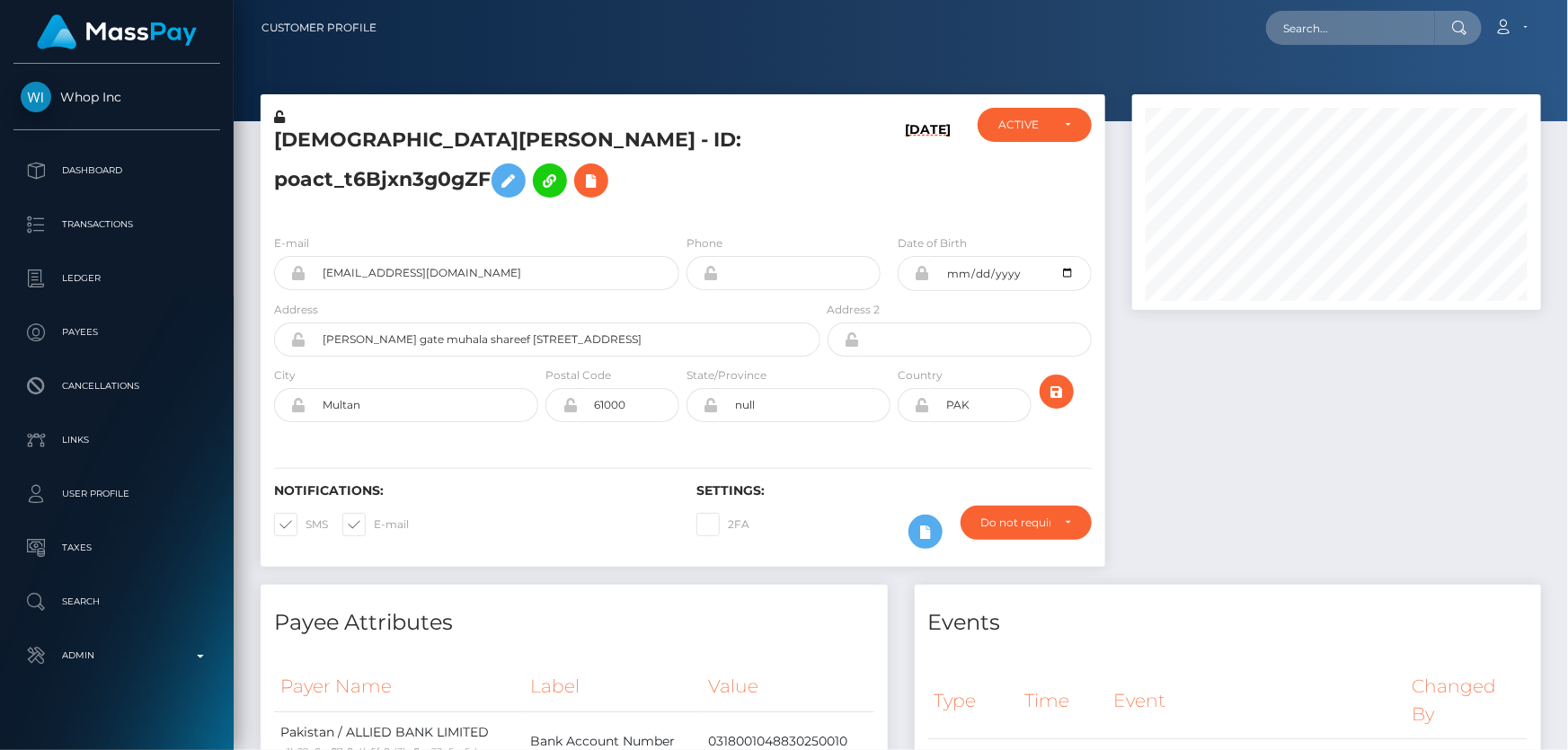
scroll to position [215, 408]
click at [281, 115] on icon at bounding box center [280, 116] width 11 height 12
click at [626, 189] on h5 "MUHAMMAD AHSAN FAIZ - ID: poact_t6Bjxn3g0gZF" at bounding box center [543, 167] width 537 height 80
